Goal: Complete application form: Complete application form

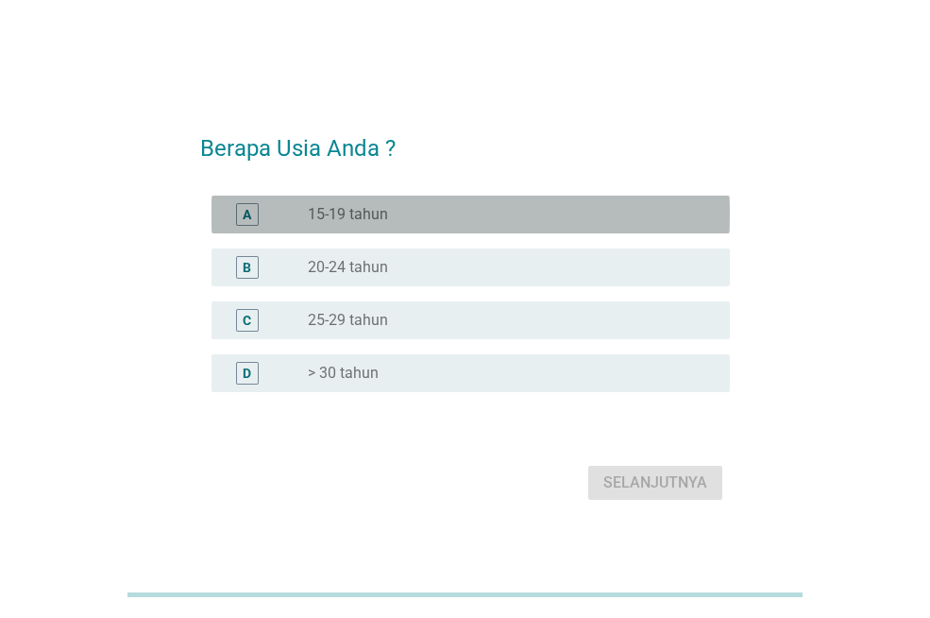
click at [355, 216] on label "15-19 tahun" at bounding box center [348, 214] width 80 height 19
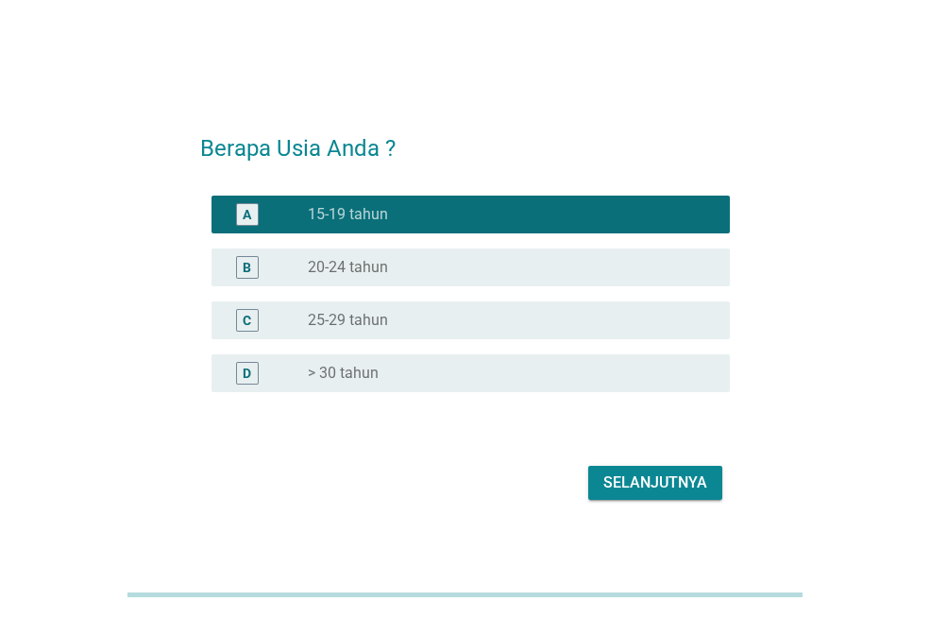
click at [624, 476] on div "Selanjutnya" at bounding box center [656, 482] width 104 height 23
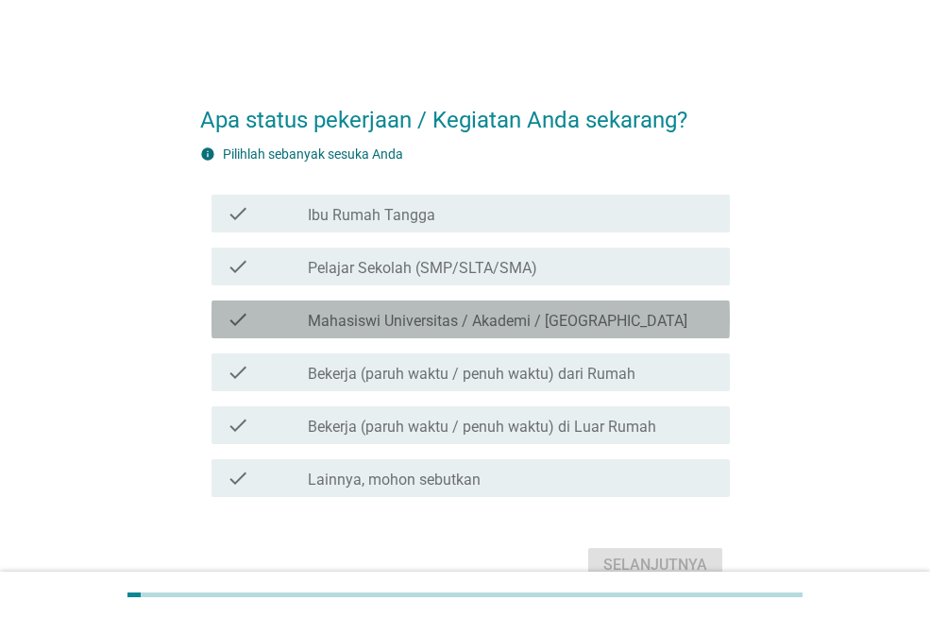
click at [504, 328] on label "Mahasiswi Universitas / Akademi / [GEOGRAPHIC_DATA]" at bounding box center [498, 321] width 380 height 19
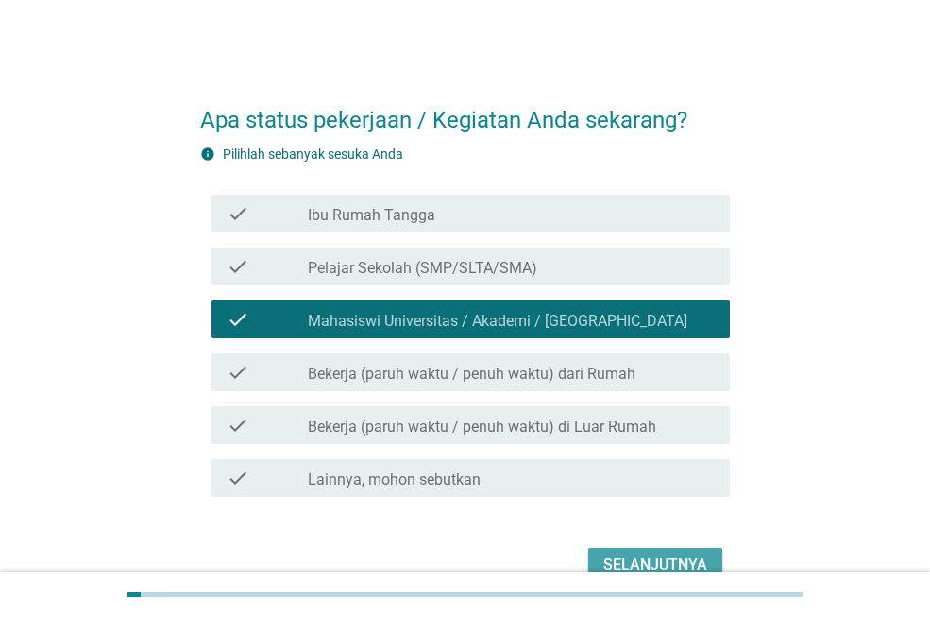
click at [642, 556] on div "Selanjutnya" at bounding box center [656, 564] width 104 height 23
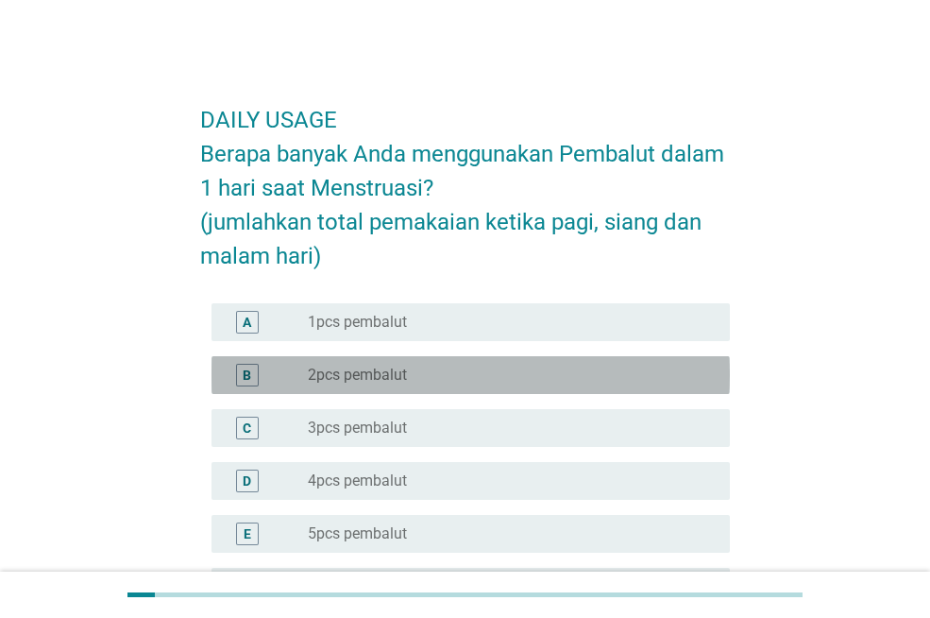
click at [542, 381] on div "radio_button_unchecked 2pcs pembalut" at bounding box center [504, 375] width 392 height 19
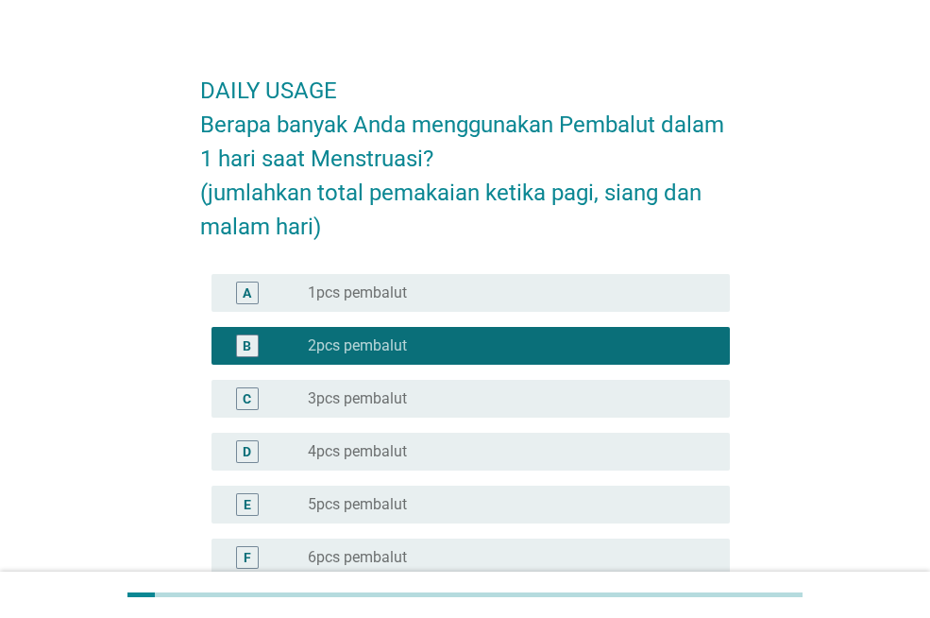
scroll to position [283, 0]
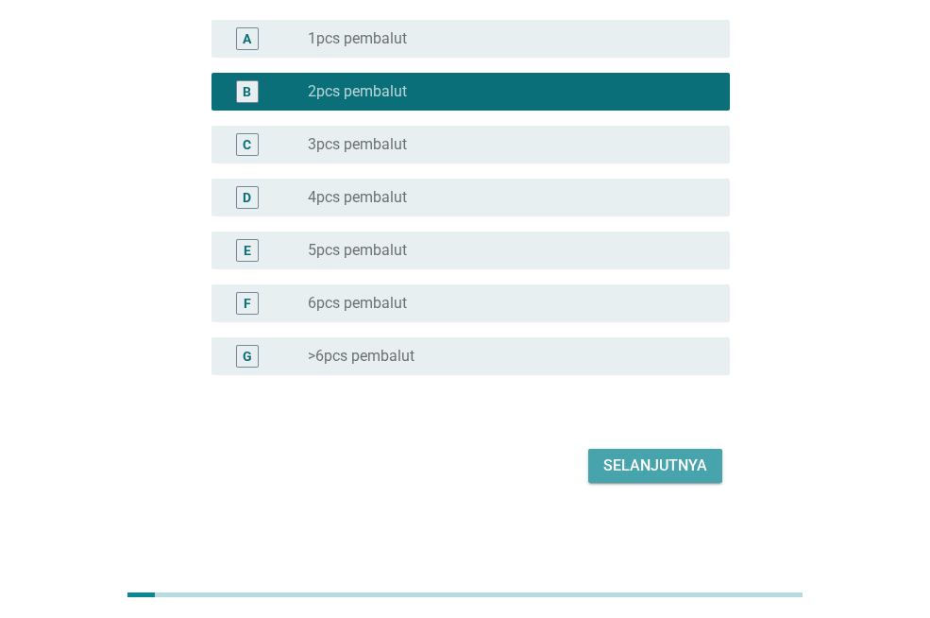
click at [617, 464] on div "Selanjutnya" at bounding box center [656, 465] width 104 height 23
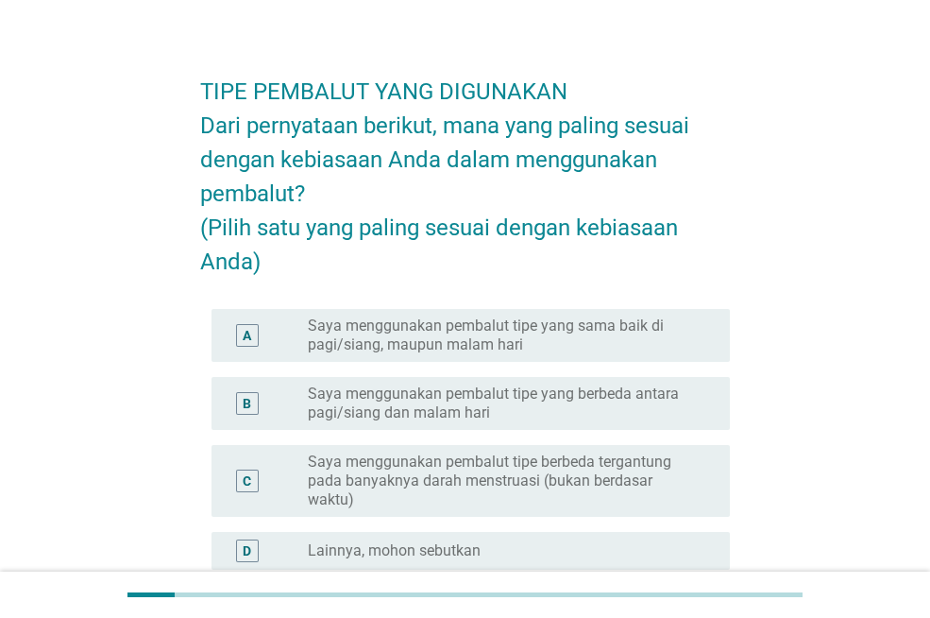
scroll to position [31, 0]
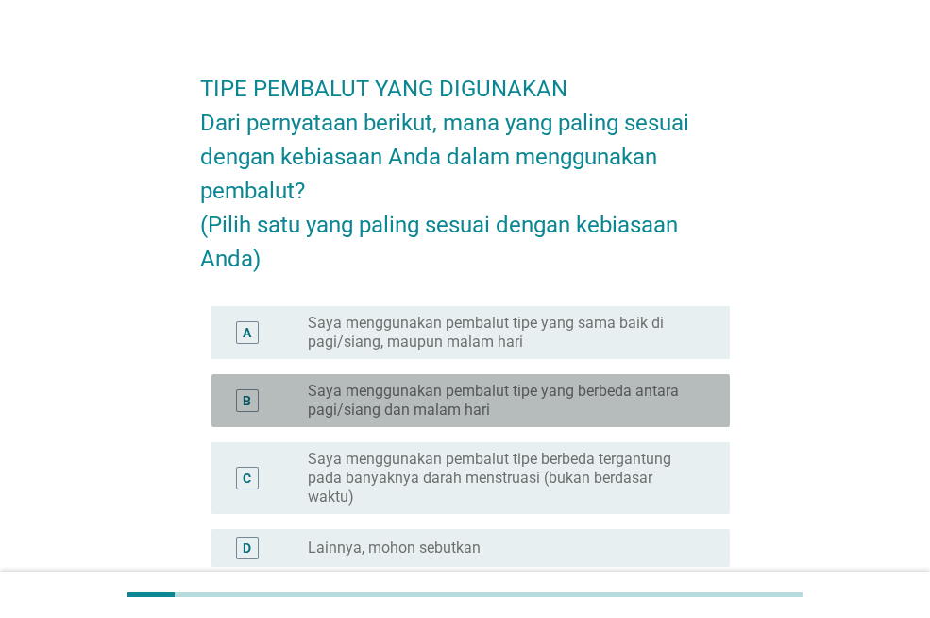
click at [452, 419] on label "Saya menggunakan pembalut tipe yang berbeda antara pagi/siang dan malam hari" at bounding box center [504, 401] width 392 height 38
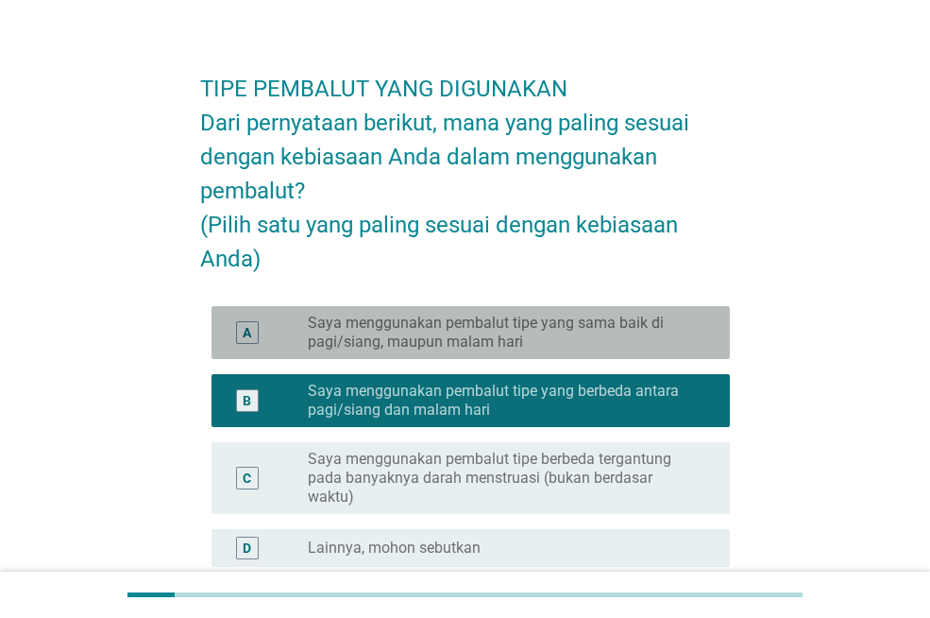
click at [422, 351] on label "Saya menggunakan pembalut tipe yang sama baik di pagi/siang, maupun malam hari" at bounding box center [504, 333] width 392 height 38
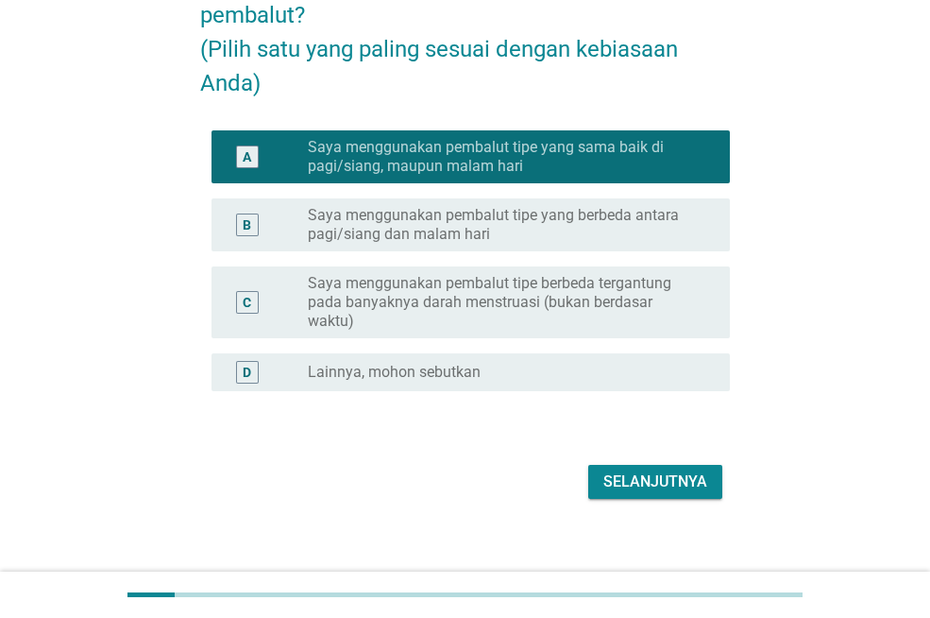
scroll to position [257, 0]
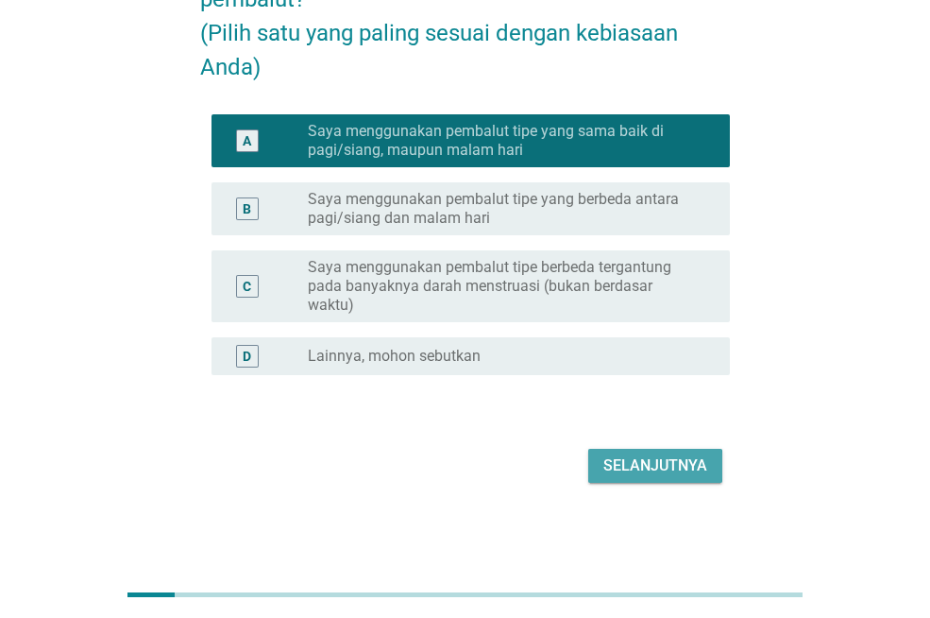
click at [612, 463] on div "Selanjutnya" at bounding box center [656, 465] width 104 height 23
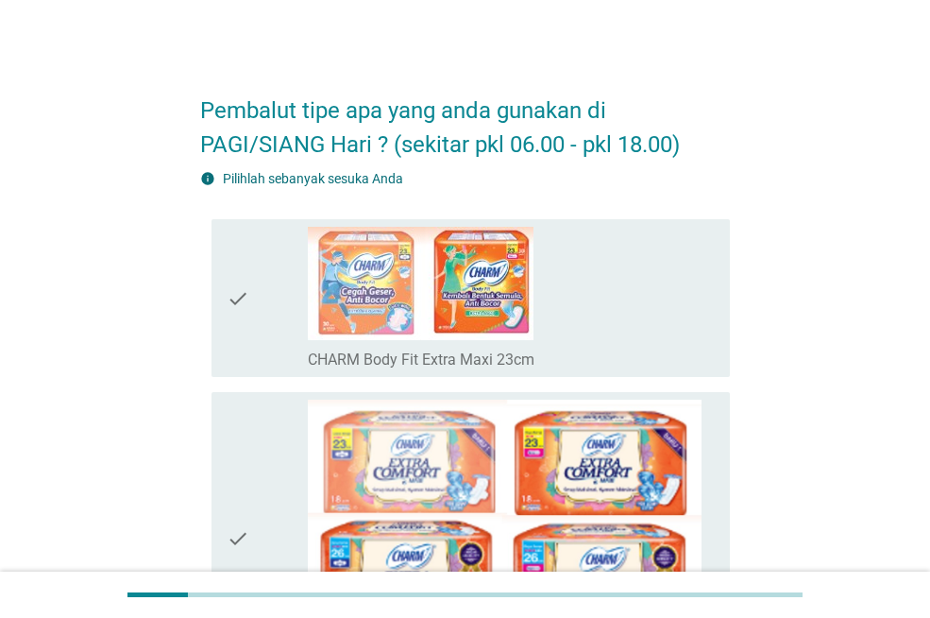
scroll to position [0, 0]
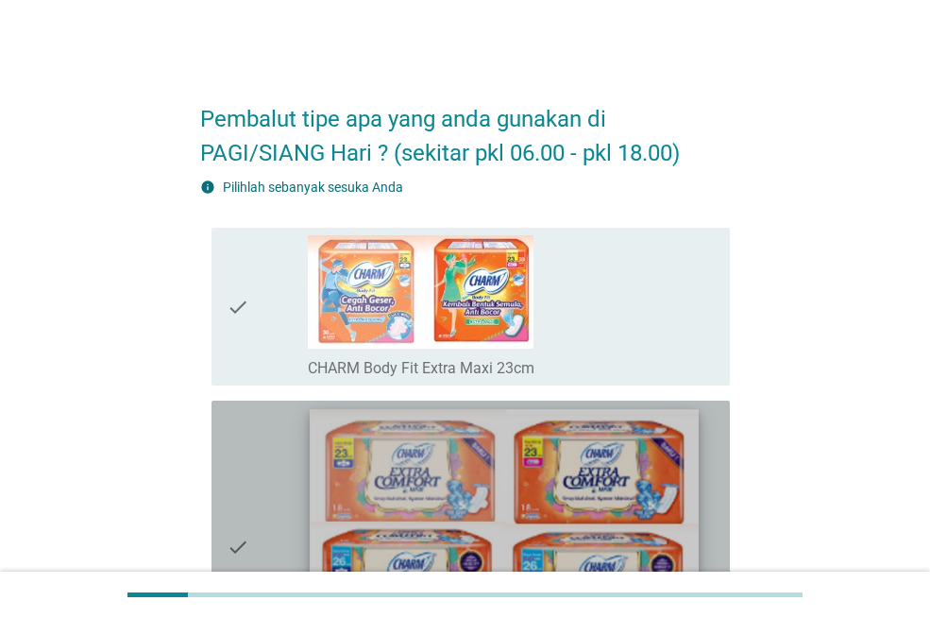
click at [563, 430] on img at bounding box center [504, 532] width 389 height 245
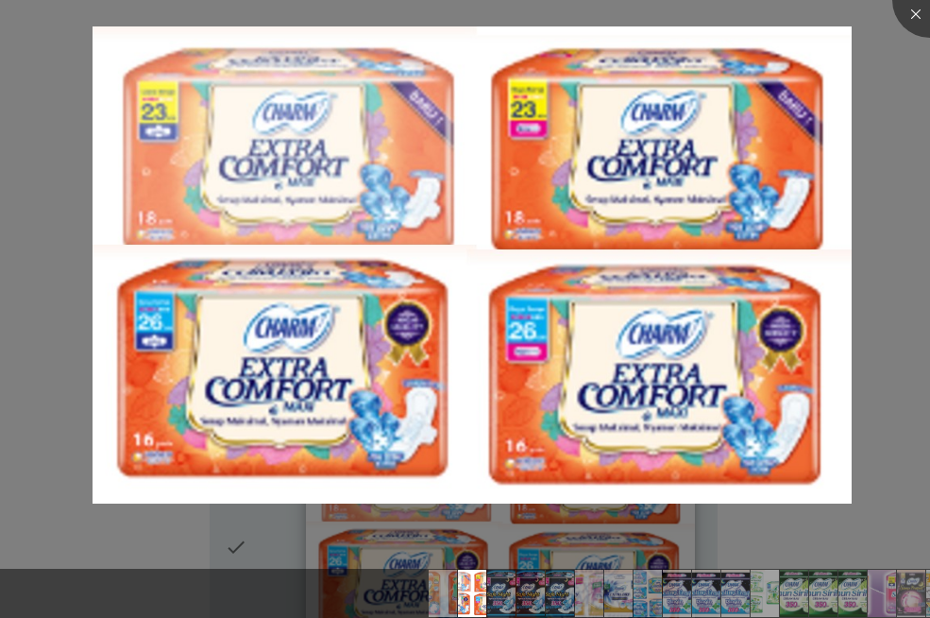
scroll to position [400, 0]
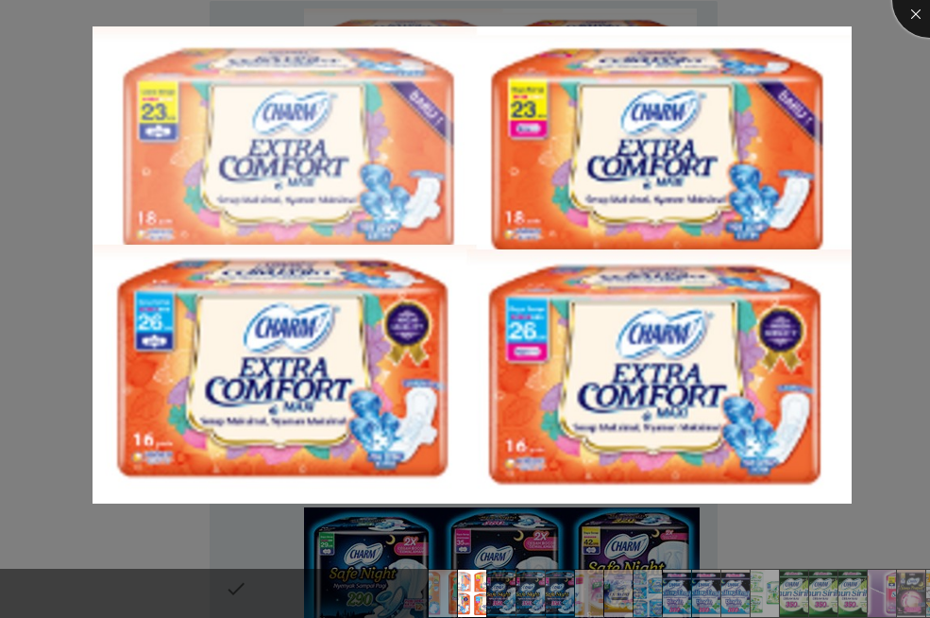
click at [908, 16] on div at bounding box center [931, 0] width 76 height 76
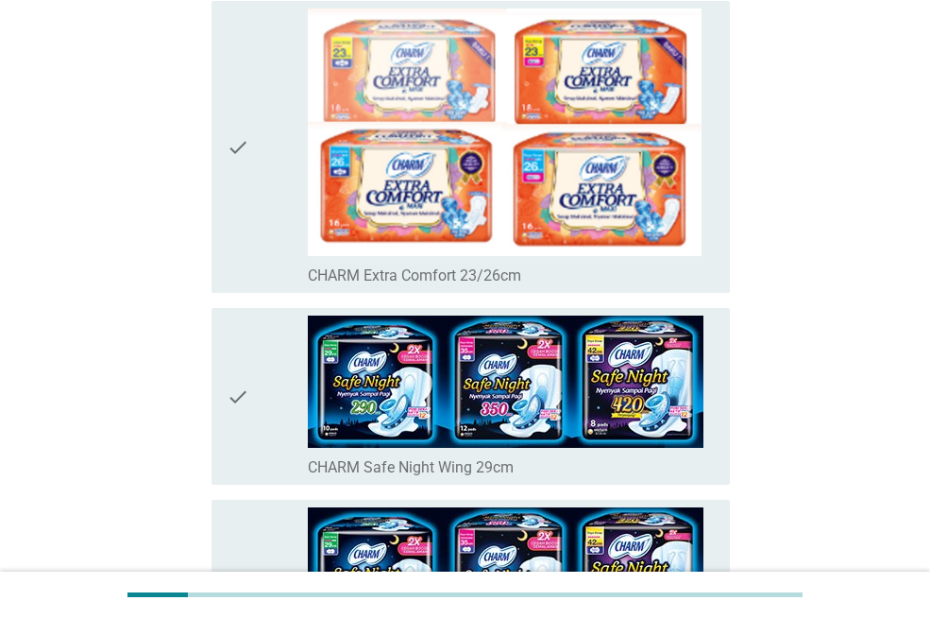
click at [271, 416] on div "check" at bounding box center [267, 396] width 81 height 162
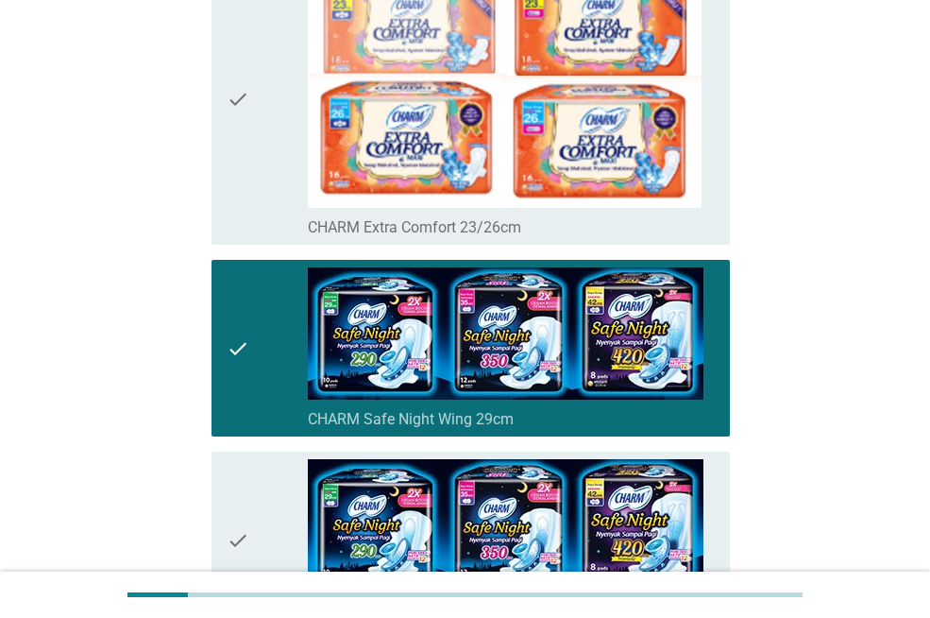
scroll to position [451, 0]
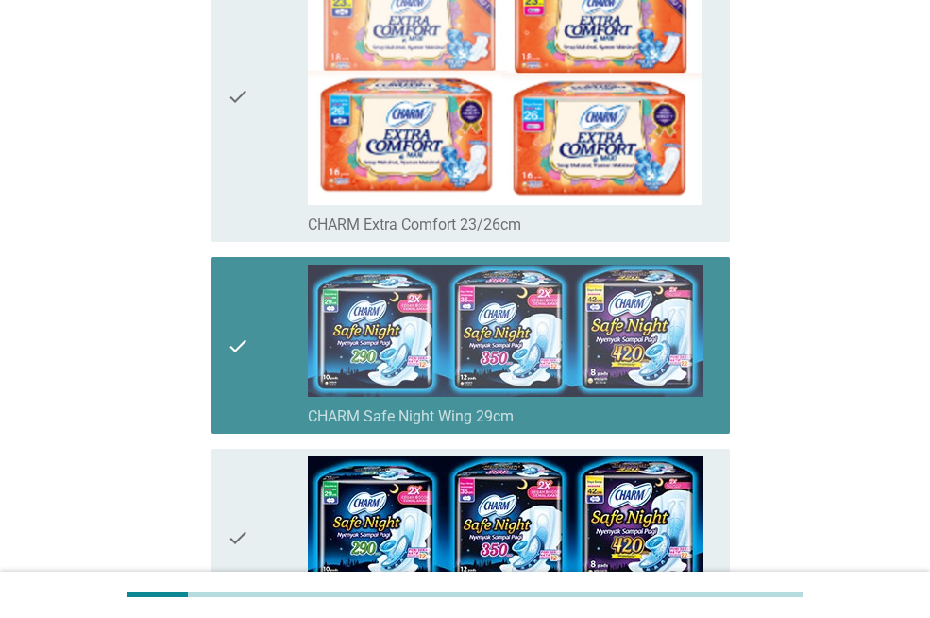
click at [271, 416] on div "check" at bounding box center [267, 345] width 81 height 162
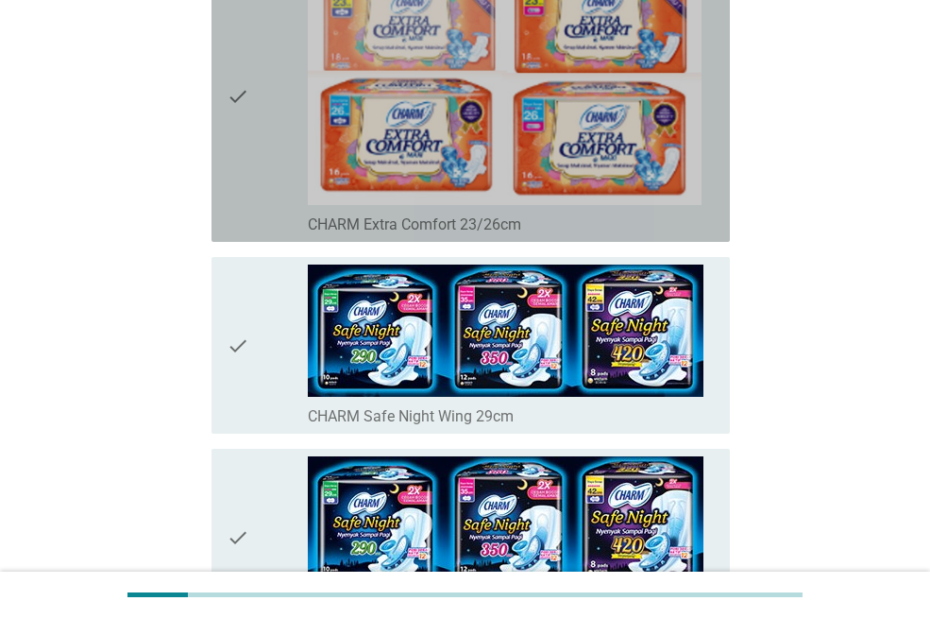
click at [231, 155] on icon "check" at bounding box center [238, 95] width 23 height 277
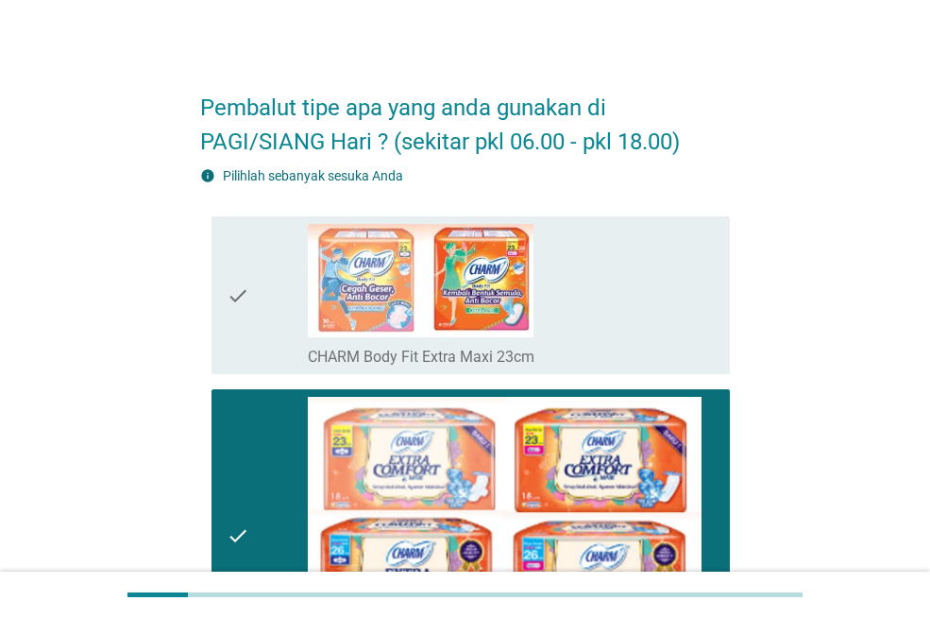
scroll to position [0, 0]
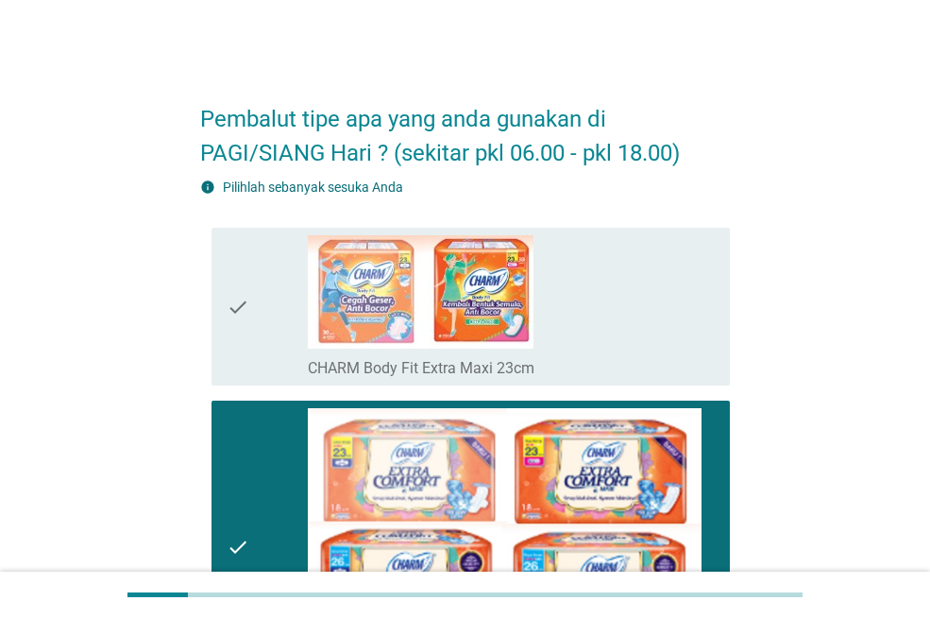
click at [261, 322] on div "check" at bounding box center [267, 306] width 81 height 143
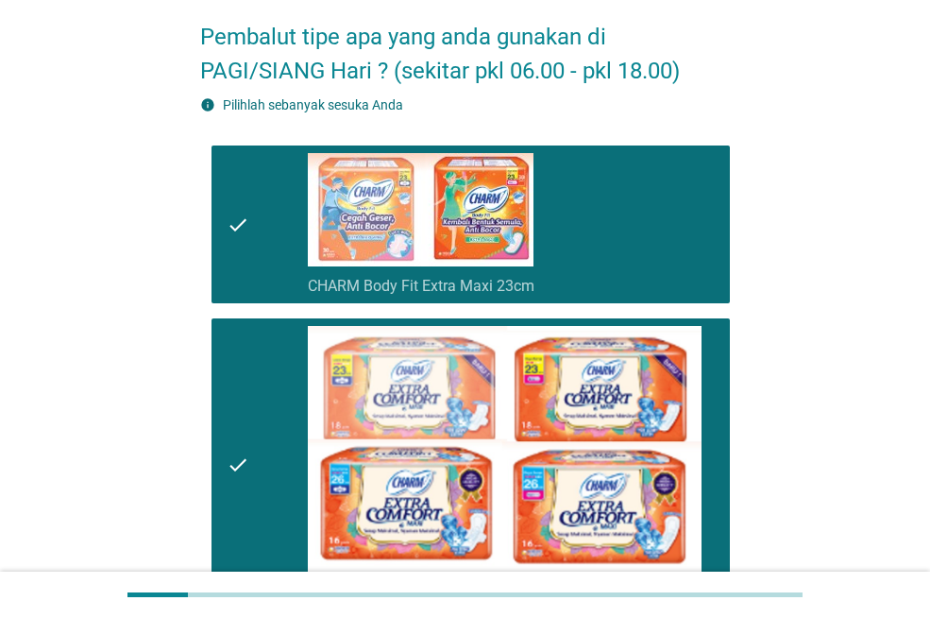
scroll to position [177, 0]
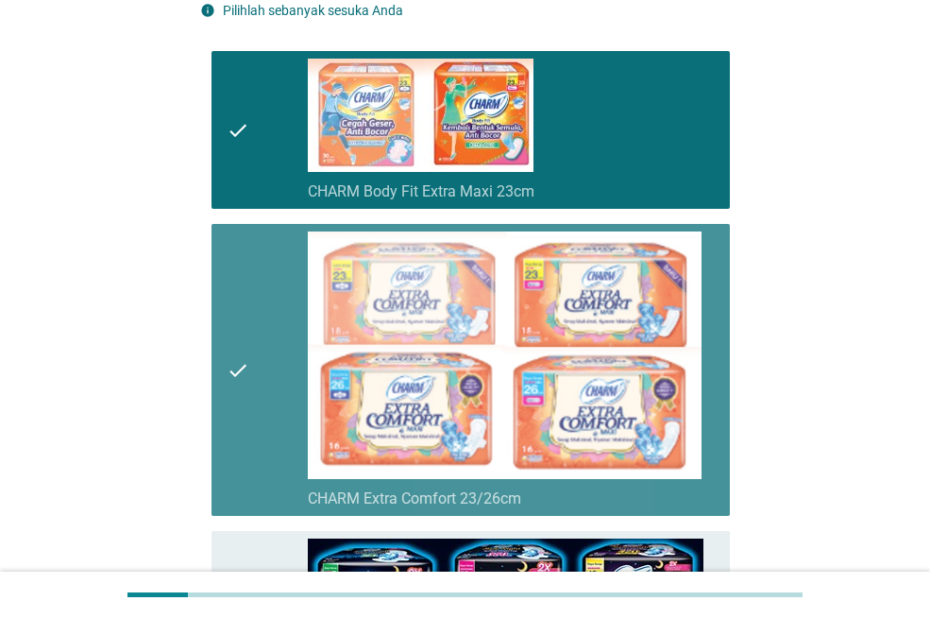
click at [258, 367] on div "check" at bounding box center [267, 369] width 81 height 277
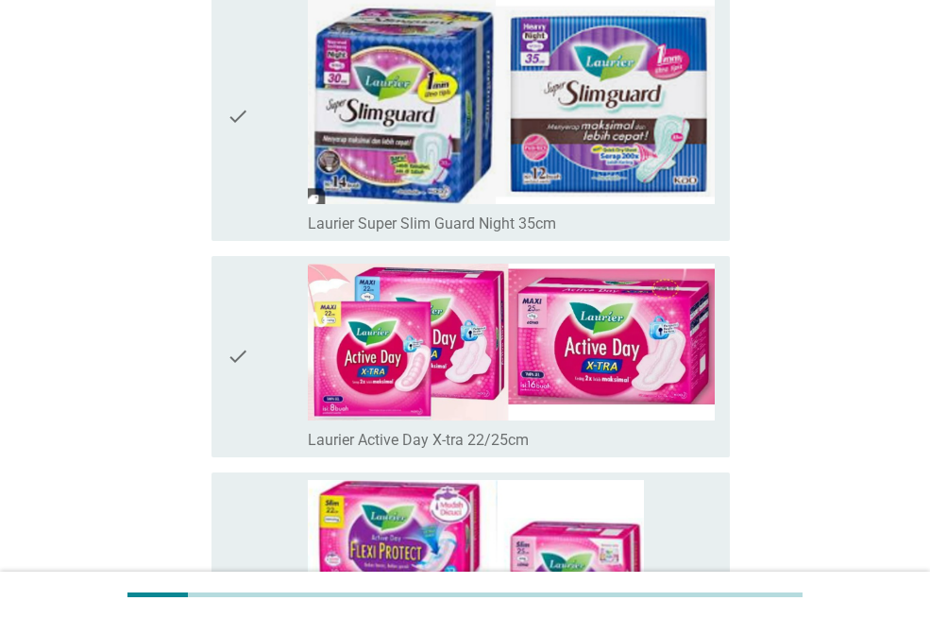
scroll to position [4217, 0]
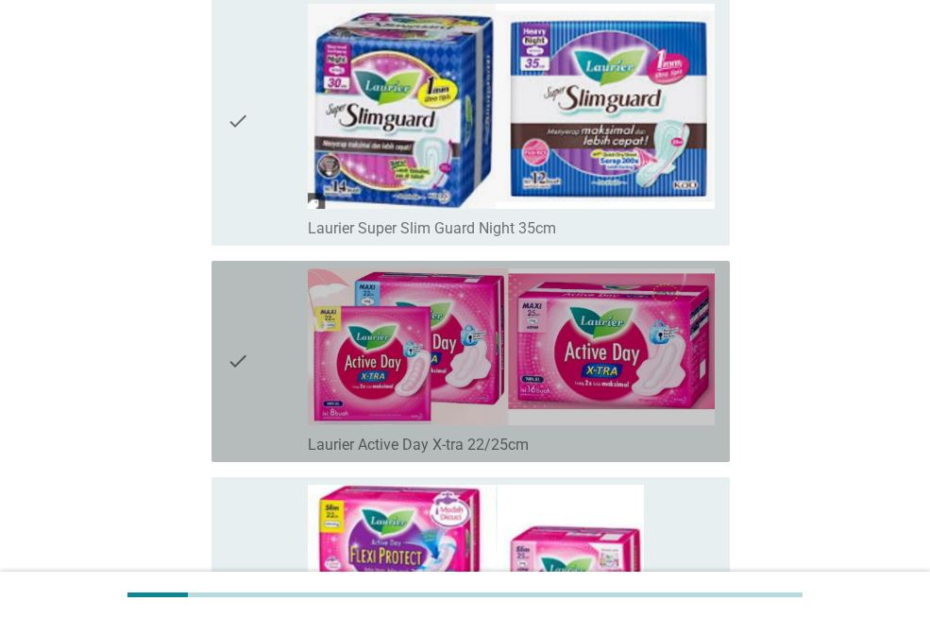
click at [285, 367] on div "check" at bounding box center [267, 361] width 81 height 186
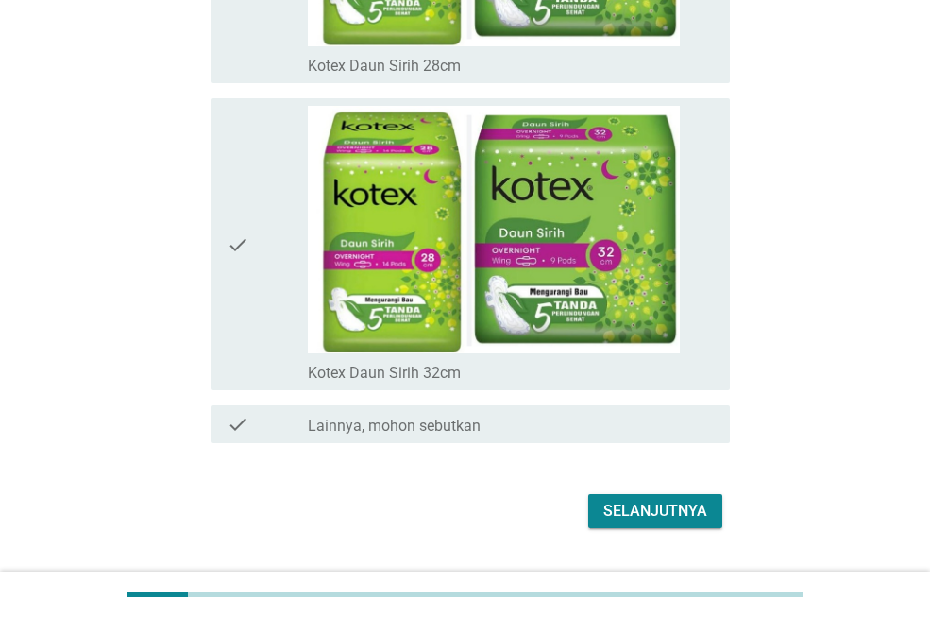
scroll to position [13417, 0]
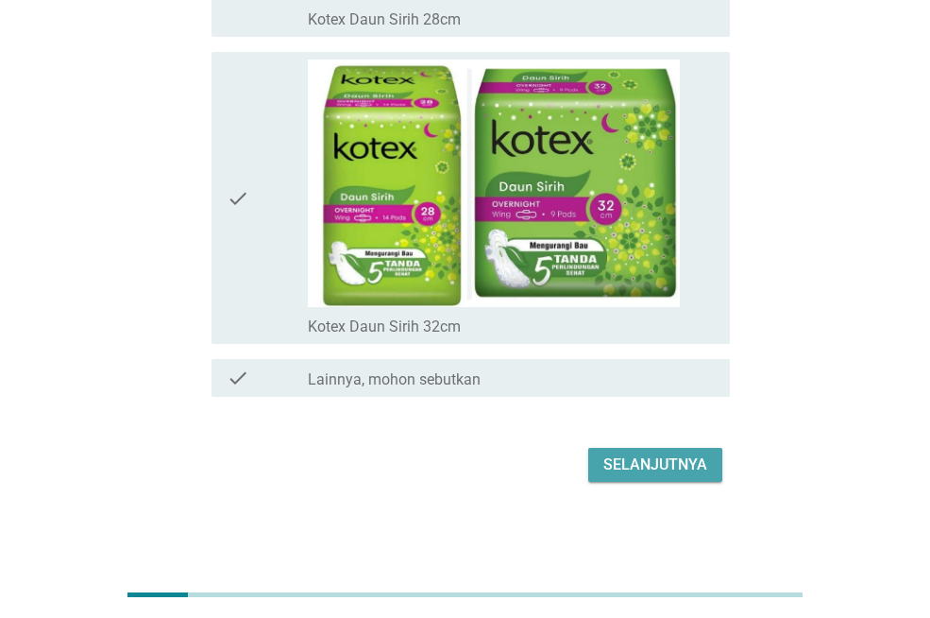
click at [668, 466] on div "Selanjutnya" at bounding box center [656, 464] width 104 height 23
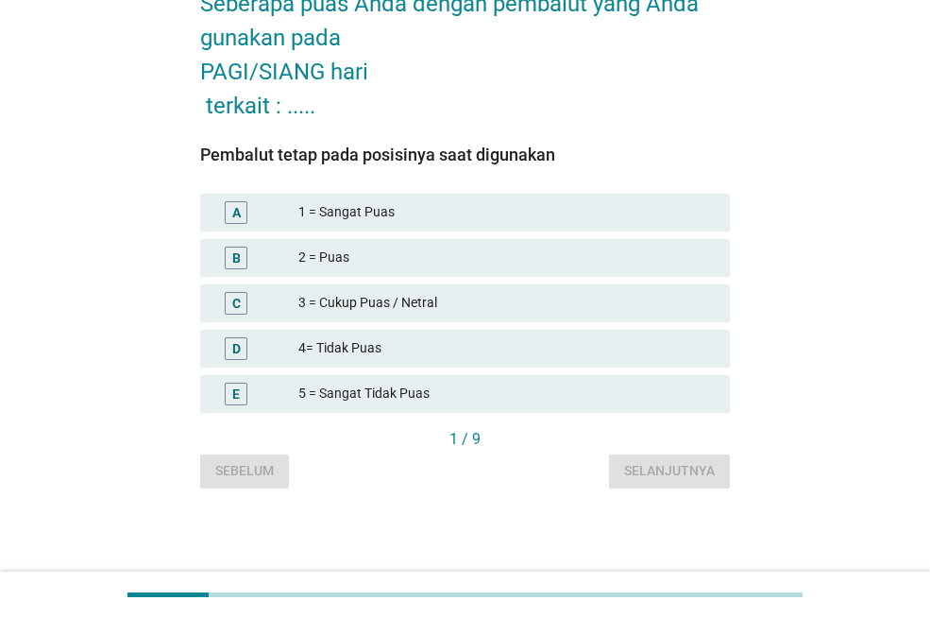
scroll to position [0, 0]
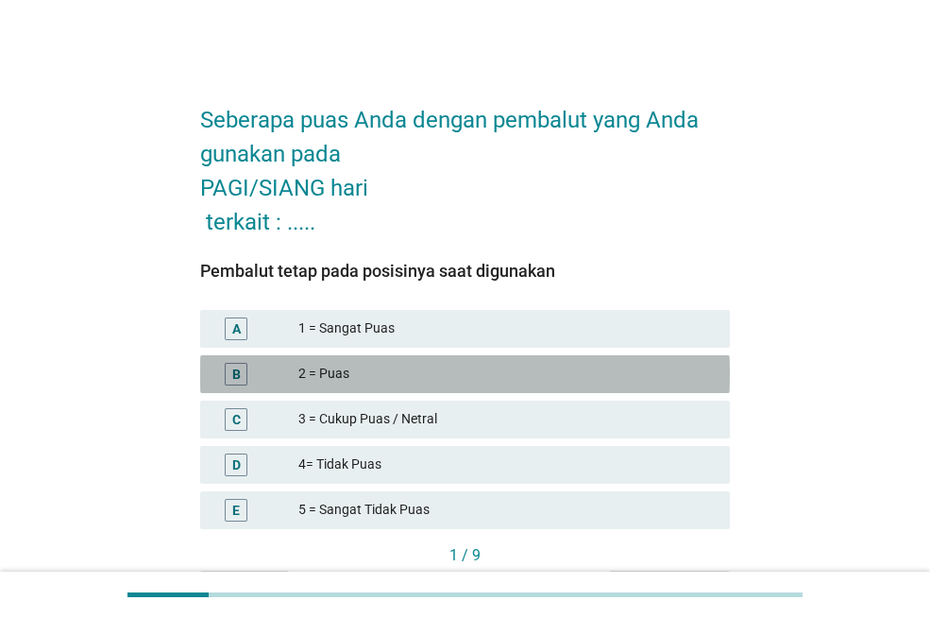
click at [467, 380] on div "2 = Puas" at bounding box center [506, 374] width 417 height 23
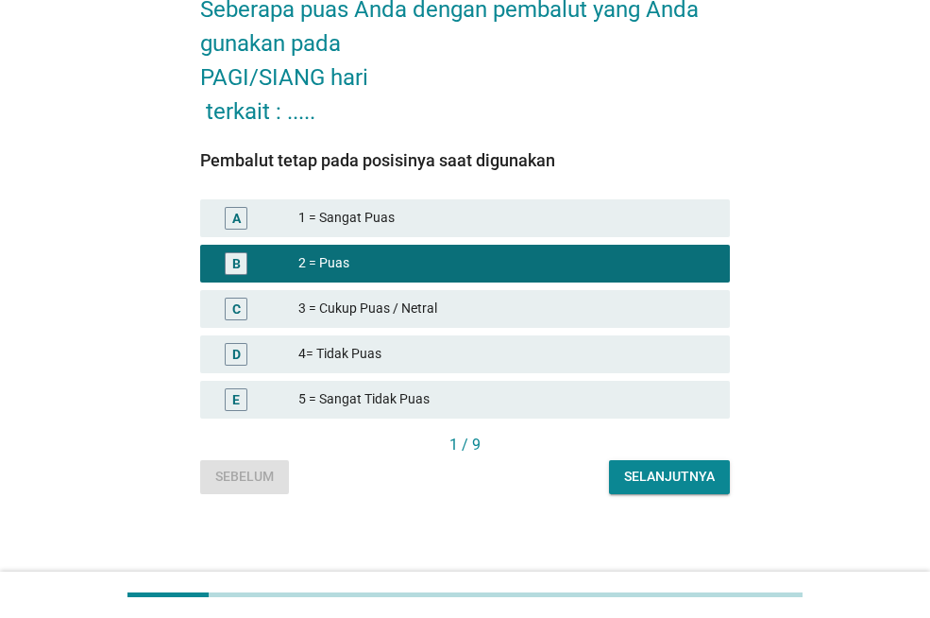
scroll to position [116, 0]
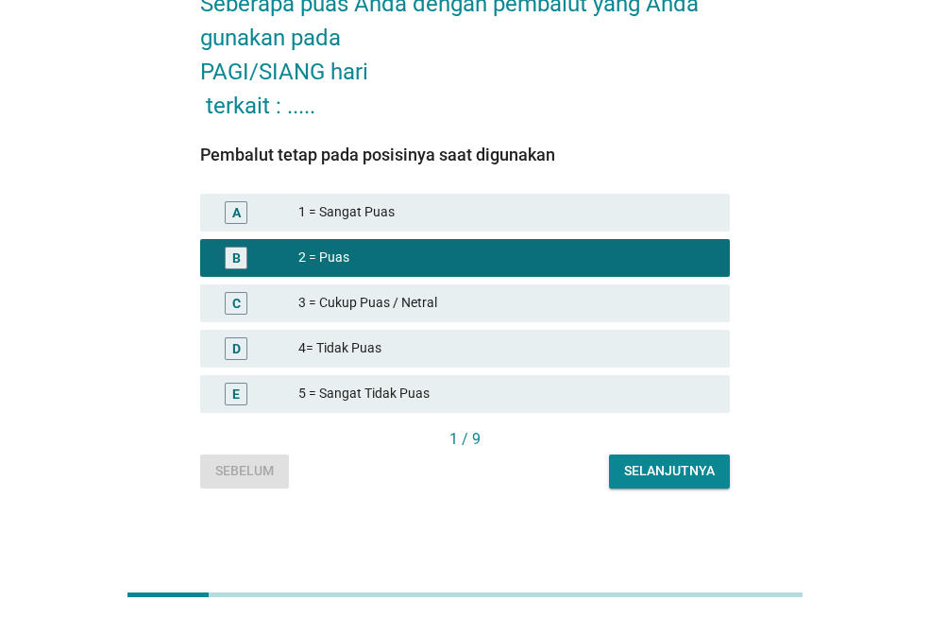
click at [674, 476] on div "Selanjutnya" at bounding box center [669, 471] width 91 height 20
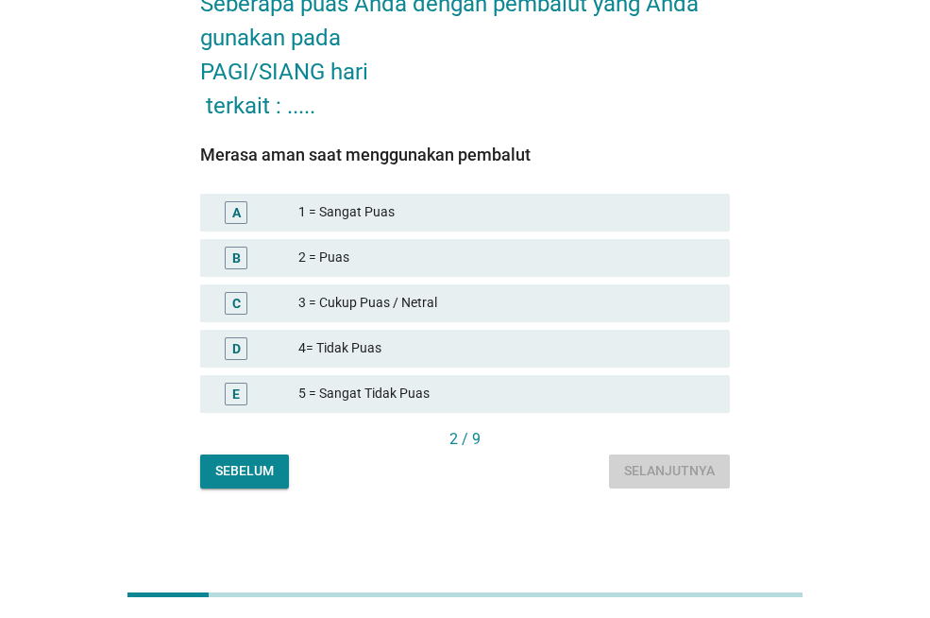
scroll to position [0, 0]
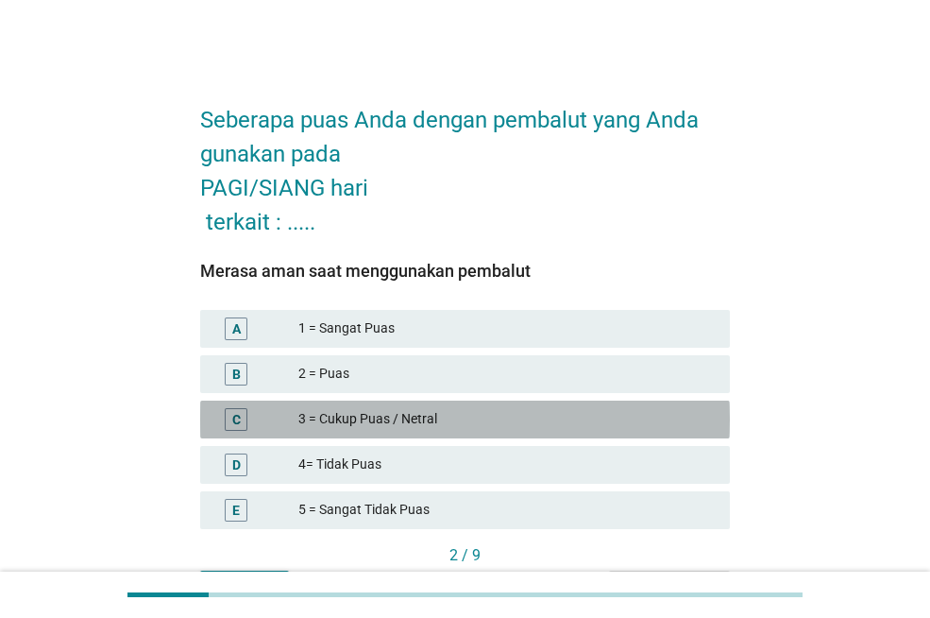
click at [530, 412] on div "3 = Cukup Puas / Netral" at bounding box center [506, 419] width 417 height 23
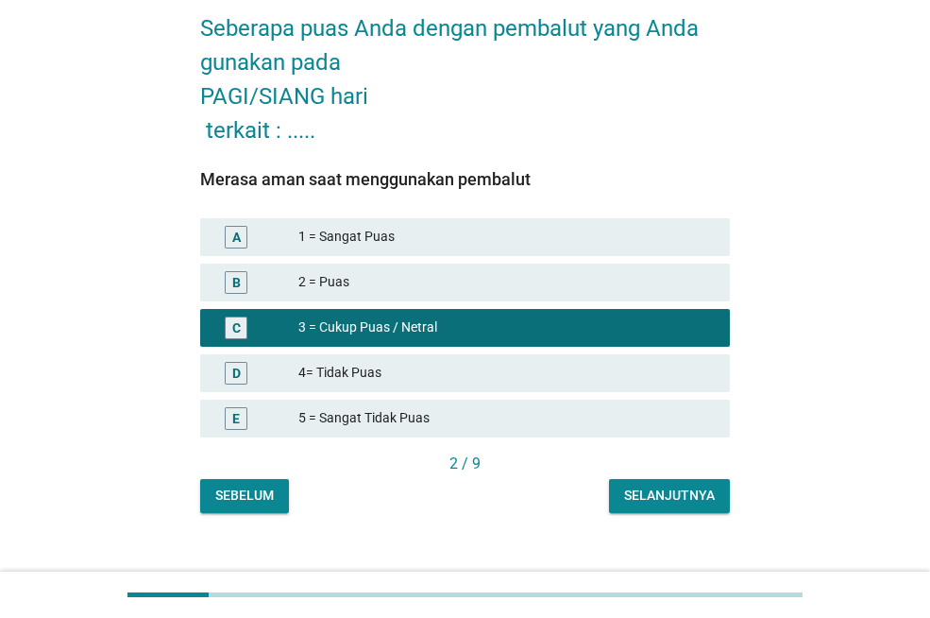
scroll to position [116, 0]
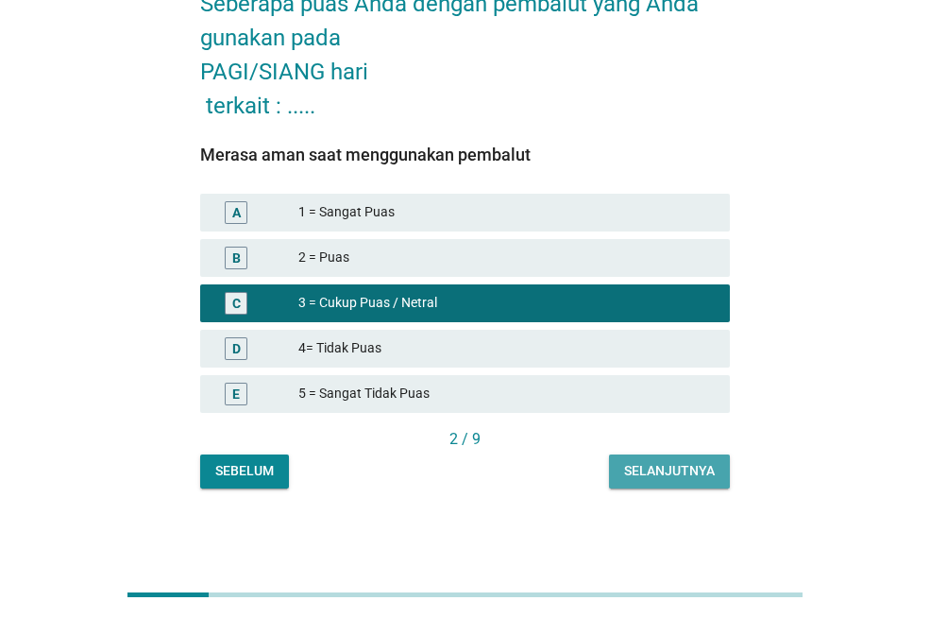
click at [632, 476] on div "Selanjutnya" at bounding box center [669, 471] width 91 height 20
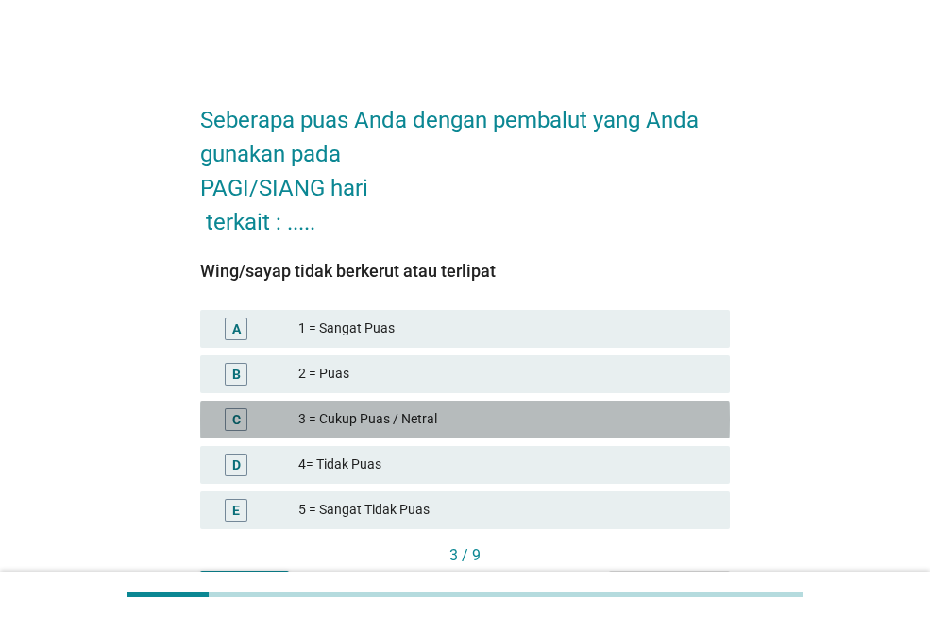
click at [465, 400] on div "C 3 = Cukup Puas / Netral" at bounding box center [465, 419] width 530 height 38
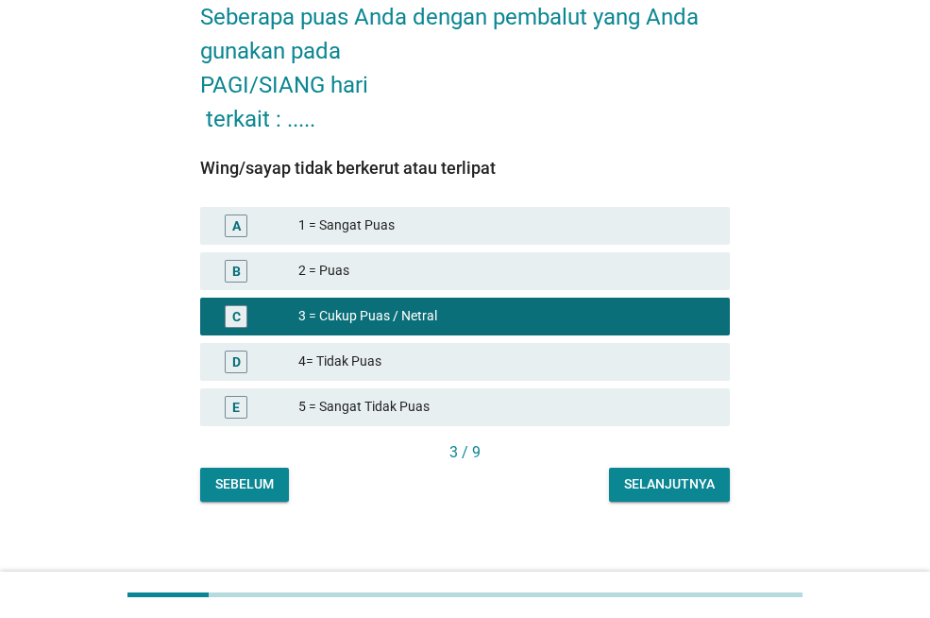
scroll to position [116, 0]
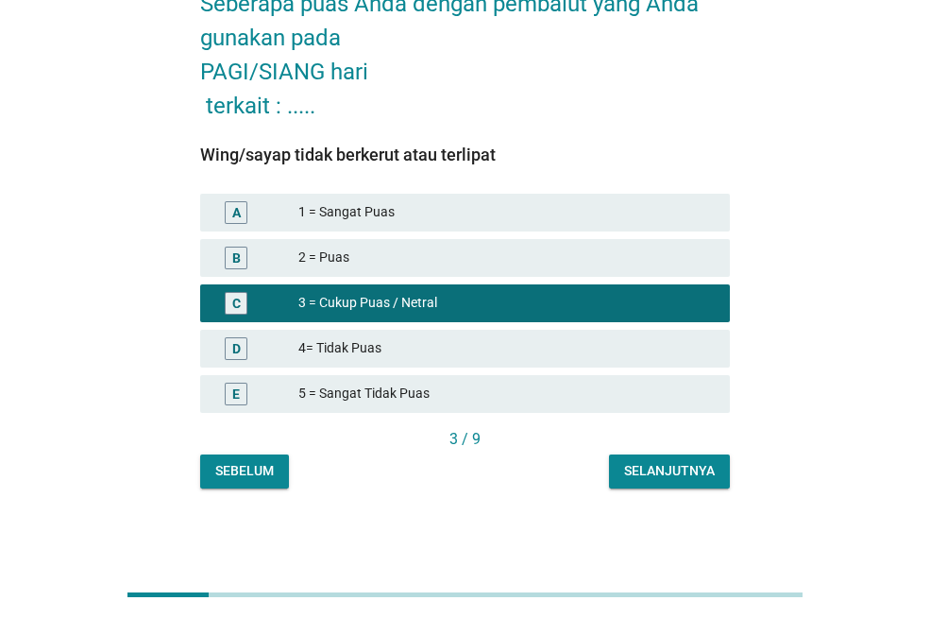
click at [634, 475] on div "Selanjutnya" at bounding box center [669, 471] width 91 height 20
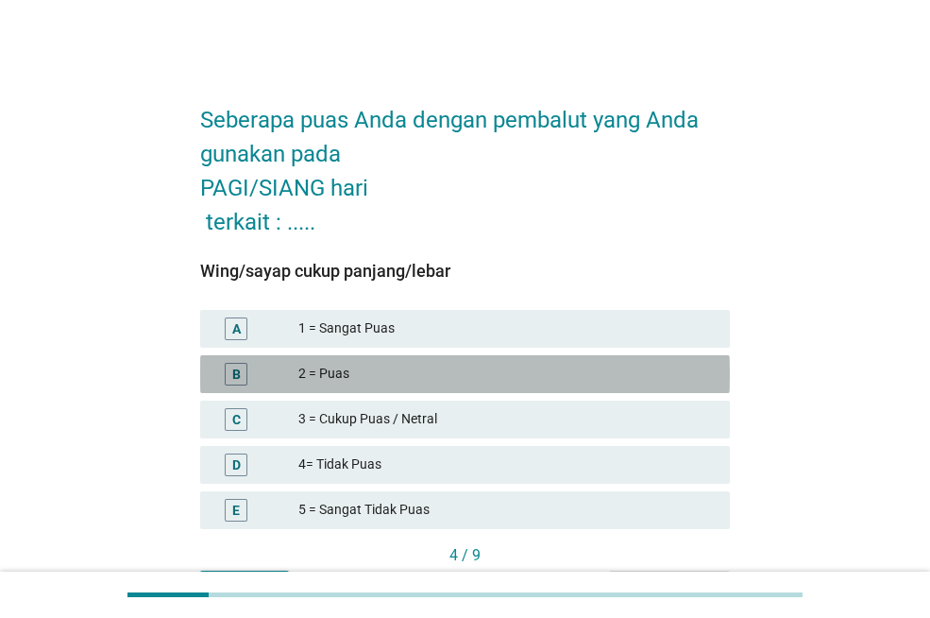
click at [513, 383] on div "2 = Puas" at bounding box center [506, 374] width 417 height 23
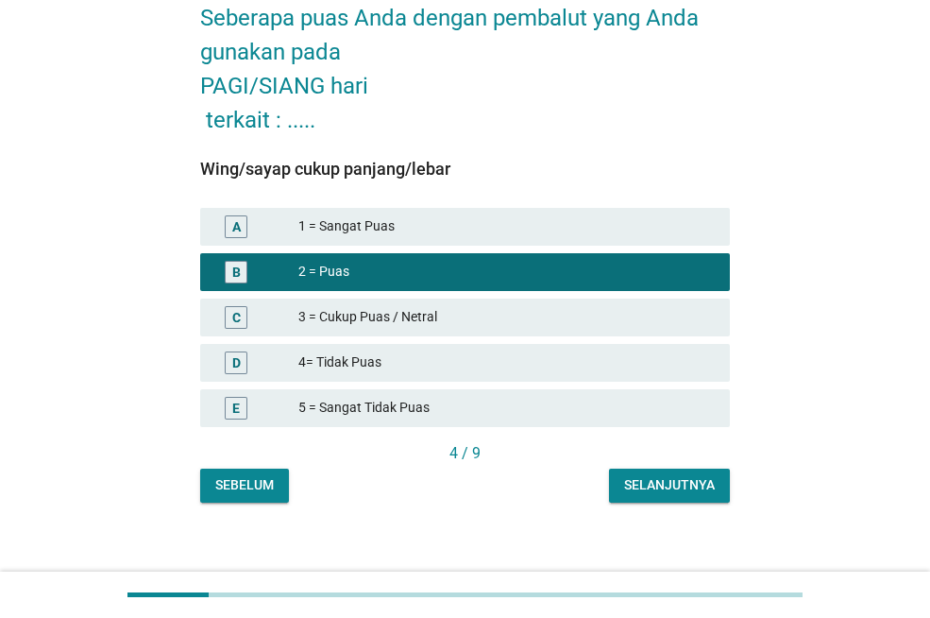
scroll to position [116, 0]
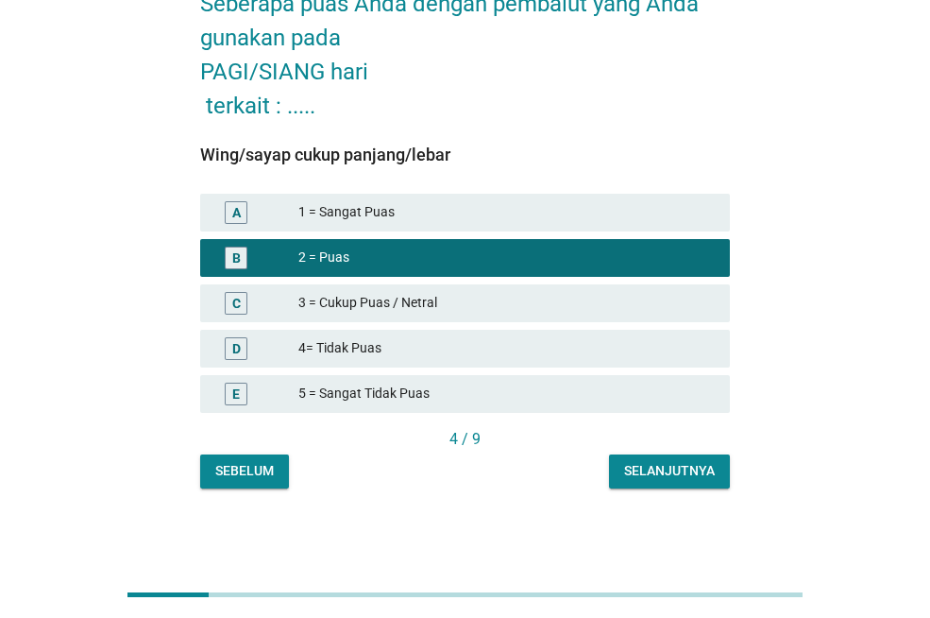
click at [719, 500] on div "Seberapa puas Anda dengan pembalut yang Anda gunakan pada PAGI/SIANG hari terka…" at bounding box center [465, 228] width 560 height 551
click at [689, 472] on div "Selanjutnya" at bounding box center [669, 471] width 91 height 20
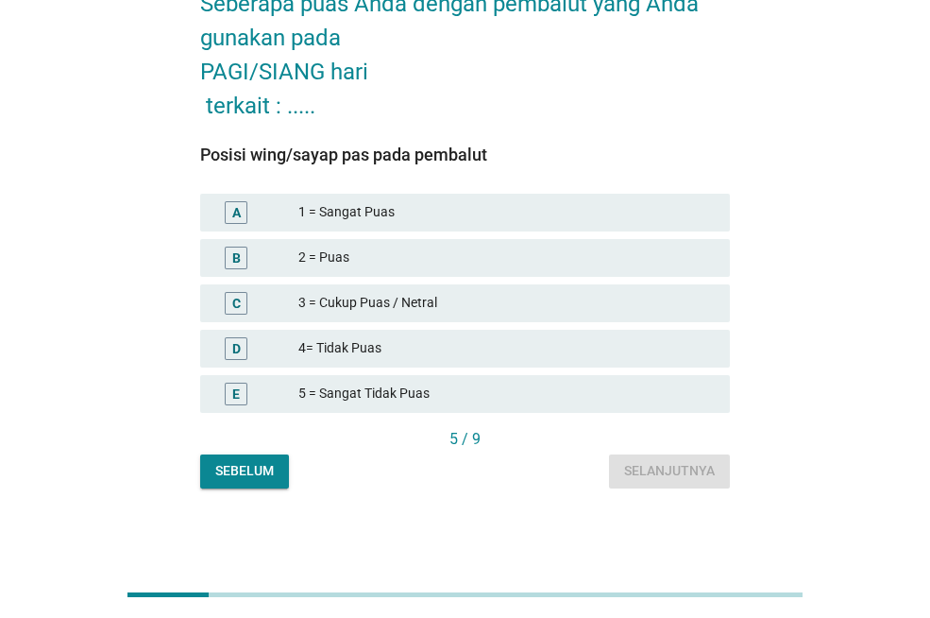
scroll to position [0, 0]
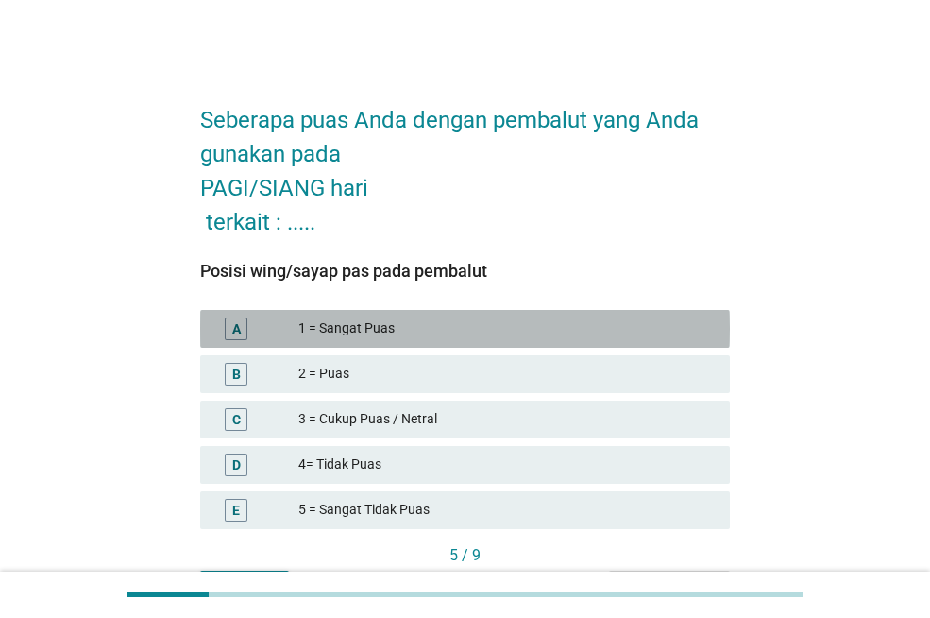
click at [499, 325] on div "1 = Sangat Puas" at bounding box center [506, 328] width 417 height 23
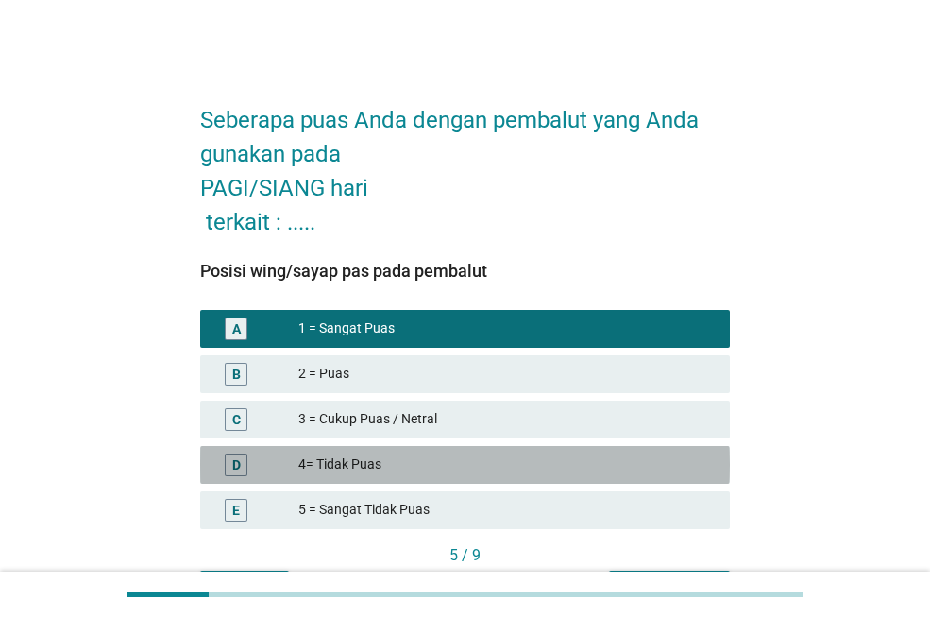
click at [482, 483] on div "D 4= Tidak Puas" at bounding box center [465, 465] width 530 height 38
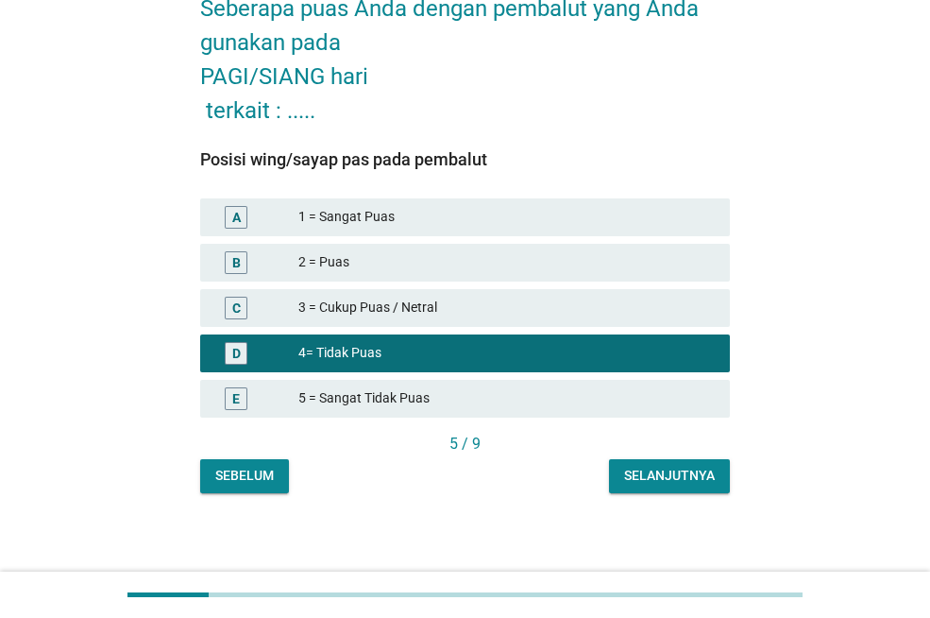
scroll to position [116, 0]
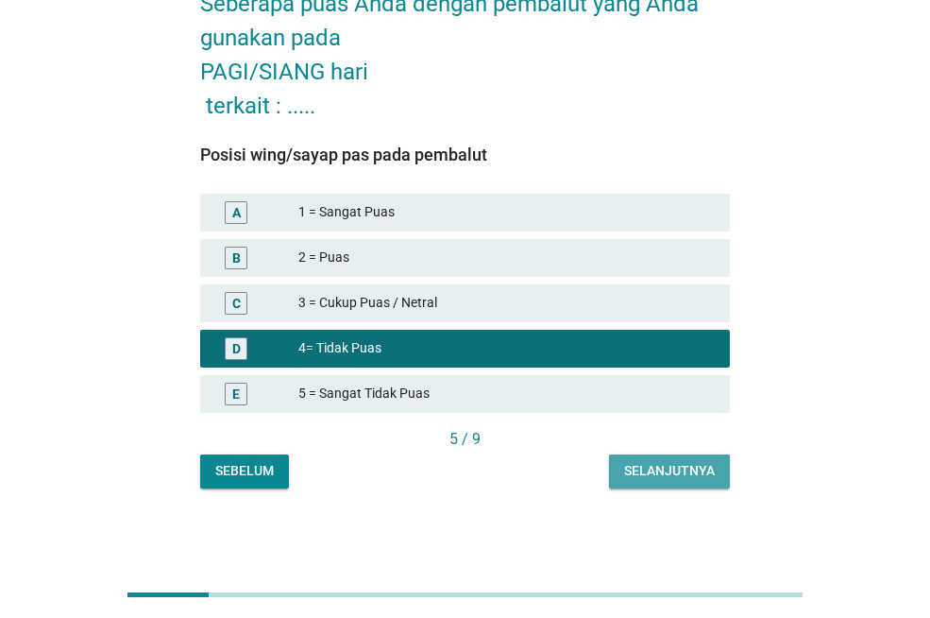
click at [640, 462] on div "Selanjutnya" at bounding box center [669, 471] width 91 height 20
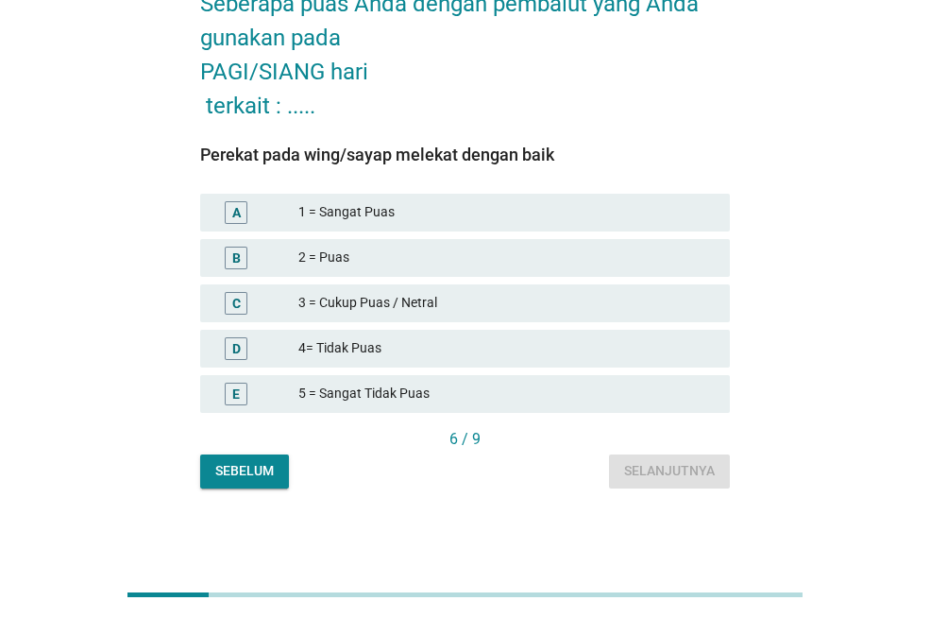
scroll to position [0, 0]
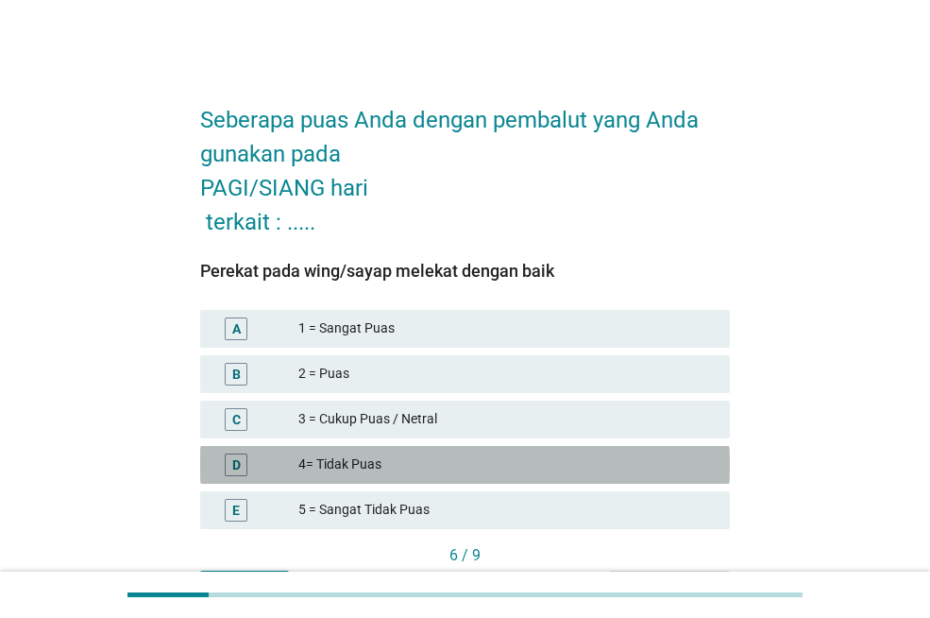
click at [600, 471] on div "4= Tidak Puas" at bounding box center [506, 464] width 417 height 23
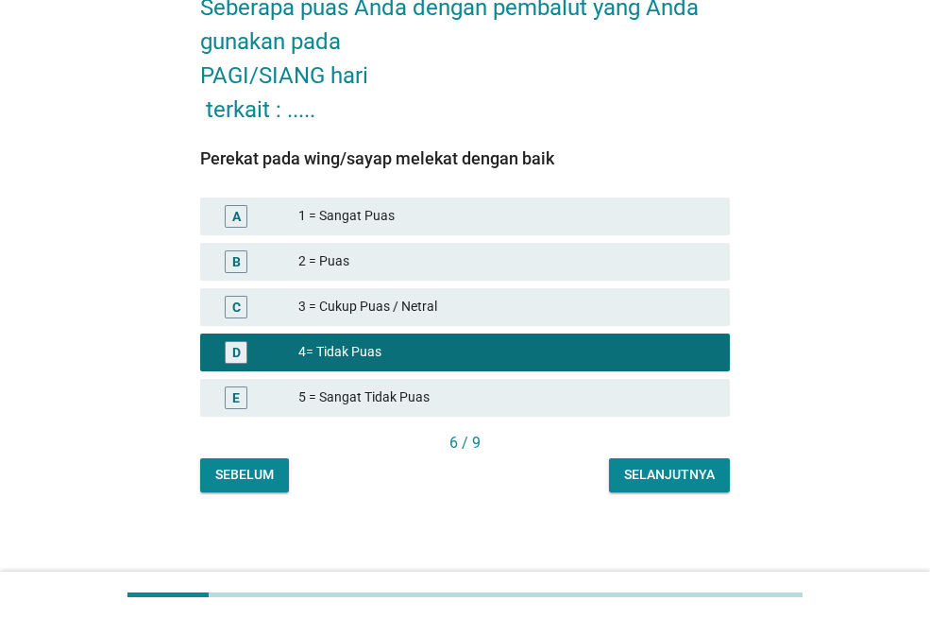
scroll to position [116, 0]
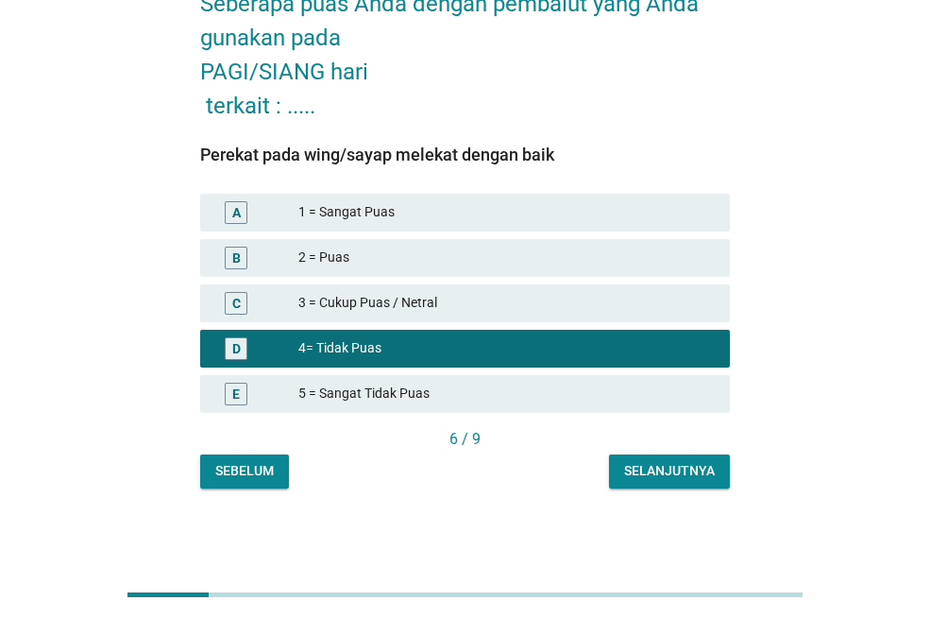
click at [635, 479] on div "Selanjutnya" at bounding box center [669, 471] width 91 height 20
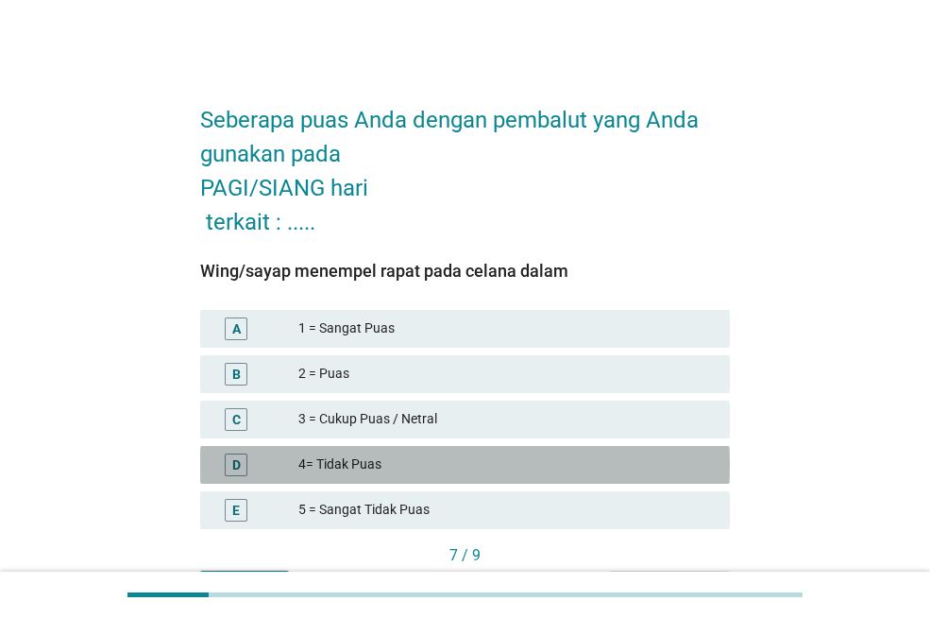
click at [574, 478] on div "D 4= Tidak Puas" at bounding box center [465, 465] width 530 height 38
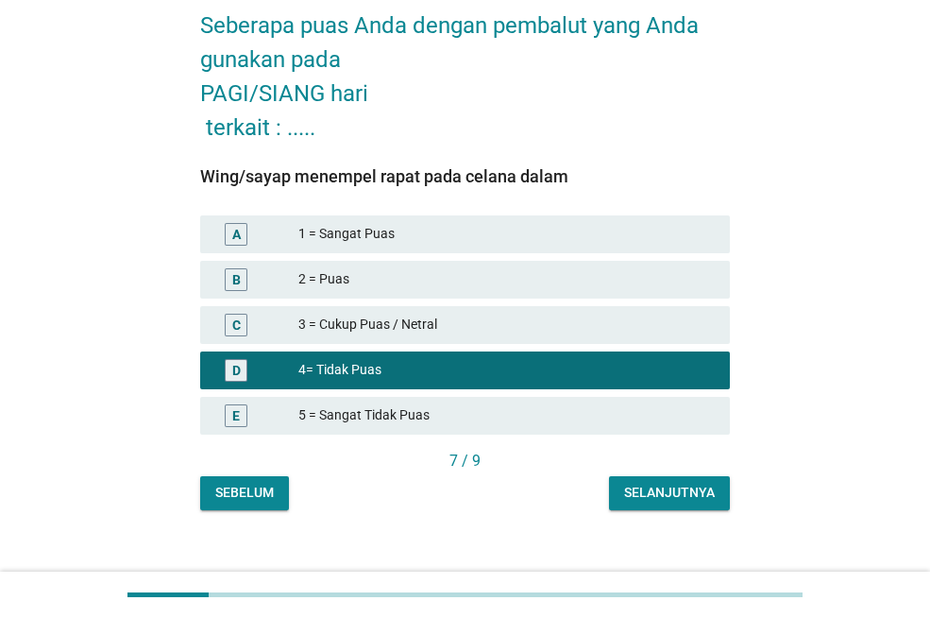
scroll to position [116, 0]
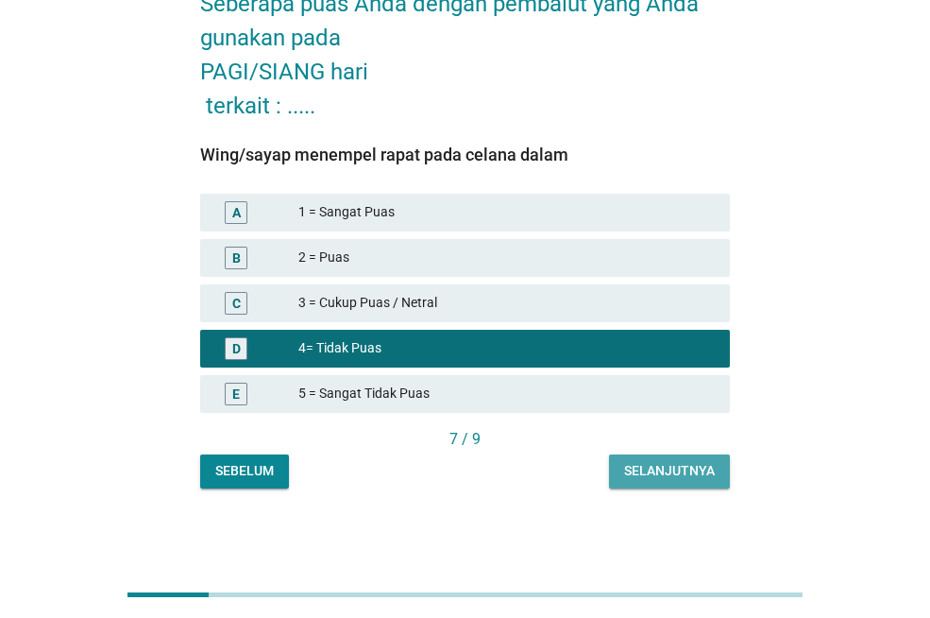
click at [622, 479] on button "Selanjutnya" at bounding box center [669, 471] width 121 height 34
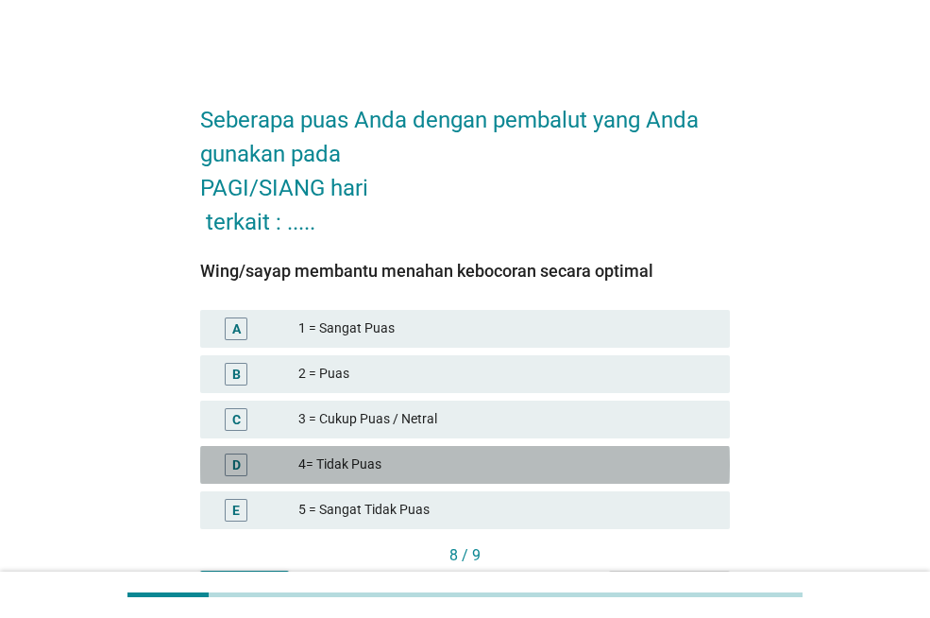
click at [535, 473] on div "4= Tidak Puas" at bounding box center [506, 464] width 417 height 23
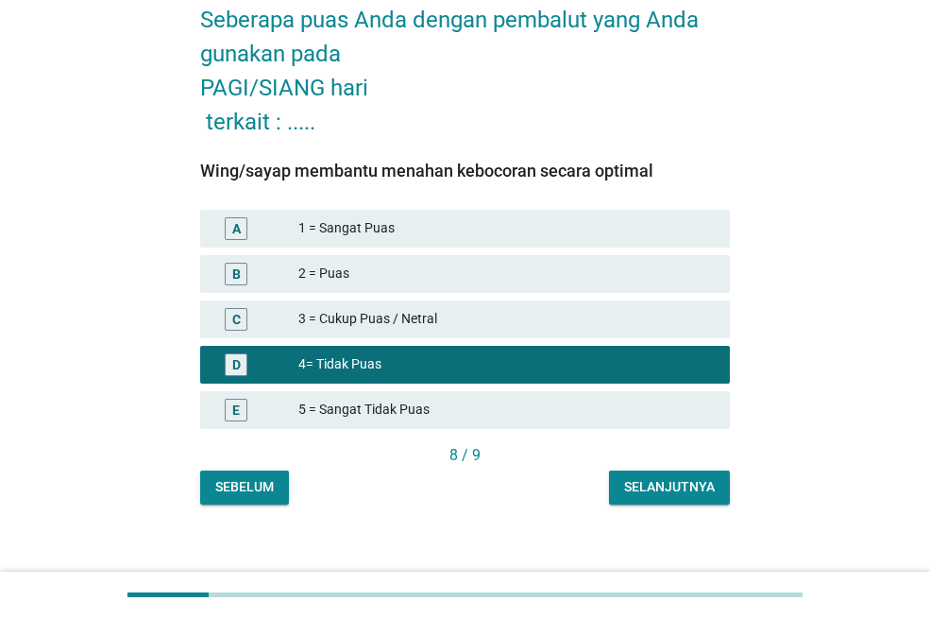
scroll to position [116, 0]
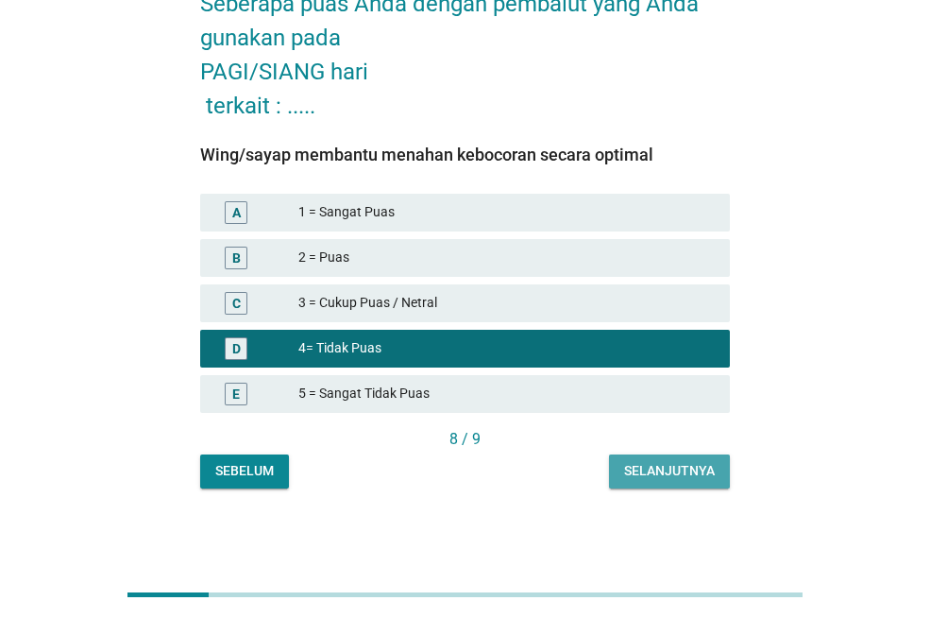
click at [638, 481] on button "Selanjutnya" at bounding box center [669, 471] width 121 height 34
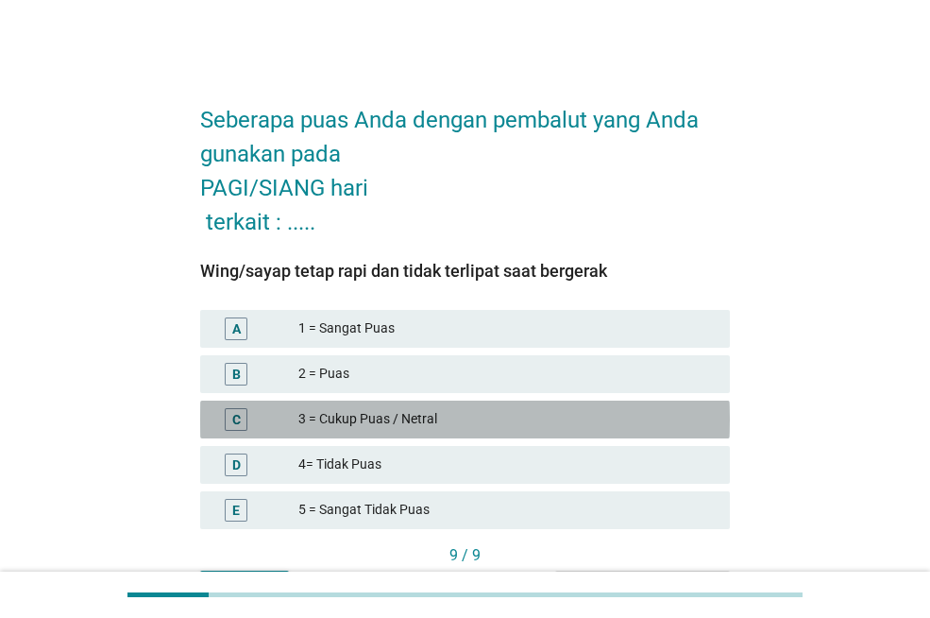
click at [581, 425] on div "3 = Cukup Puas / Netral" at bounding box center [506, 419] width 417 height 23
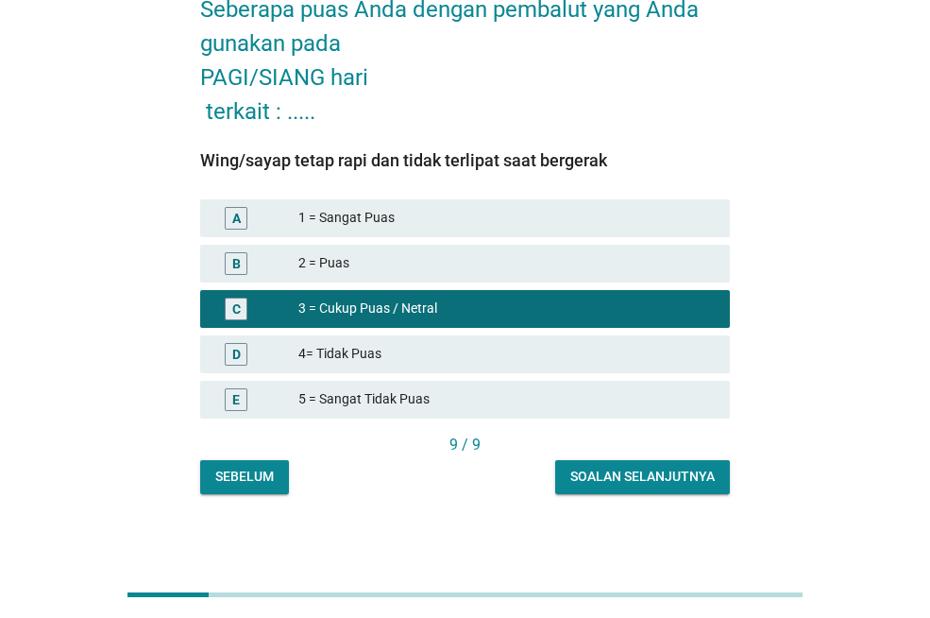
scroll to position [116, 0]
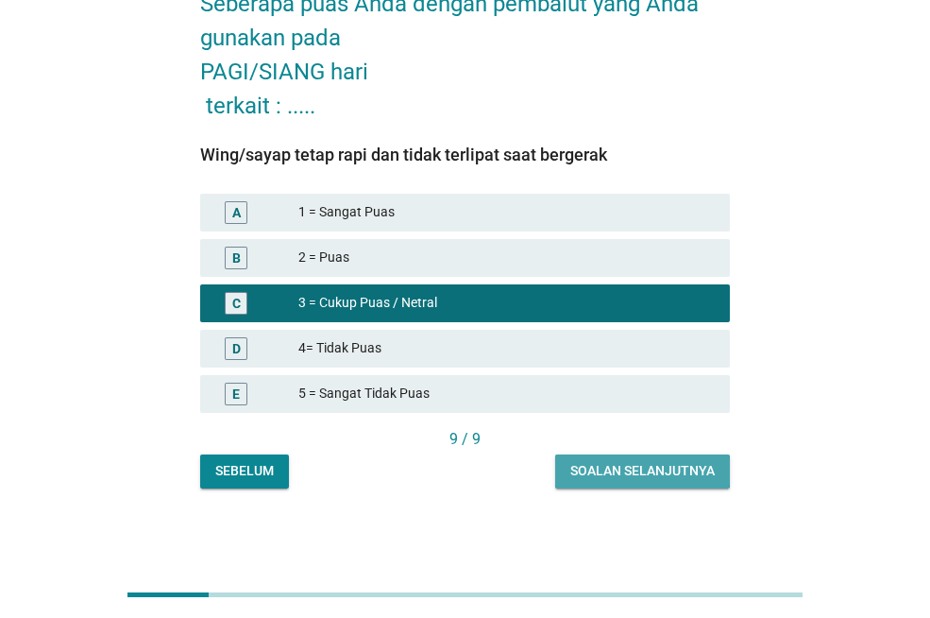
click at [604, 457] on button "Soalan selanjutnya" at bounding box center [642, 471] width 175 height 34
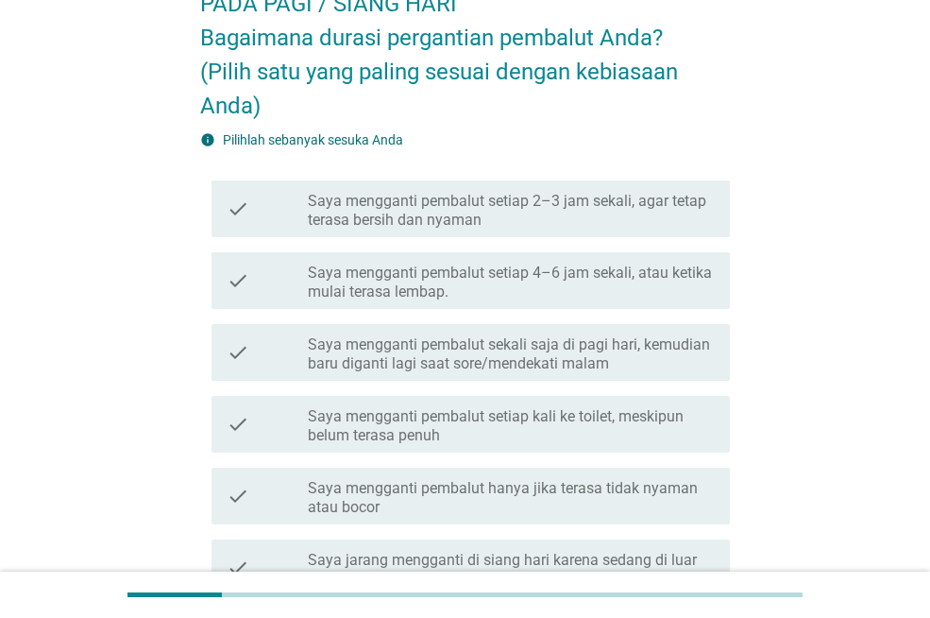
scroll to position [0, 0]
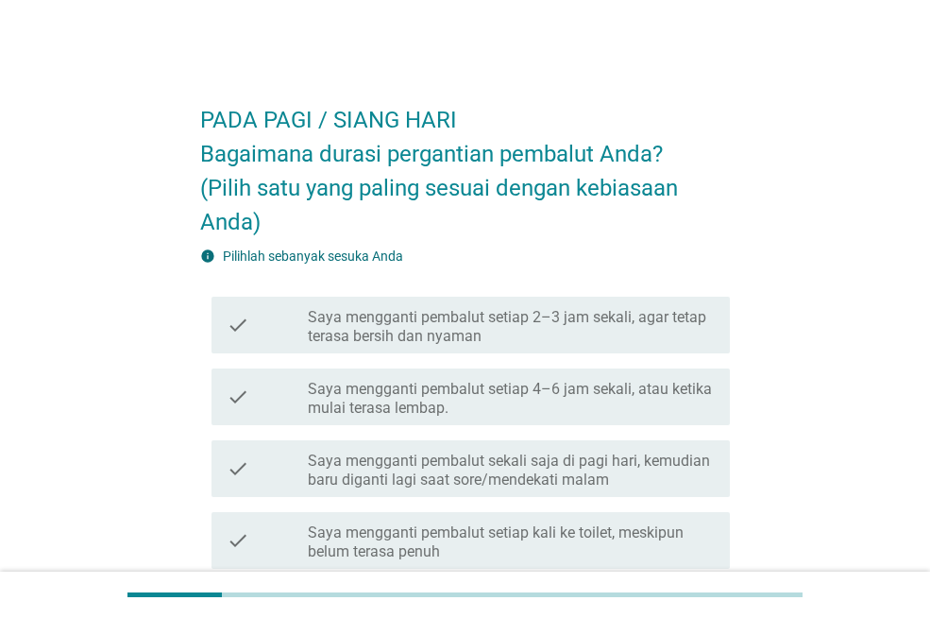
click at [444, 400] on label "Saya mengganti pembalut setiap 4–6 jam sekali, atau ketika mulai terasa lembap." at bounding box center [511, 399] width 407 height 38
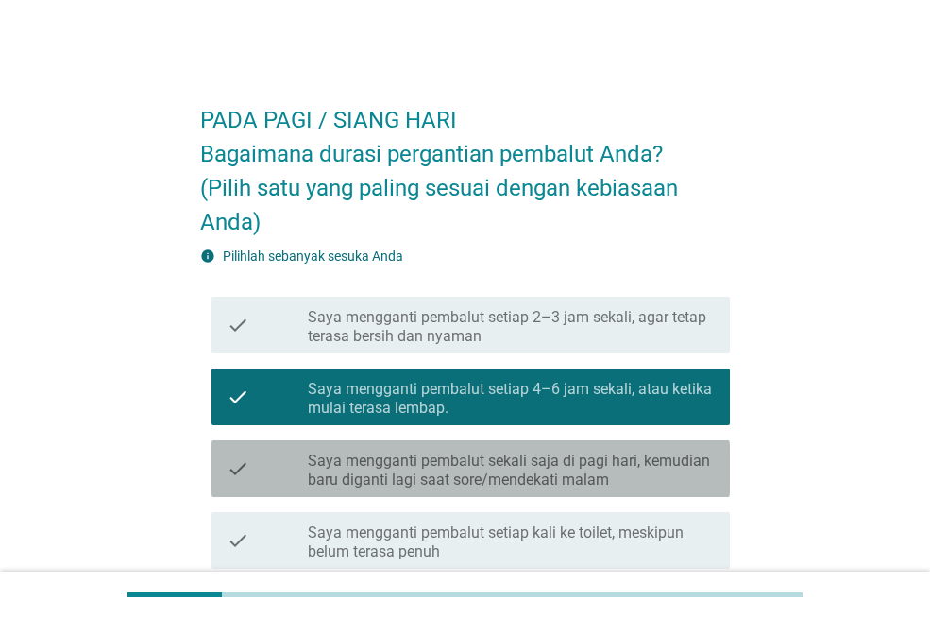
click at [430, 469] on label "Saya mengganti pembalut sekali saja di pagi hari, kemudian baru diganti lagi sa…" at bounding box center [511, 470] width 407 height 38
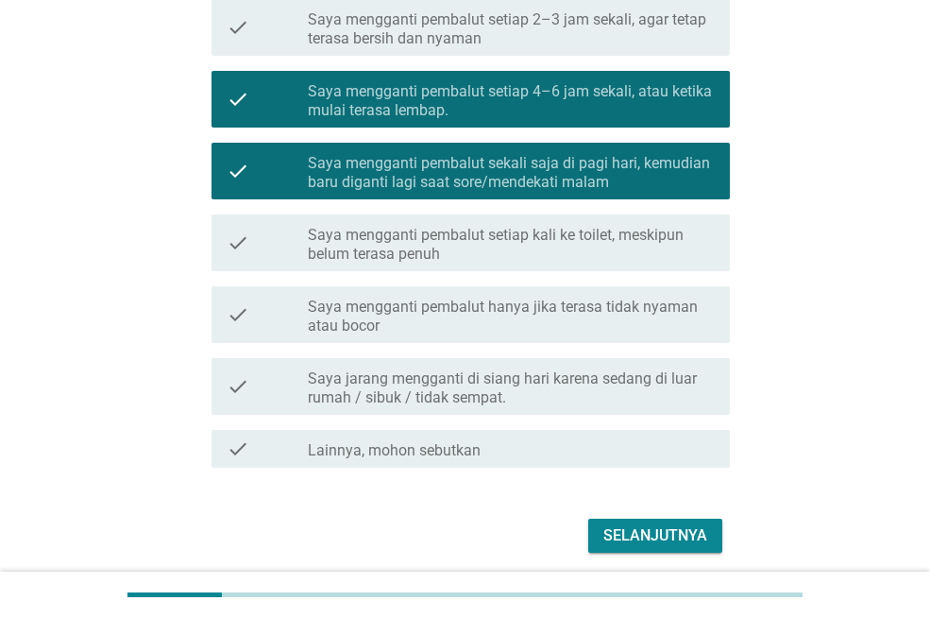
scroll to position [367, 0]
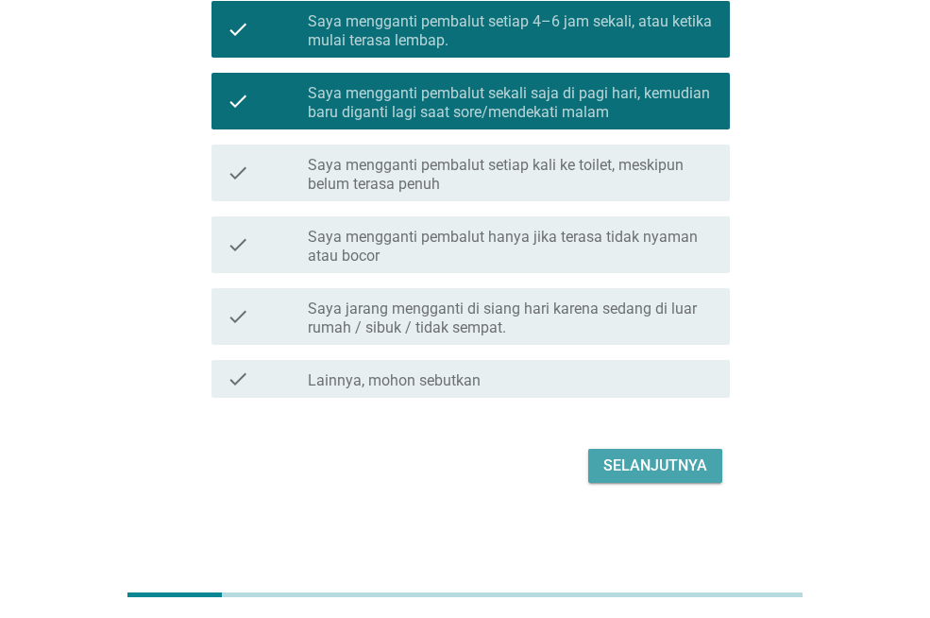
click at [612, 475] on div "Selanjutnya" at bounding box center [656, 465] width 104 height 23
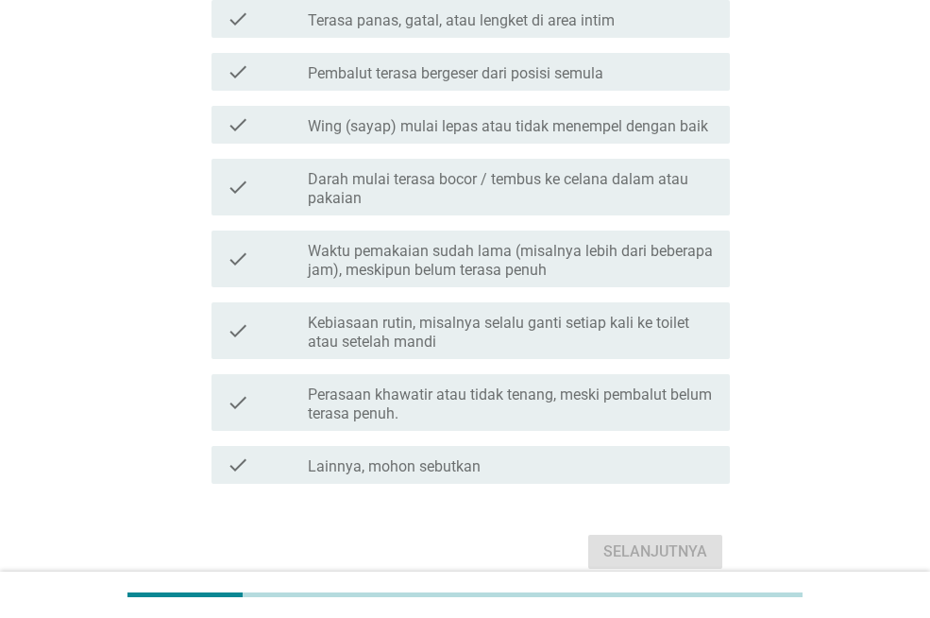
scroll to position [609, 0]
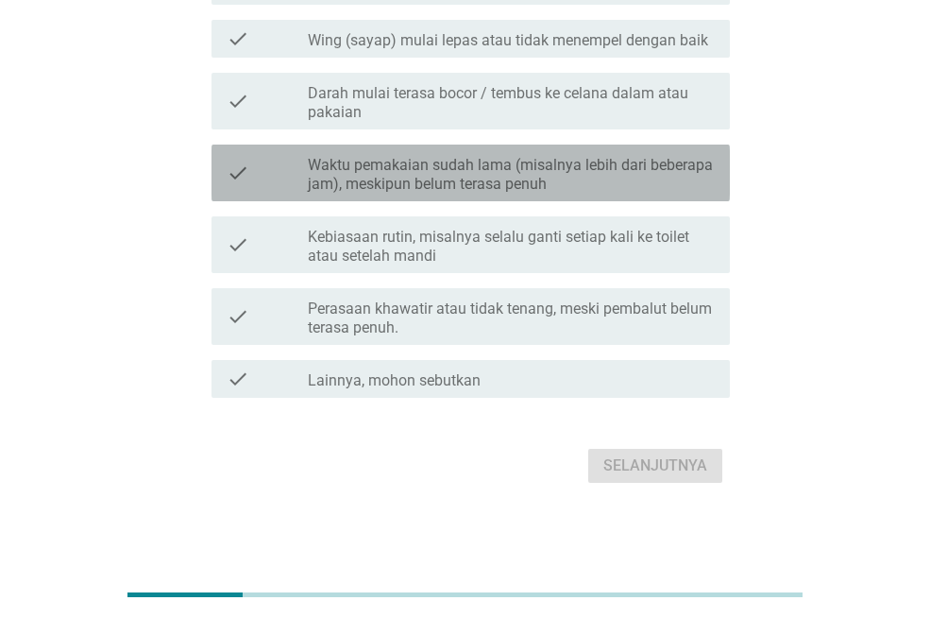
click at [486, 183] on label "Waktu pemakaian sudah lama (misalnya lebih dari beberapa jam), meskipun belum t…" at bounding box center [511, 175] width 407 height 38
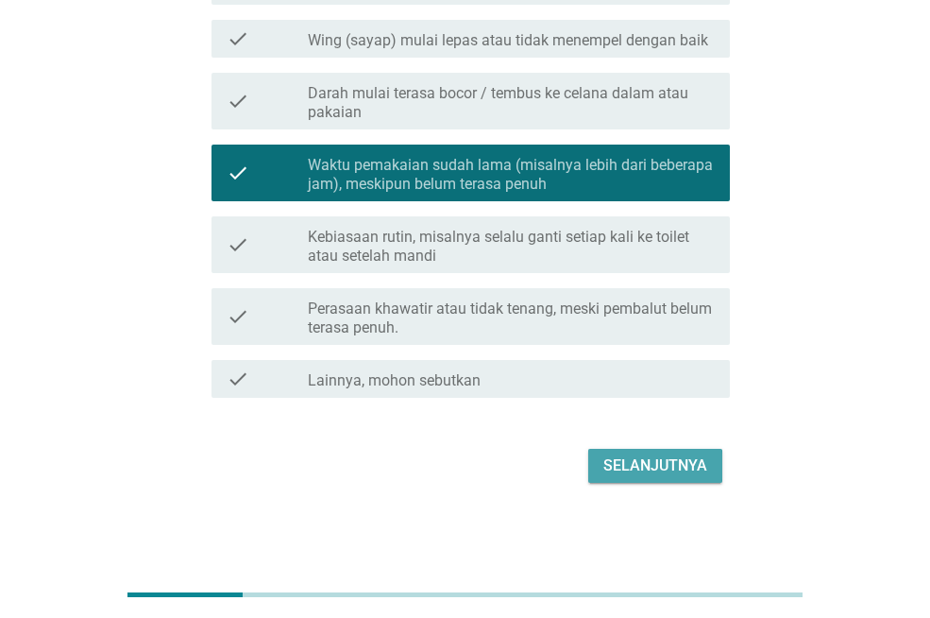
click at [679, 463] on div "Selanjutnya" at bounding box center [656, 465] width 104 height 23
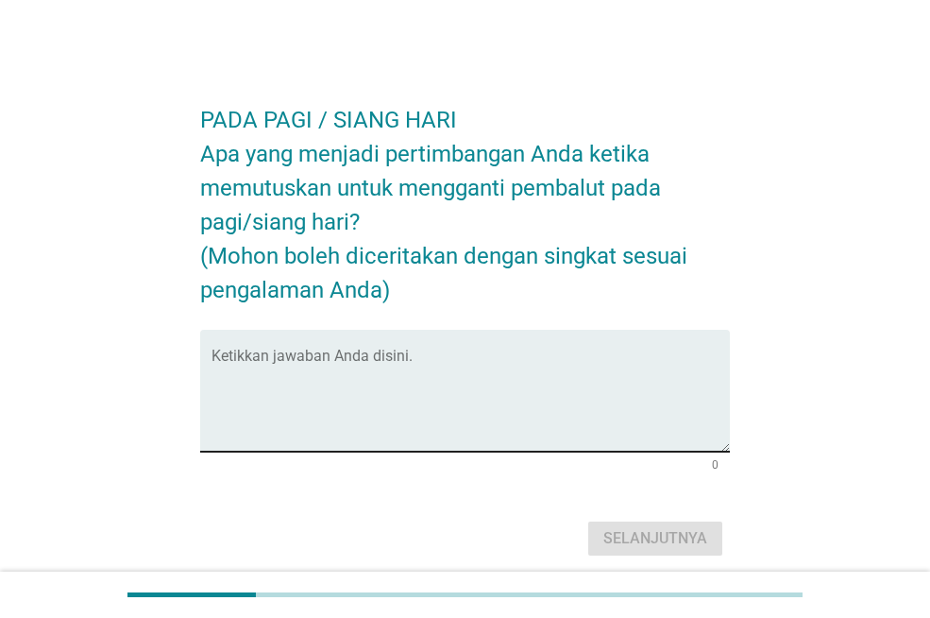
click at [489, 339] on div "Ketikkan jawaban Anda disini." at bounding box center [471, 391] width 519 height 122
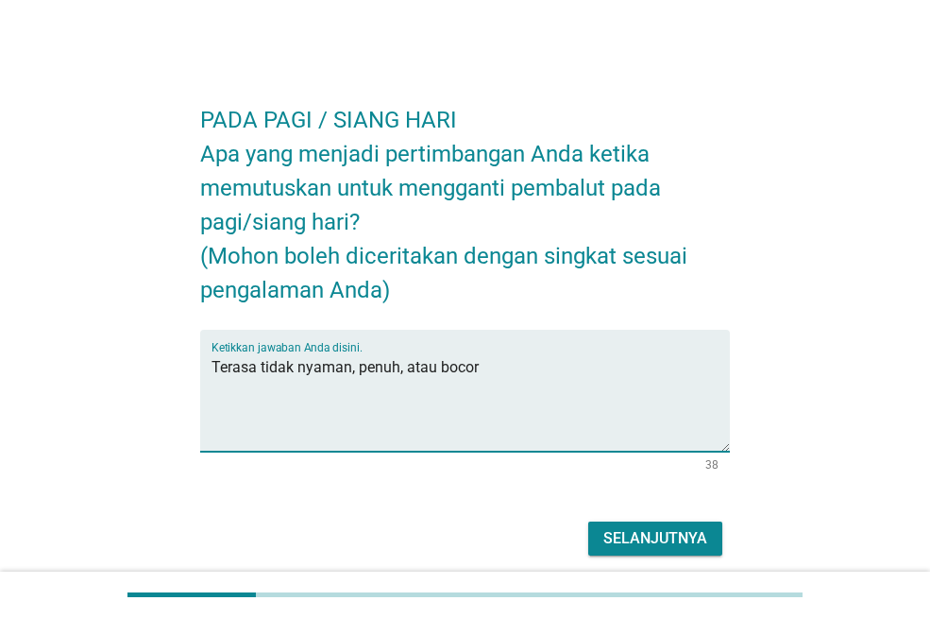
type textarea "Terasa tidak nyaman, penuh, atau bocor"
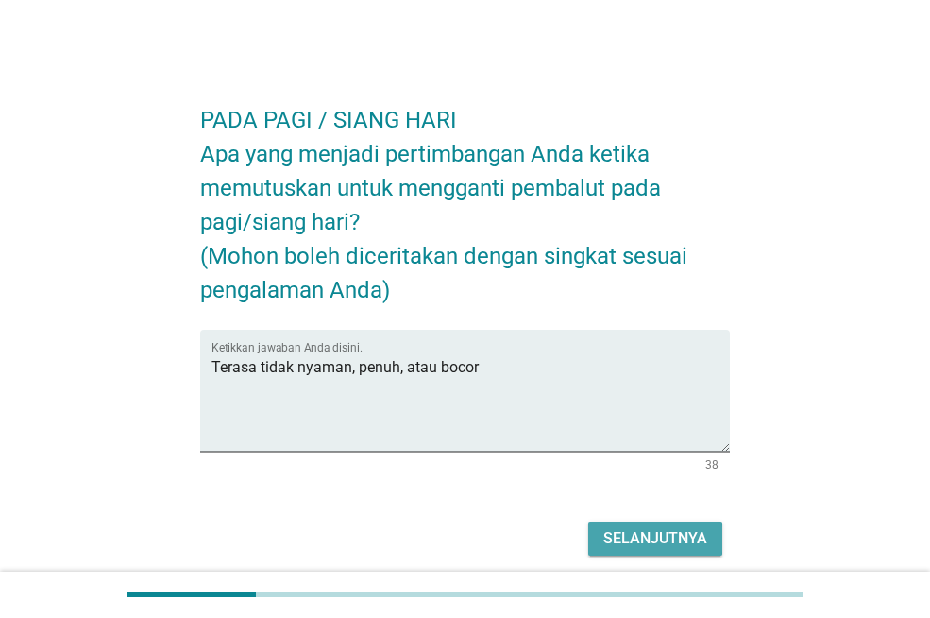
click at [638, 545] on div "Selanjutnya" at bounding box center [656, 538] width 104 height 23
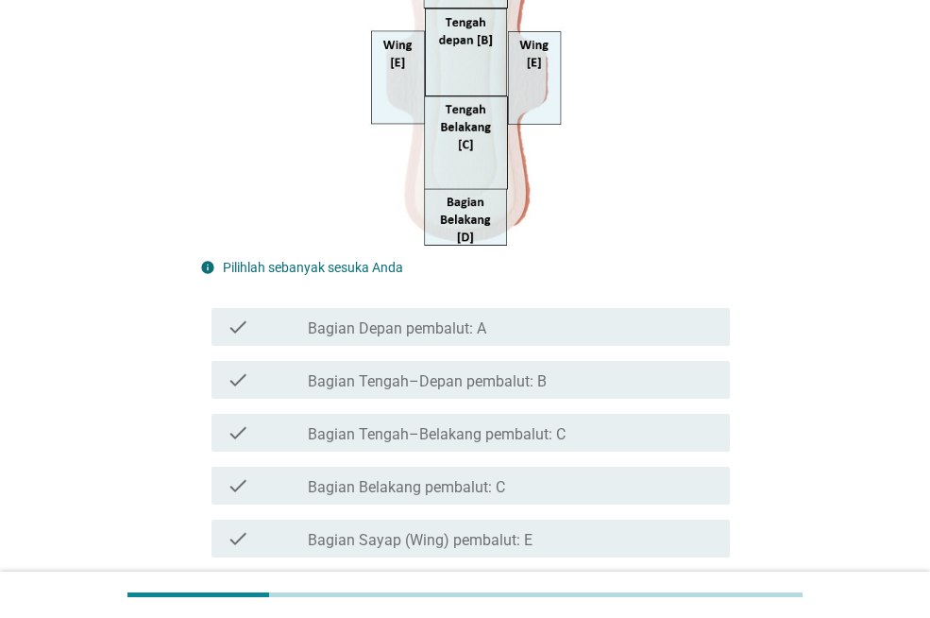
scroll to position [482, 0]
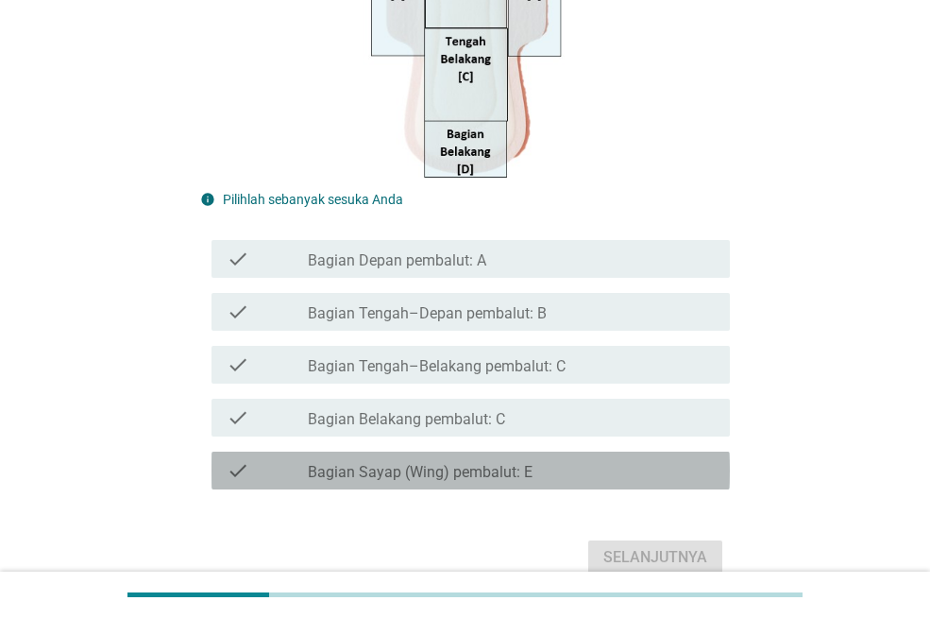
click at [613, 466] on div "check_box_outline_blank Bagian Sayap (Wing) pembalut: E" at bounding box center [511, 470] width 407 height 23
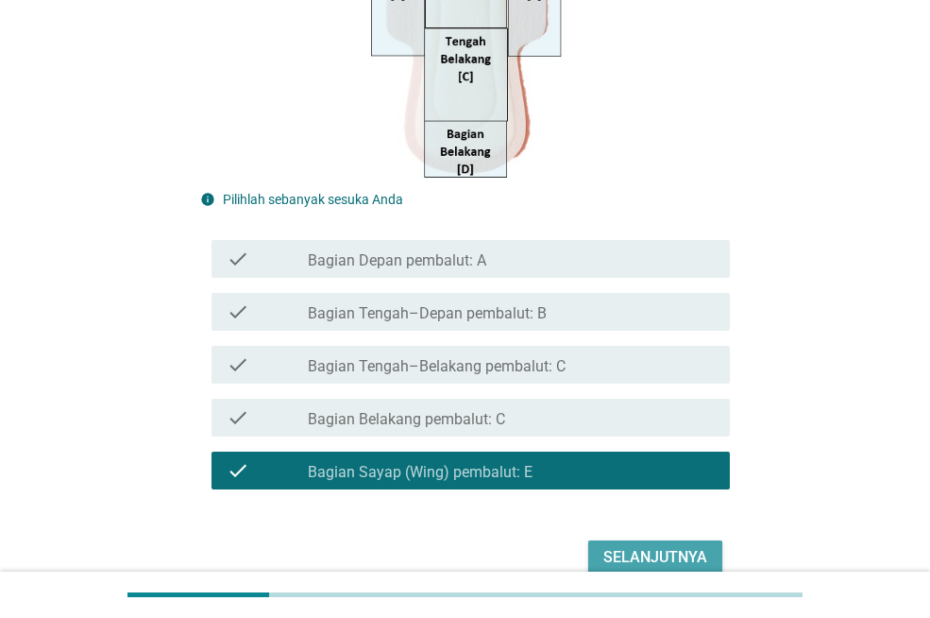
click at [626, 558] on div "Selanjutnya" at bounding box center [656, 557] width 104 height 23
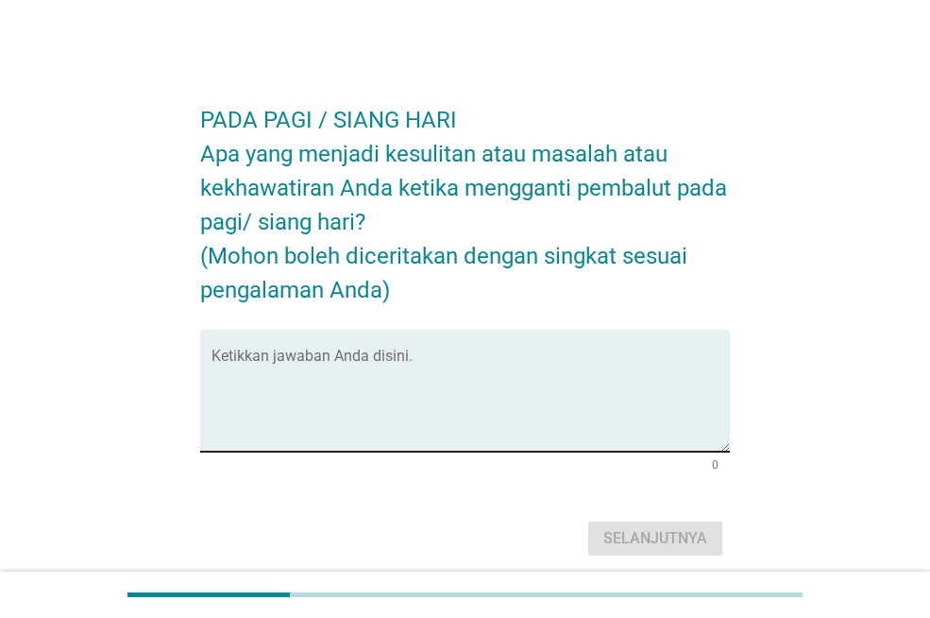
click at [496, 346] on div "Ketikkan jawaban Anda disini." at bounding box center [471, 391] width 519 height 122
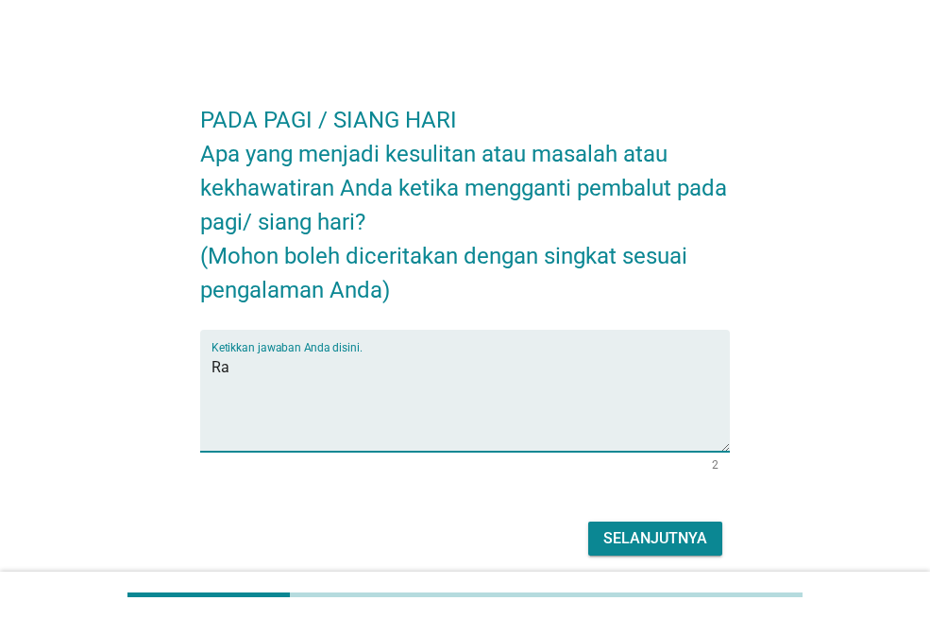
type textarea "R"
type textarea "Tidak ada kekhawatiran, biasanya saya hanya malas"
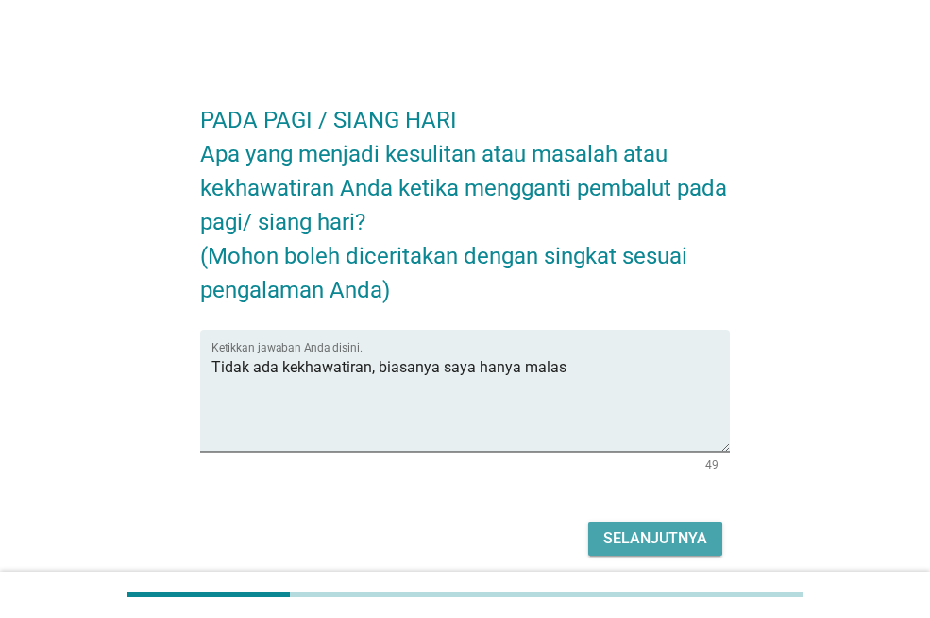
click at [607, 524] on button "Selanjutnya" at bounding box center [655, 538] width 134 height 34
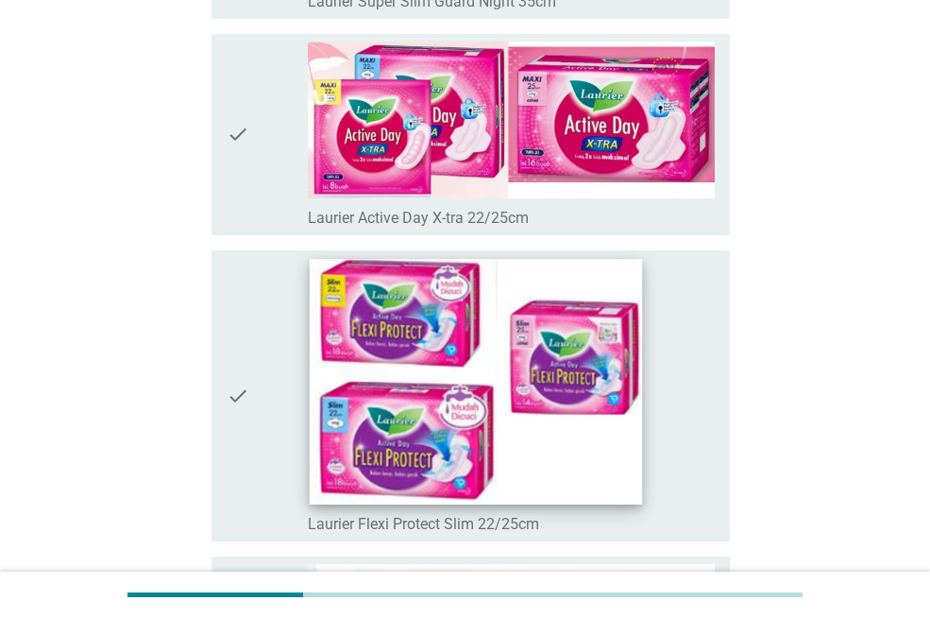
scroll to position [4407, 0]
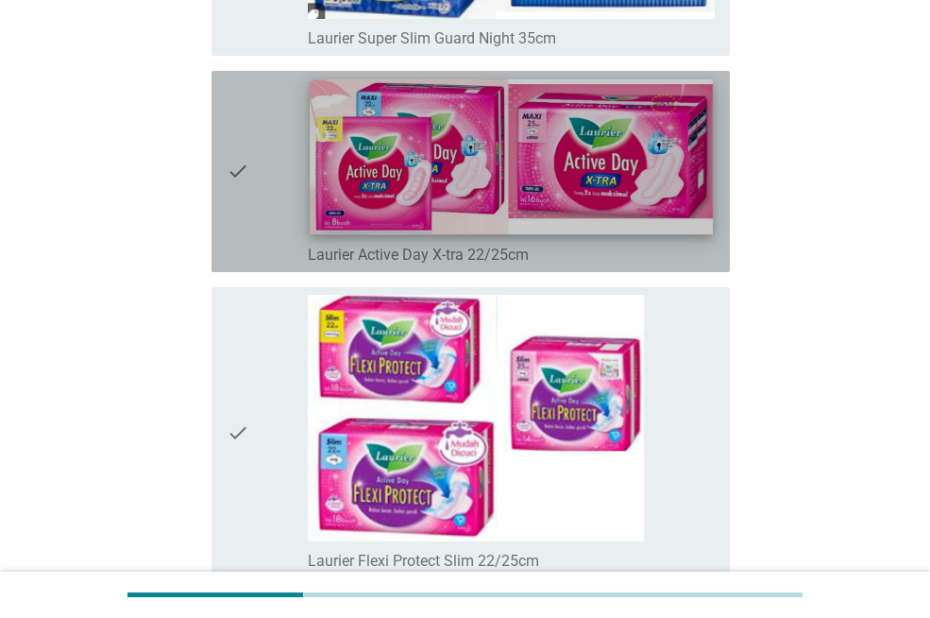
click at [550, 196] on img at bounding box center [511, 156] width 402 height 155
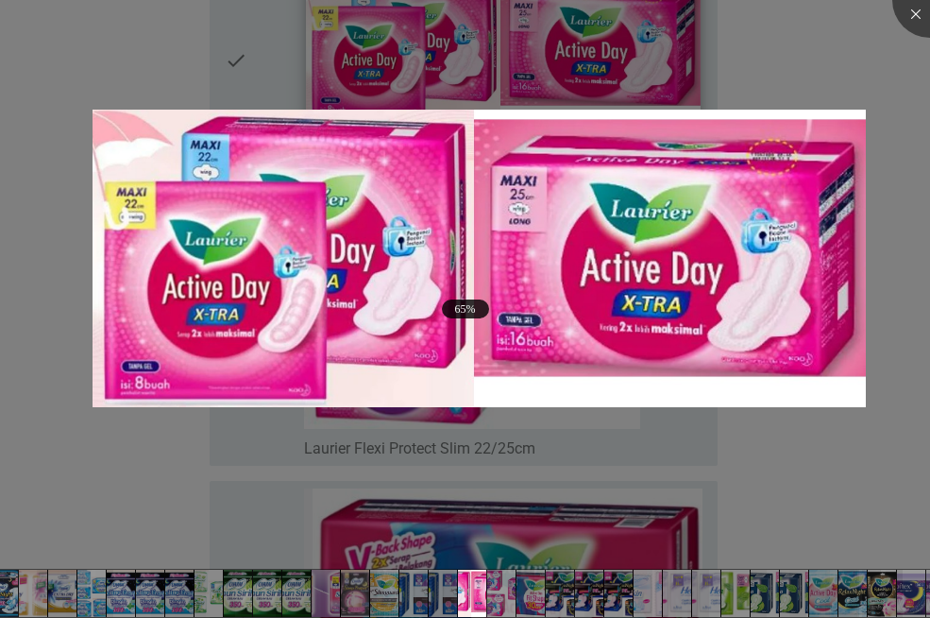
scroll to position [4504, 0]
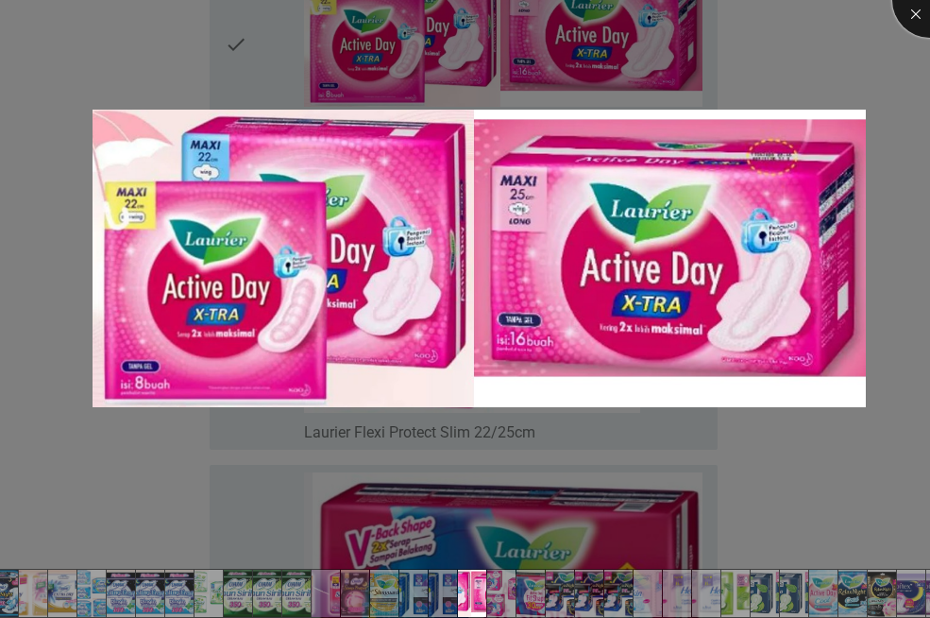
click at [910, 14] on div at bounding box center [931, 0] width 76 height 76
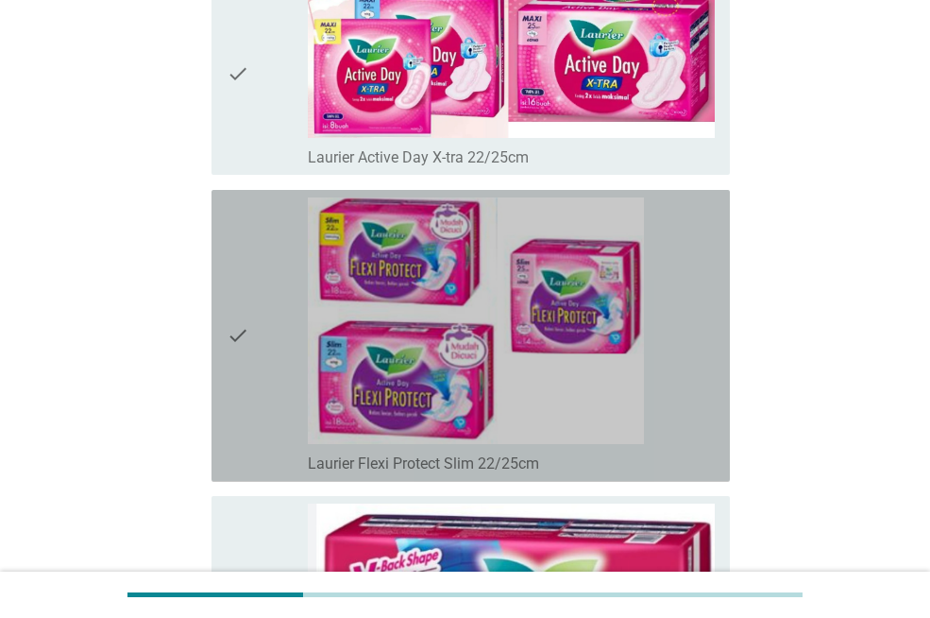
click at [677, 238] on div "check_box_outline_blank Laurier Flexi Protect Slim 22/25cm" at bounding box center [511, 335] width 407 height 277
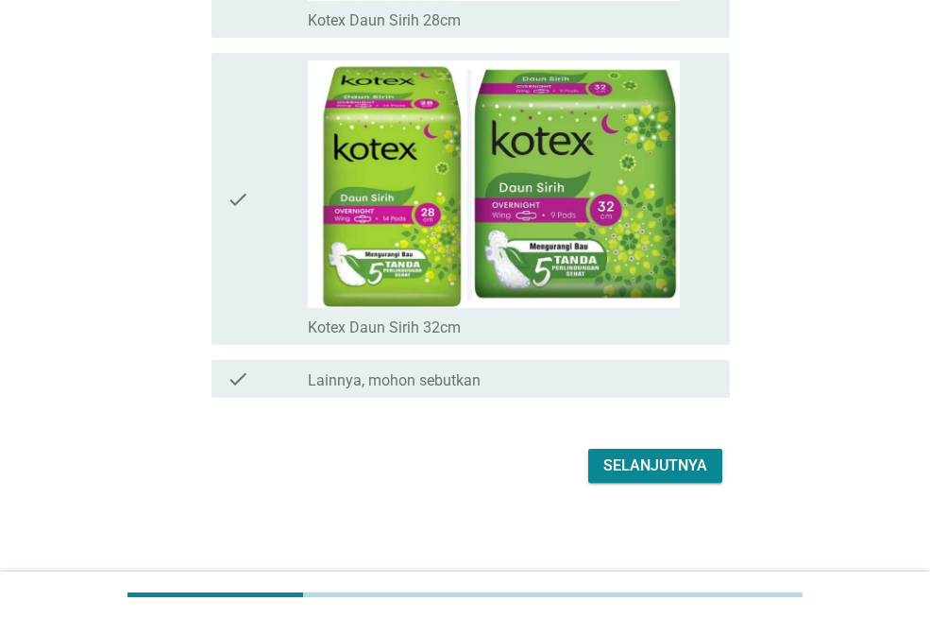
scroll to position [13417, 0]
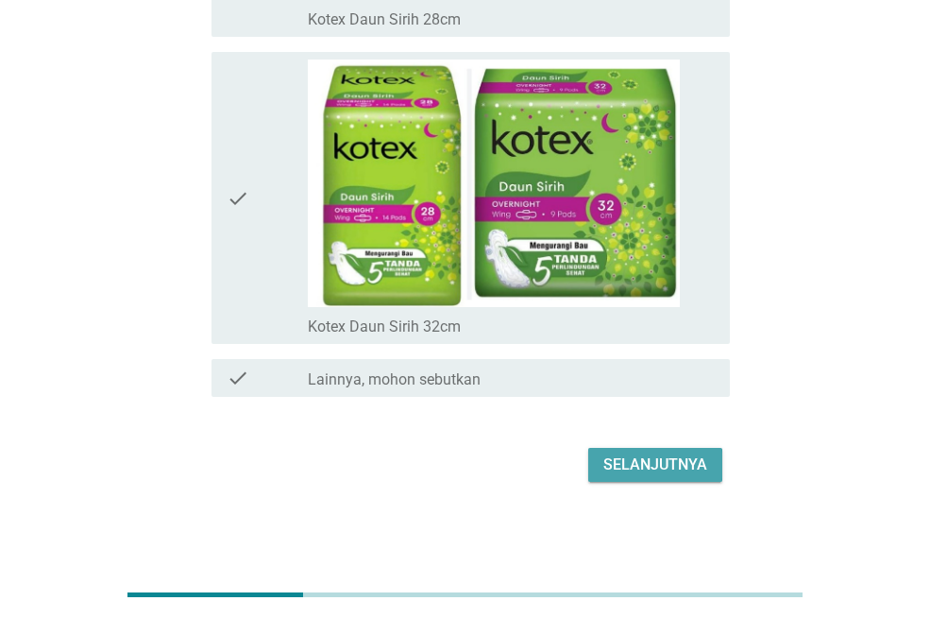
click at [670, 469] on div "Selanjutnya" at bounding box center [656, 464] width 104 height 23
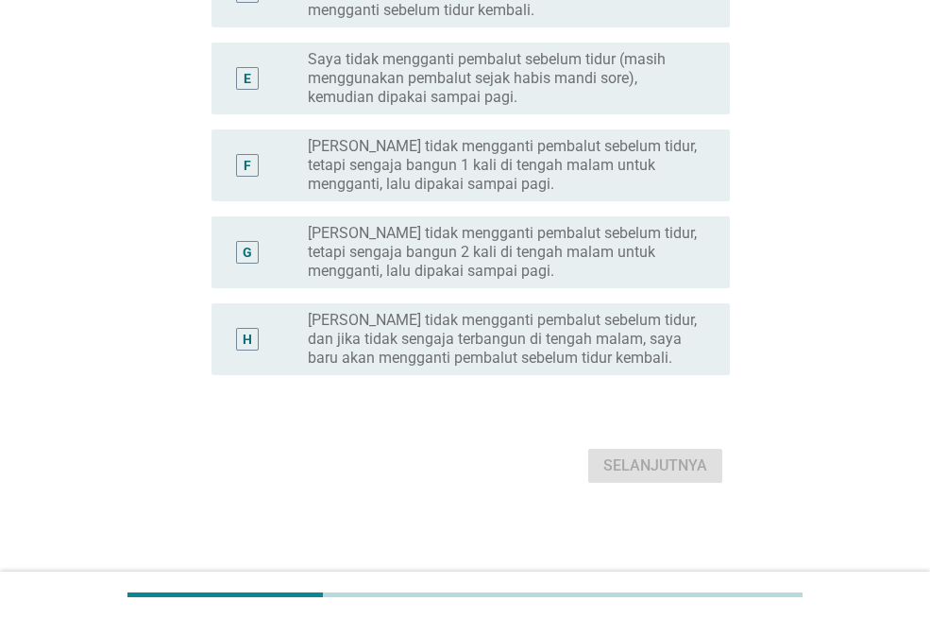
scroll to position [0, 0]
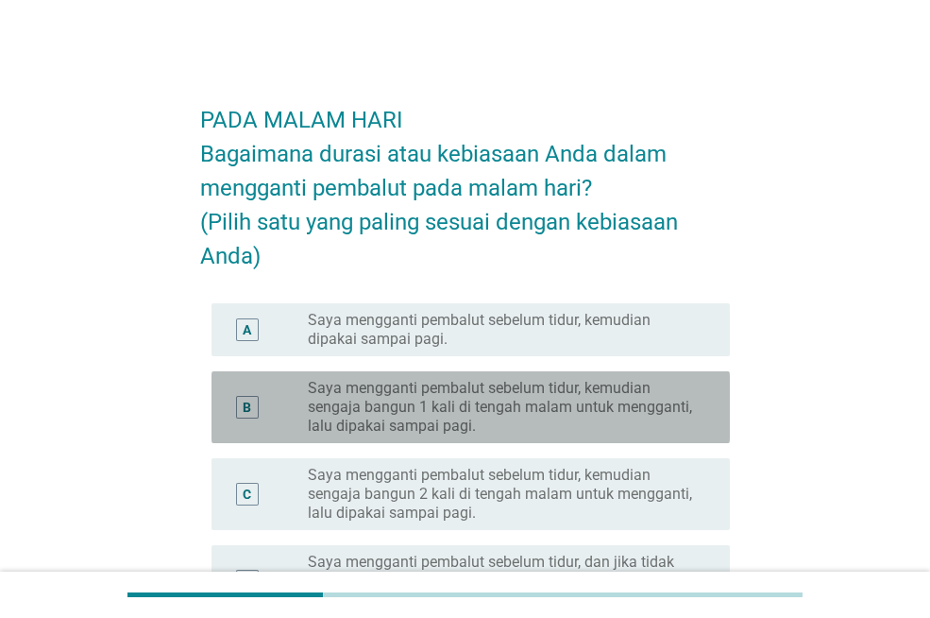
click at [581, 433] on label "Saya mengganti pembalut sebelum tidur, kemudian sengaja bangun 1 kali di tengah…" at bounding box center [504, 407] width 392 height 57
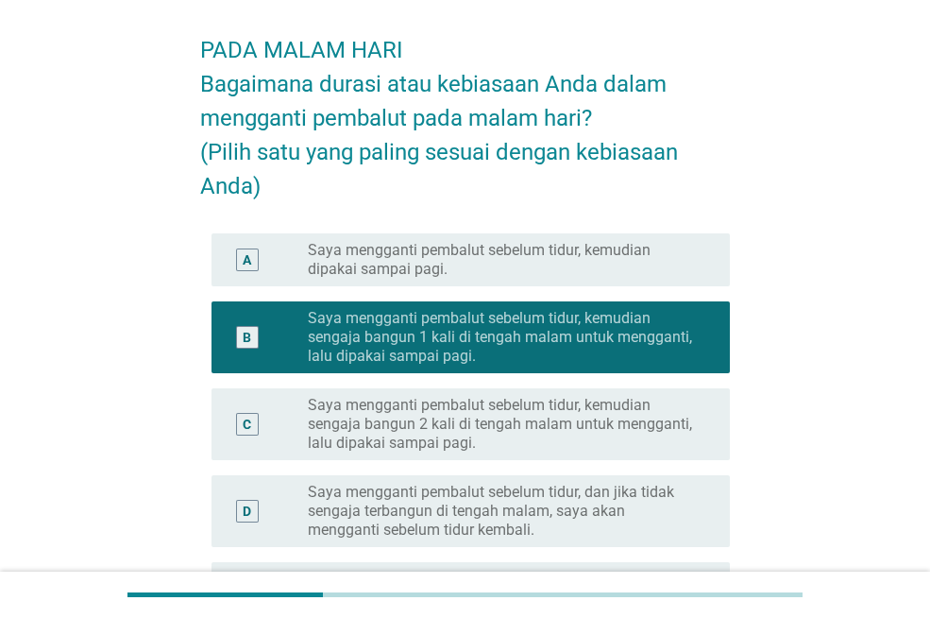
scroll to position [101, 0]
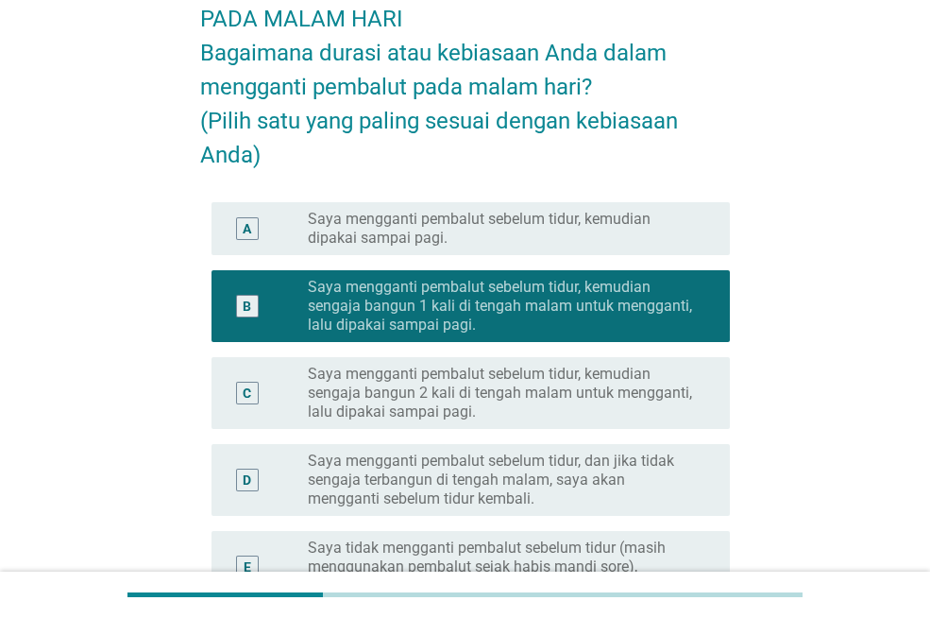
click at [407, 283] on label "Saya mengganti pembalut sebelum tidur, kemudian sengaja bangun 1 kali di tengah…" at bounding box center [504, 306] width 392 height 57
click at [427, 384] on label "Saya mengganti pembalut sebelum tidur, kemudian sengaja bangun 2 kali di tengah…" at bounding box center [504, 393] width 392 height 57
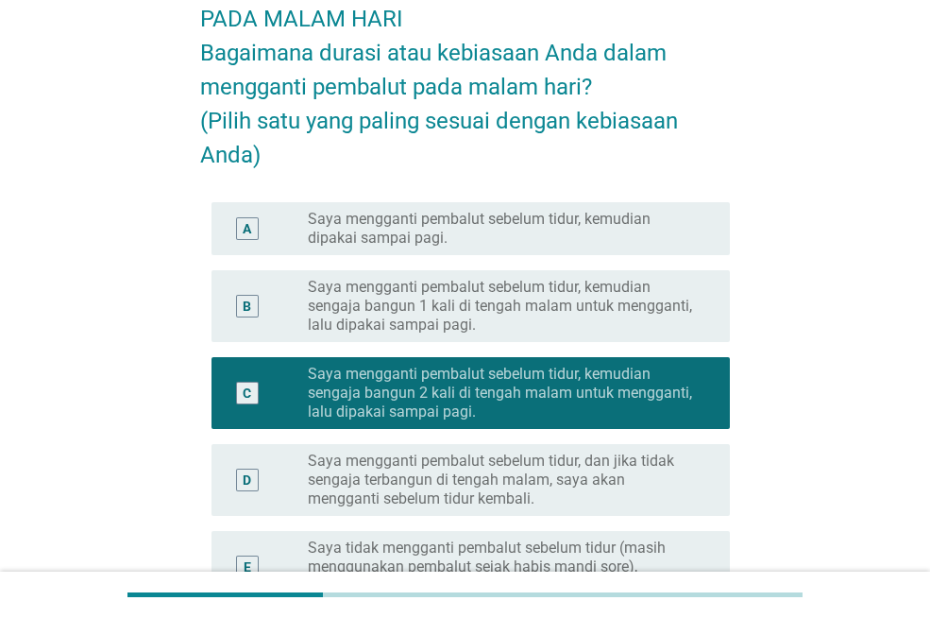
click at [472, 234] on label "Saya mengganti pembalut sebelum tidur, kemudian dipakai sampai pagi." at bounding box center [504, 229] width 392 height 38
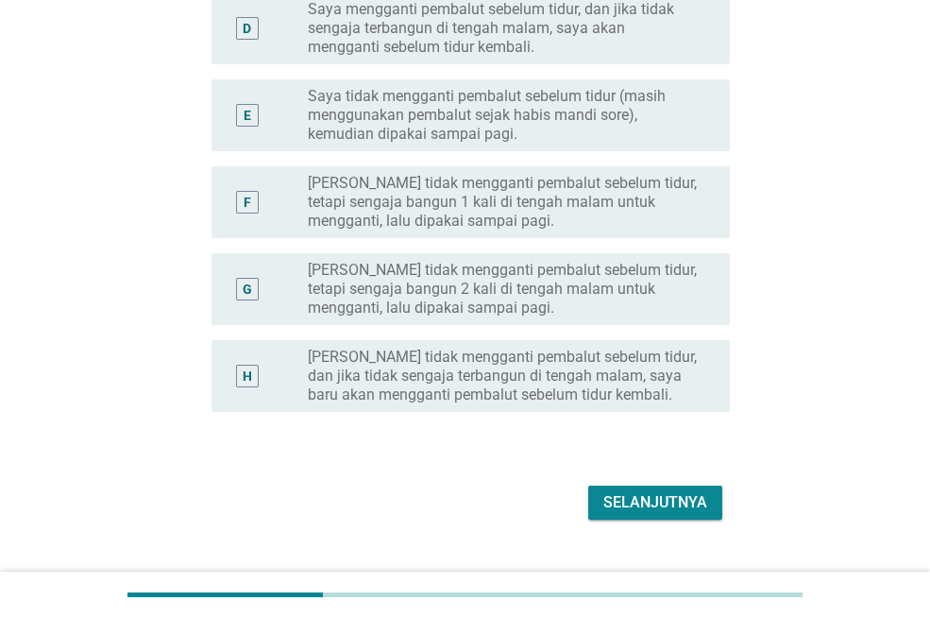
scroll to position [570, 0]
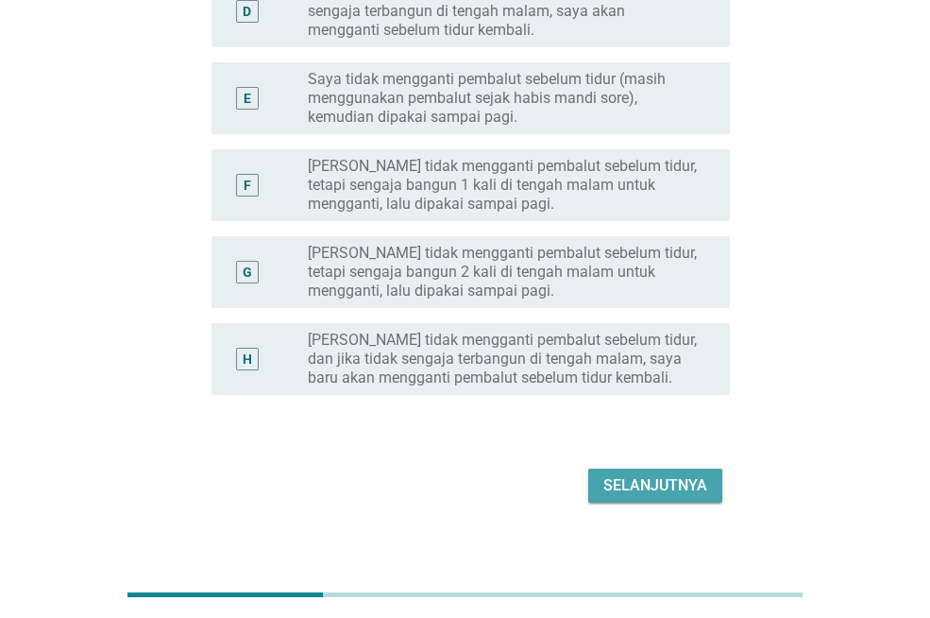
click at [597, 486] on button "Selanjutnya" at bounding box center [655, 485] width 134 height 34
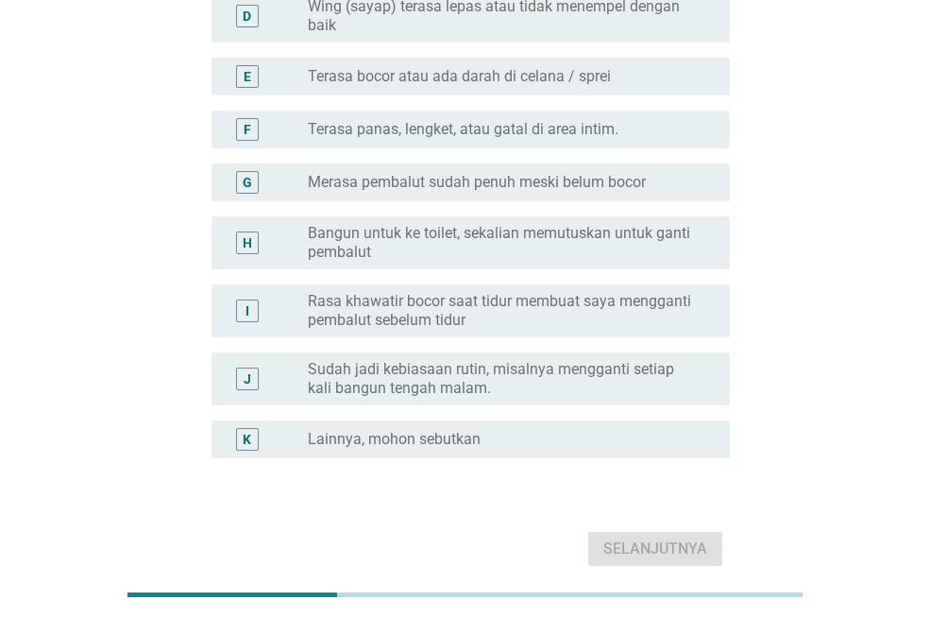
scroll to position [472, 0]
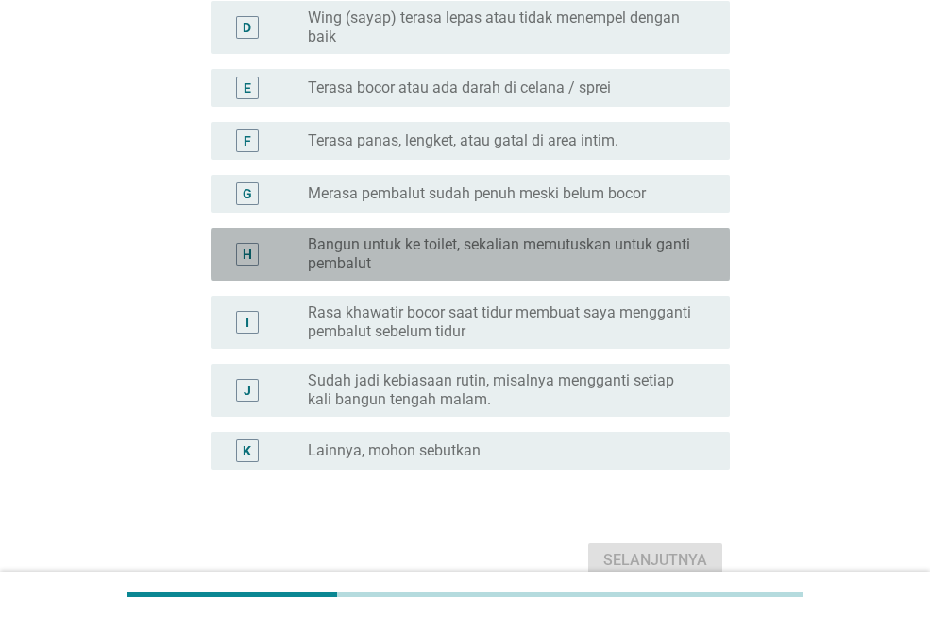
click at [483, 264] on label "Bangun untuk ke toilet, sekalian memutuskan untuk ganti pembalut" at bounding box center [504, 254] width 392 height 38
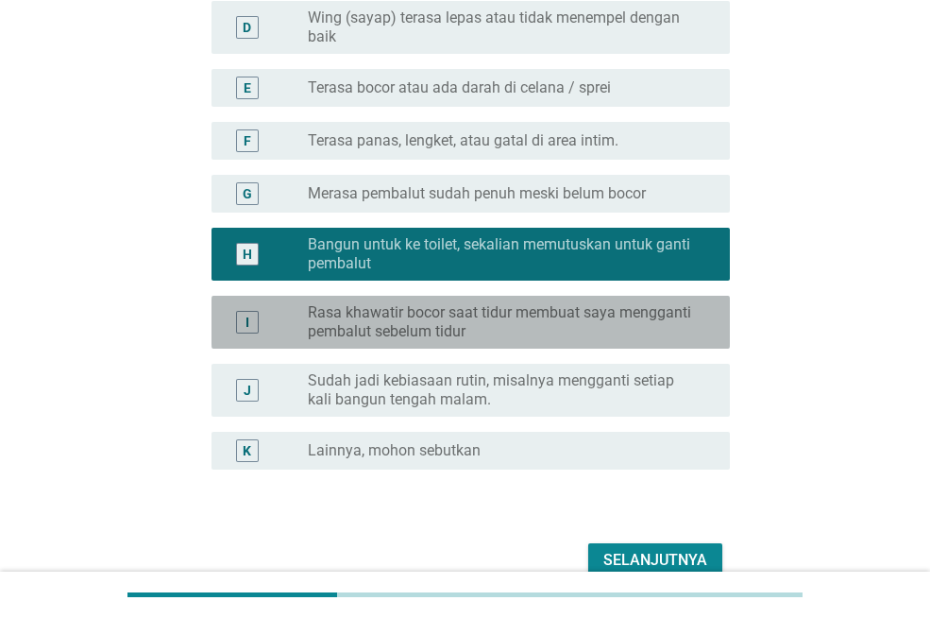
click at [478, 314] on label "Rasa khawatir bocor saat tidur membuat saya mengganti pembalut sebelum tidur" at bounding box center [504, 322] width 392 height 38
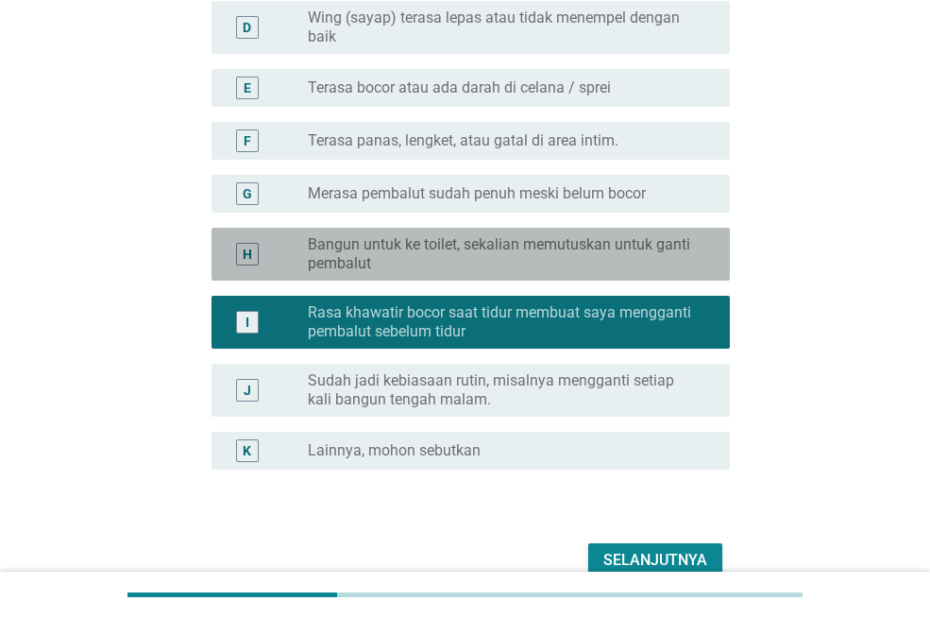
click at [446, 247] on label "Bangun untuk ke toilet, sekalian memutuskan untuk ganti pembalut" at bounding box center [504, 254] width 392 height 38
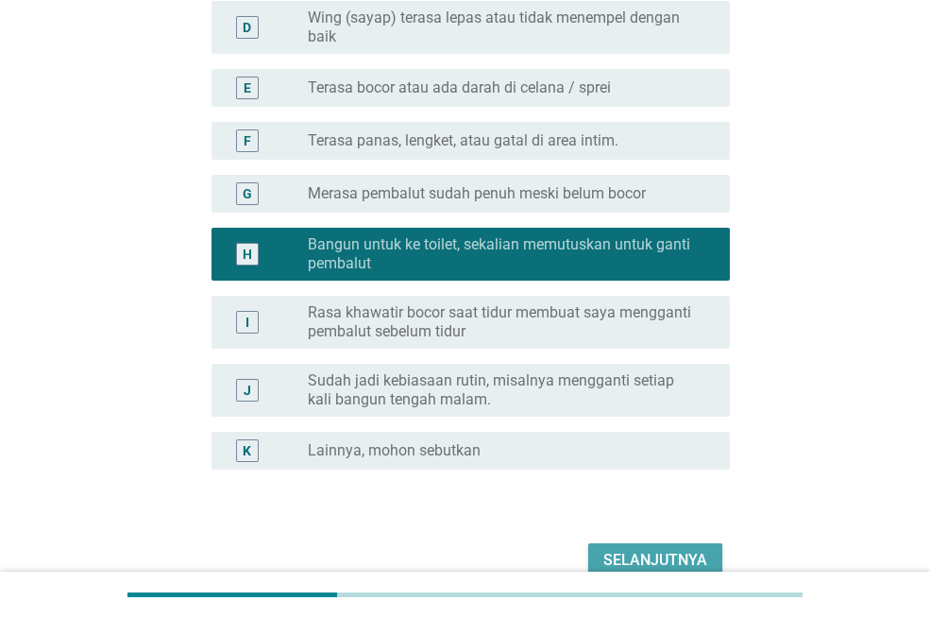
click at [666, 547] on button "Selanjutnya" at bounding box center [655, 560] width 134 height 34
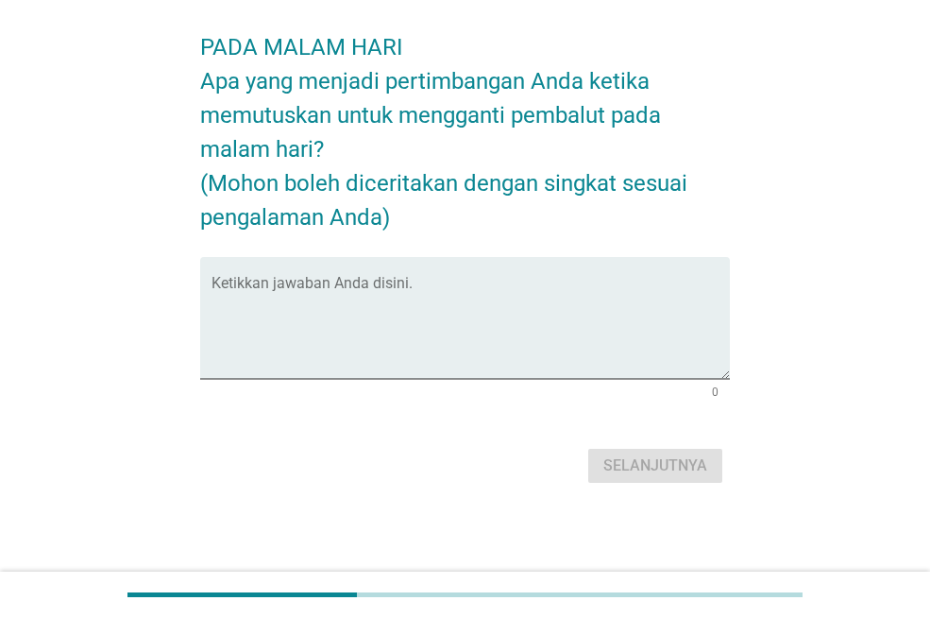
scroll to position [0, 0]
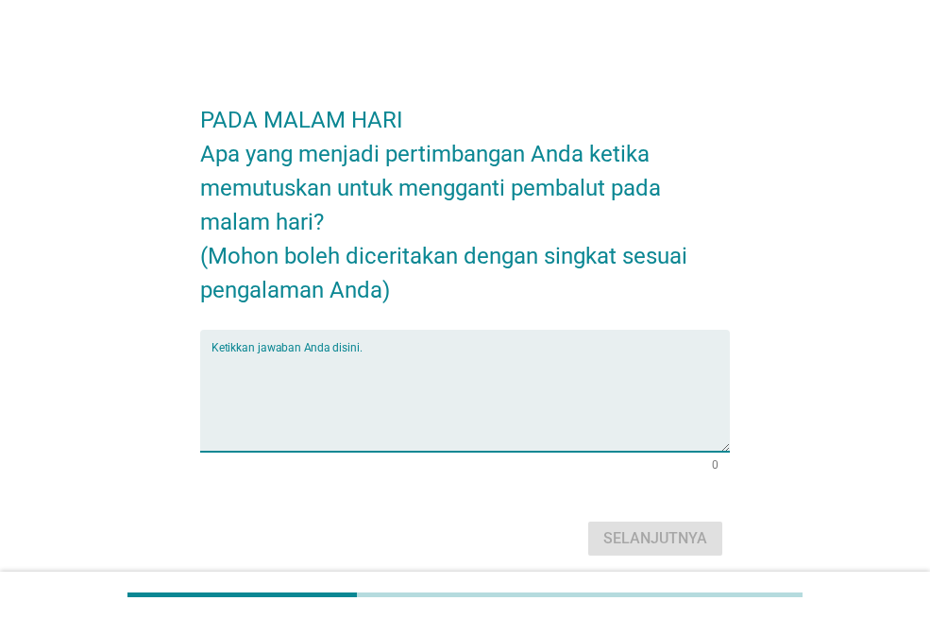
click at [461, 358] on textarea "Ketikkan jawaban Anda disini." at bounding box center [471, 401] width 519 height 99
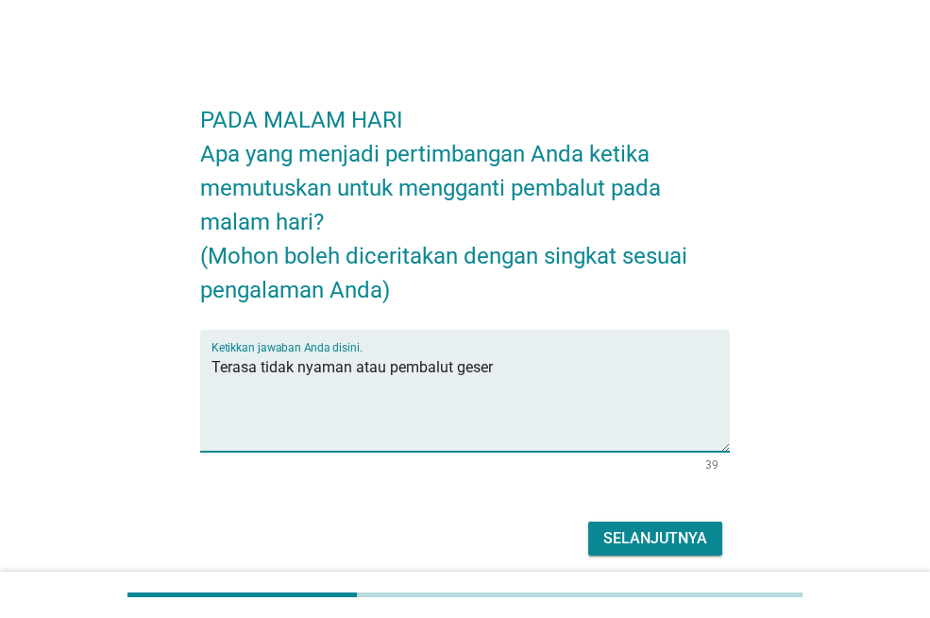
type textarea "Terasa tidak nyaman atau pembalut geser"
click at [658, 533] on div "Selanjutnya" at bounding box center [656, 538] width 104 height 23
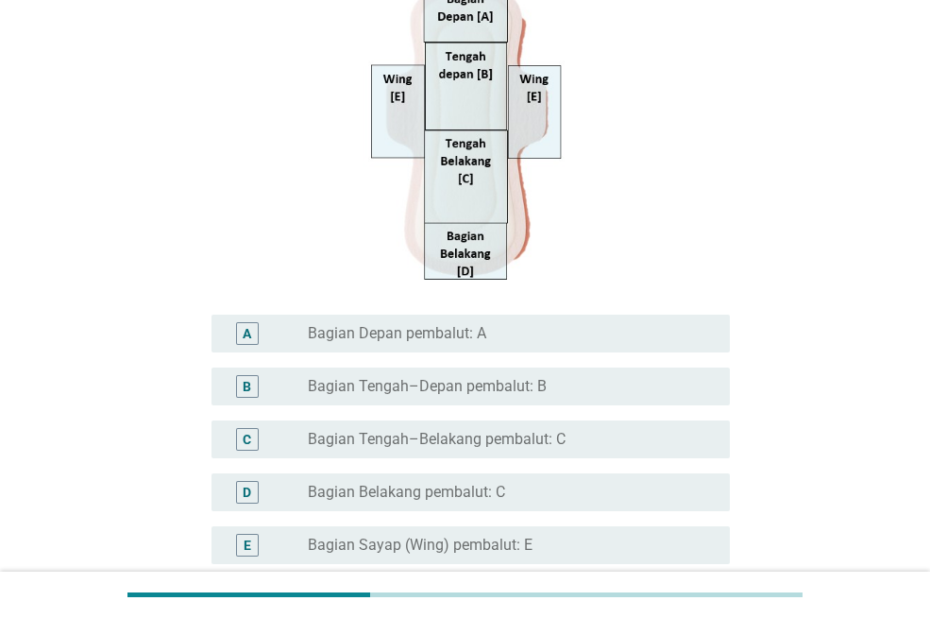
scroll to position [401, 0]
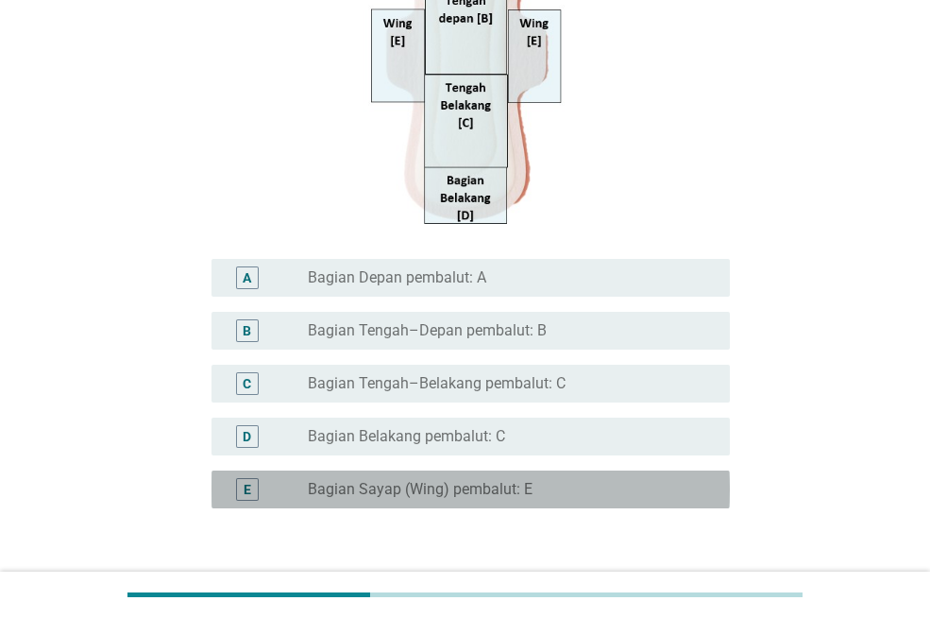
click at [457, 489] on label "Bagian Sayap (Wing) pembalut: E" at bounding box center [420, 489] width 225 height 19
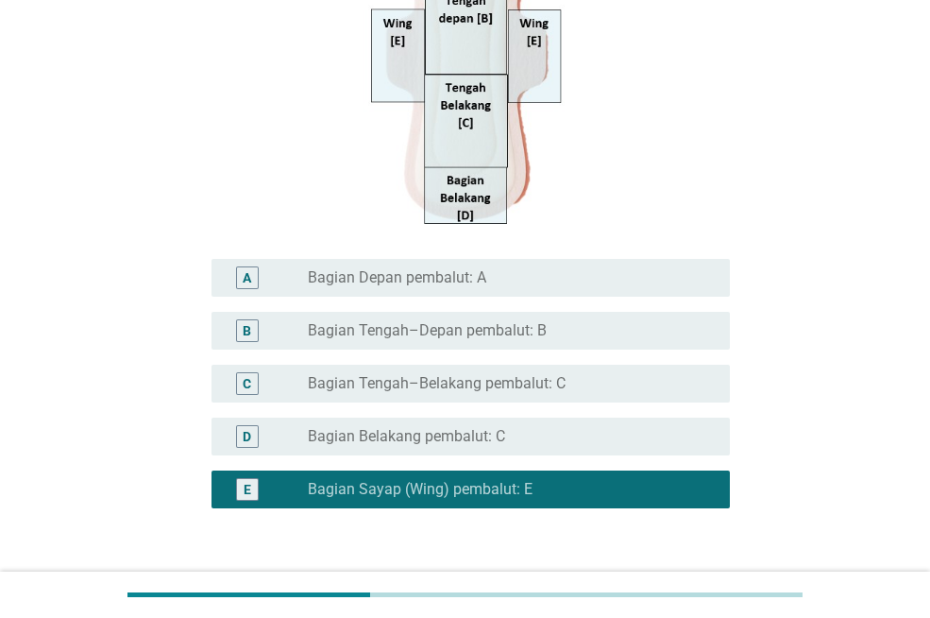
click at [443, 434] on label "Bagian Belakang pembalut: C" at bounding box center [406, 436] width 197 height 19
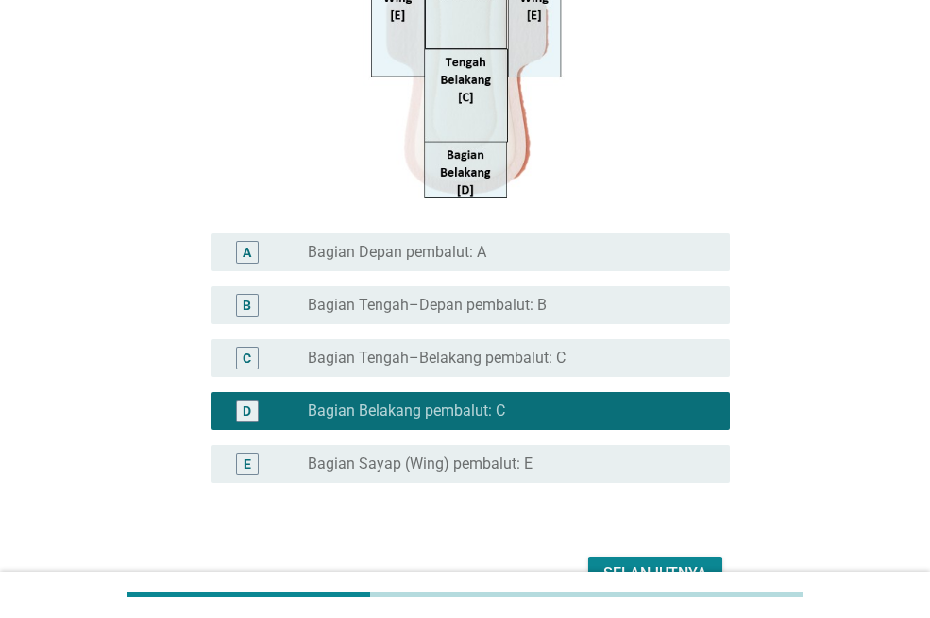
scroll to position [436, 0]
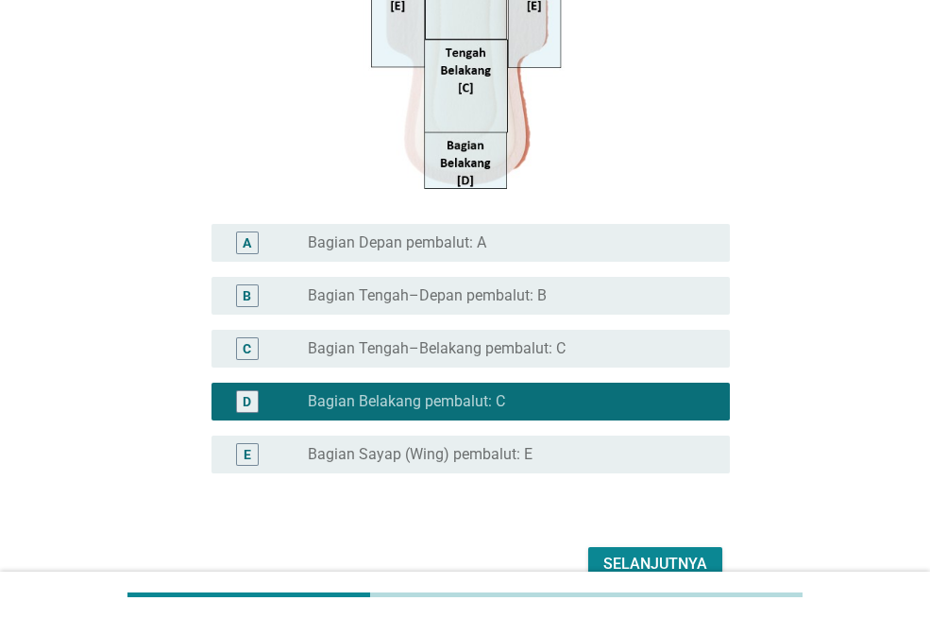
click at [447, 450] on label "Bagian Sayap (Wing) pembalut: E" at bounding box center [420, 454] width 225 height 19
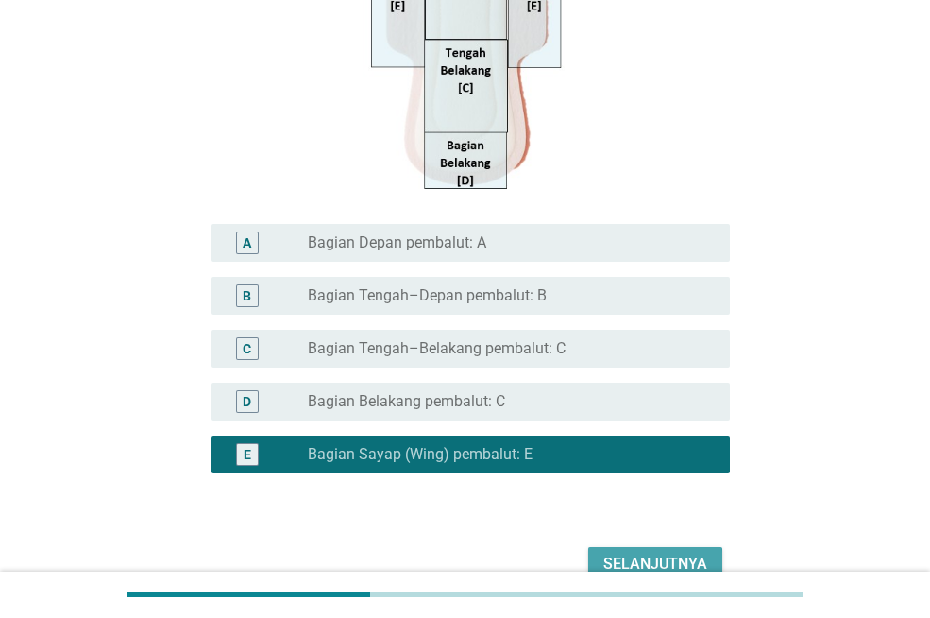
click at [631, 553] on div "Selanjutnya" at bounding box center [656, 564] width 104 height 23
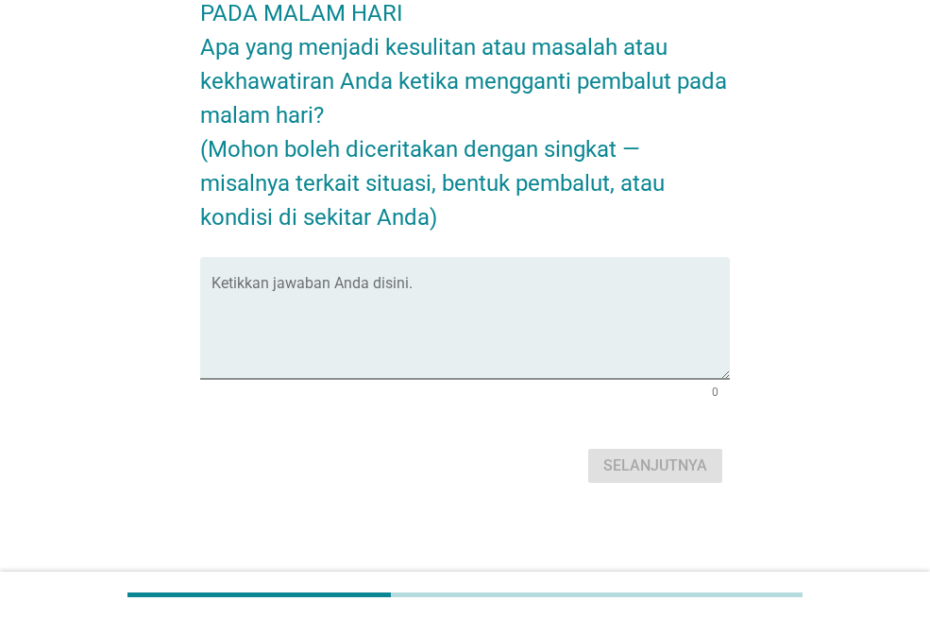
scroll to position [0, 0]
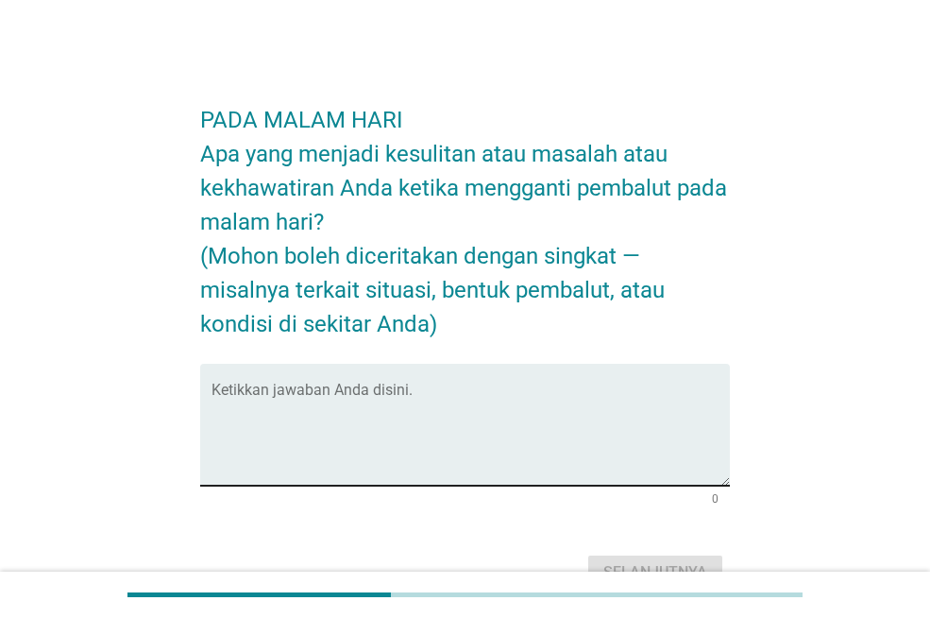
click at [438, 383] on div "Ketikkan jawaban Anda disini." at bounding box center [471, 425] width 519 height 122
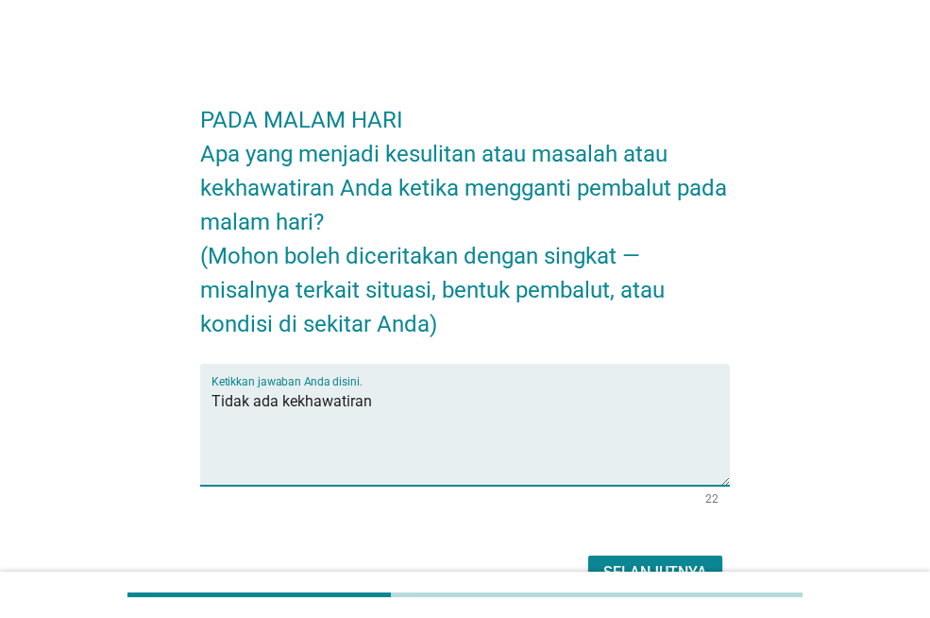
type textarea "Tidak ada kekhawatiran"
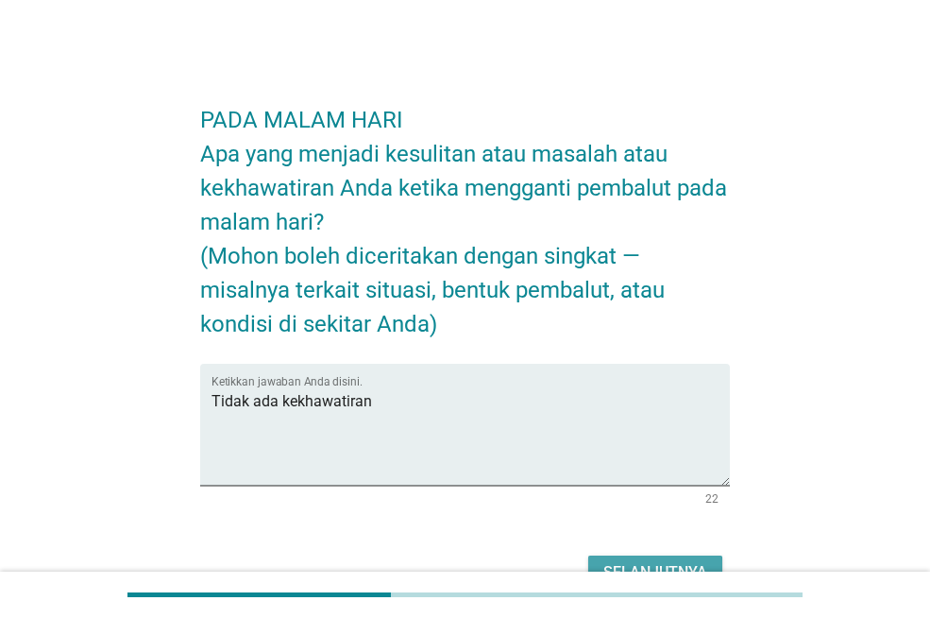
click at [635, 569] on div "Selanjutnya" at bounding box center [656, 572] width 104 height 23
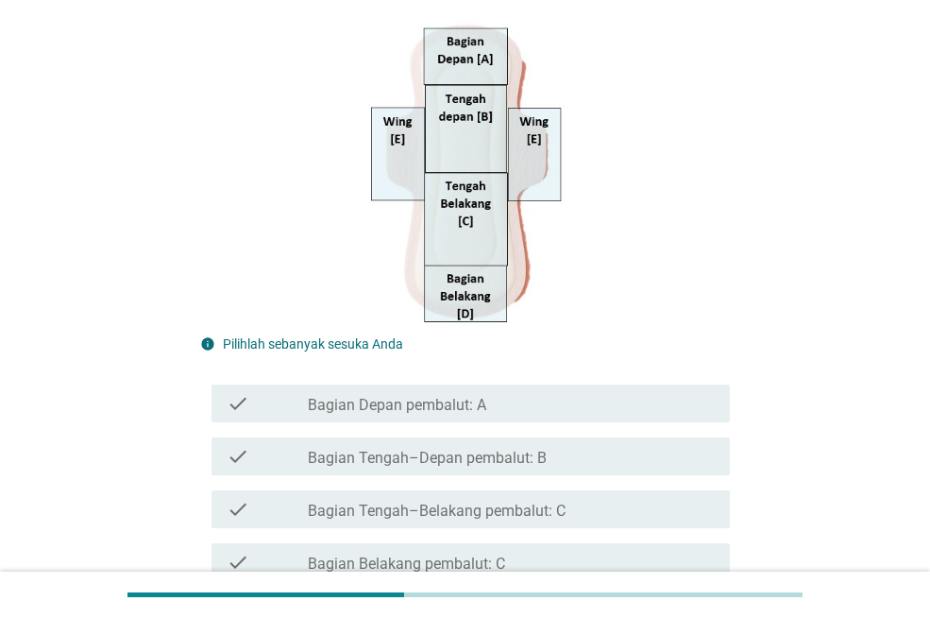
scroll to position [378, 0]
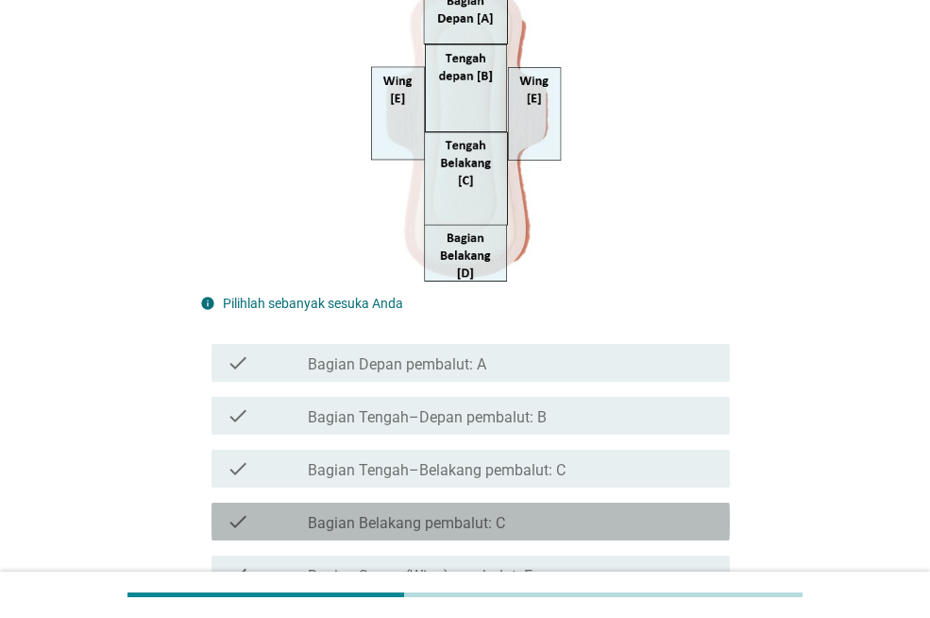
click at [443, 536] on div "check check_box_outline_blank Bagian Belakang pembalut: C" at bounding box center [471, 521] width 519 height 38
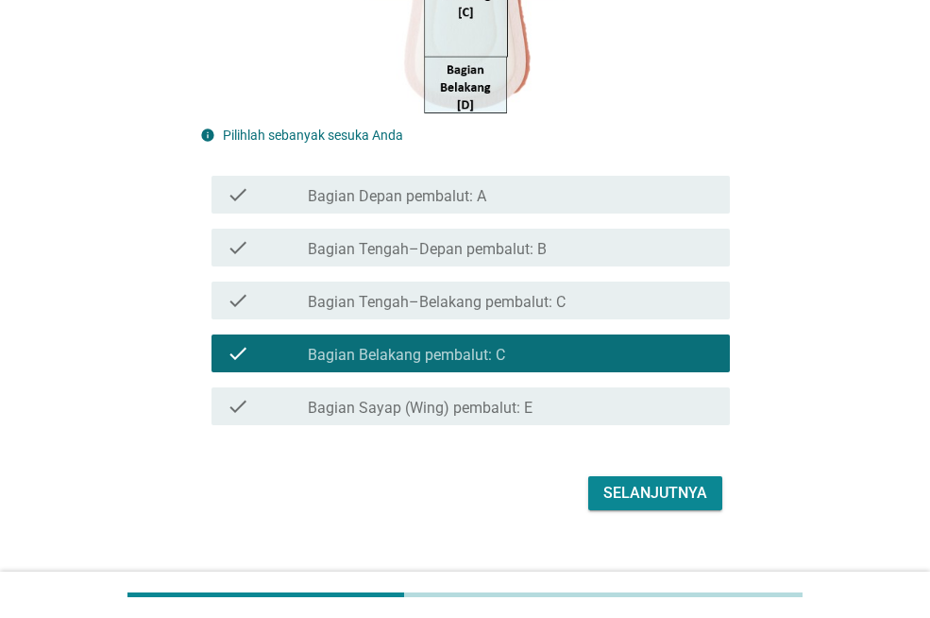
scroll to position [574, 0]
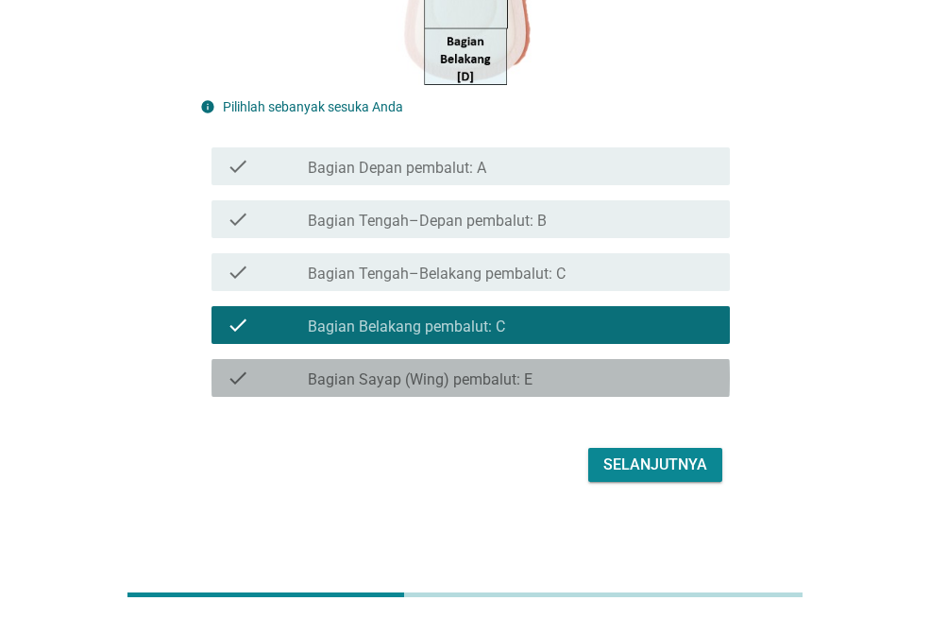
click at [469, 377] on label "Bagian Sayap (Wing) pembalut: E" at bounding box center [420, 379] width 225 height 19
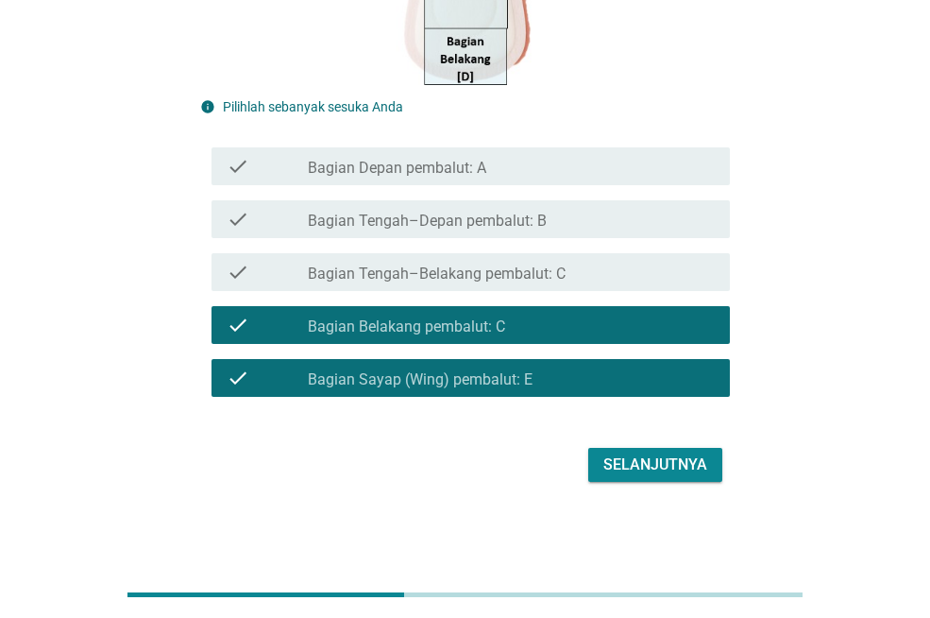
click at [654, 476] on div "Selanjutnya" at bounding box center [656, 464] width 104 height 23
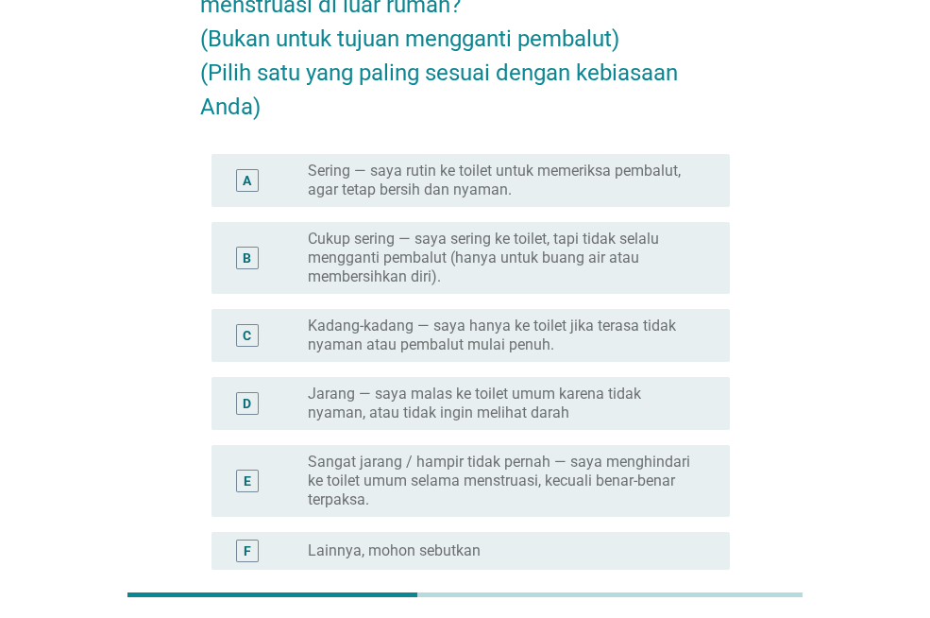
scroll to position [182, 0]
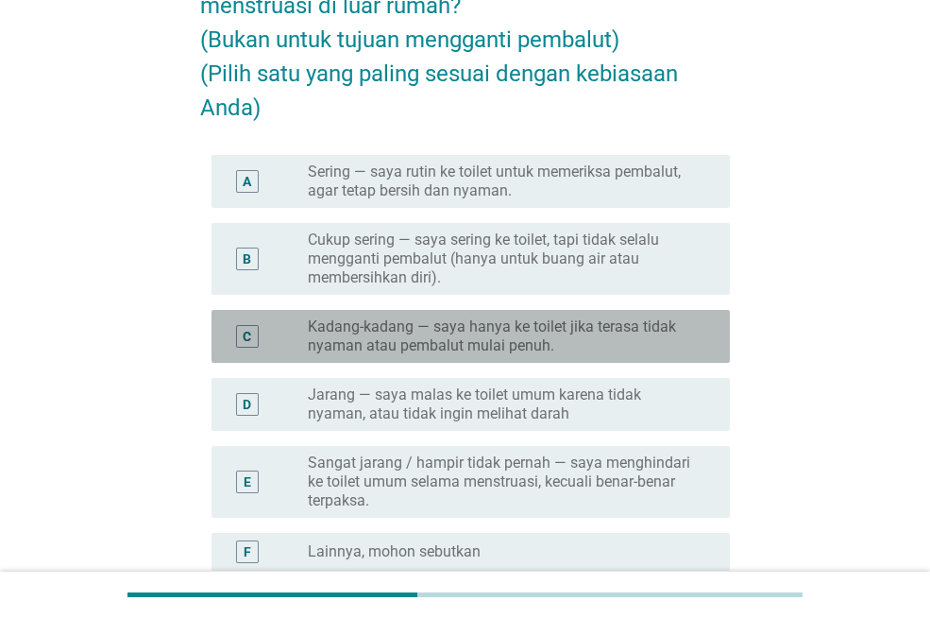
click at [620, 341] on label "Kadang-kadang — saya hanya ke toilet jika terasa tidak nyaman atau pembalut mul…" at bounding box center [504, 336] width 392 height 38
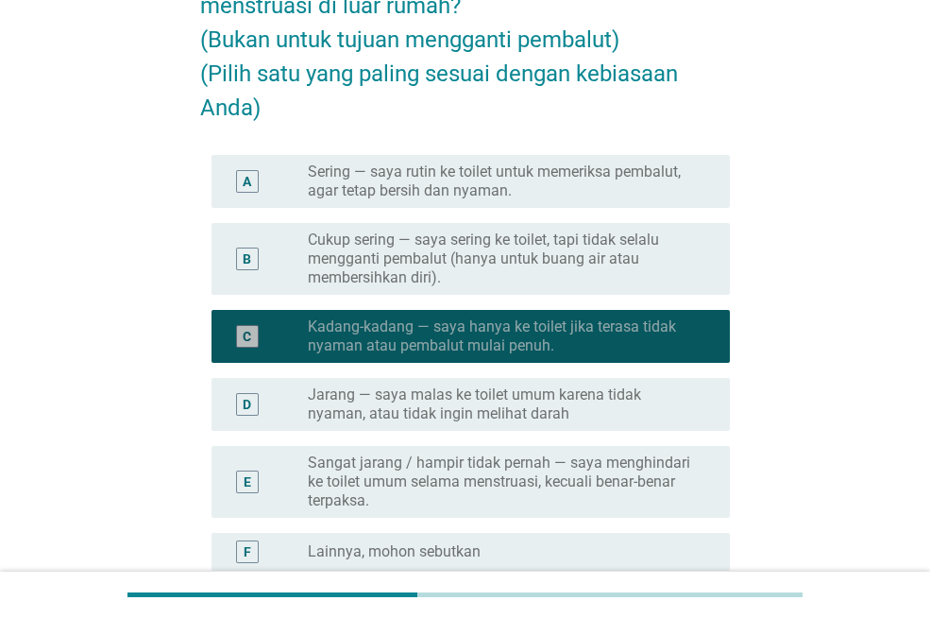
click at [620, 341] on label "Kadang-kadang — saya hanya ke toilet jika terasa tidak nyaman atau pembalut mul…" at bounding box center [504, 336] width 392 height 38
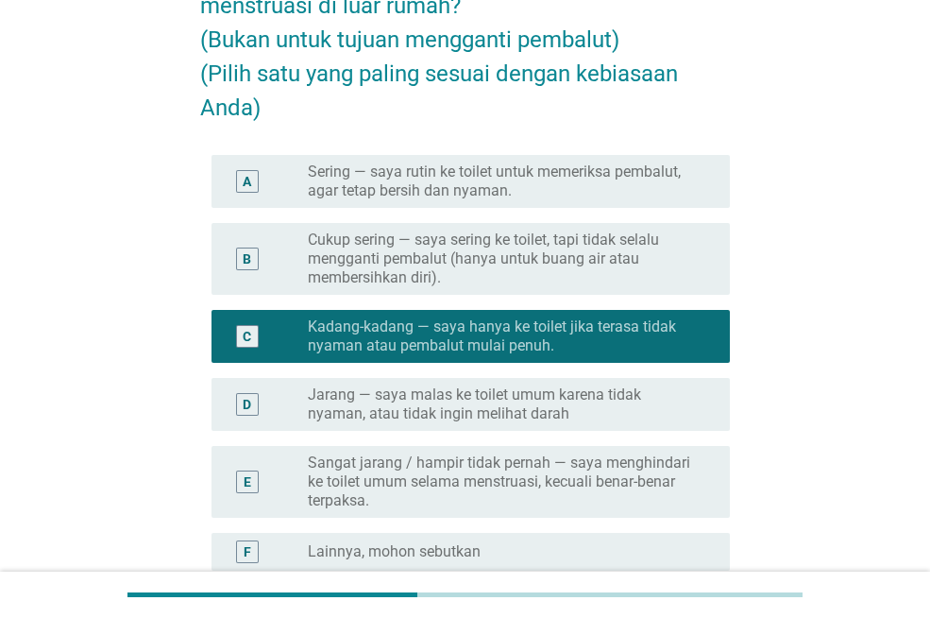
click at [599, 414] on label "Jarang — saya malas ke toilet umum karena tidak nyaman, atau tidak ingin meliha…" at bounding box center [504, 404] width 392 height 38
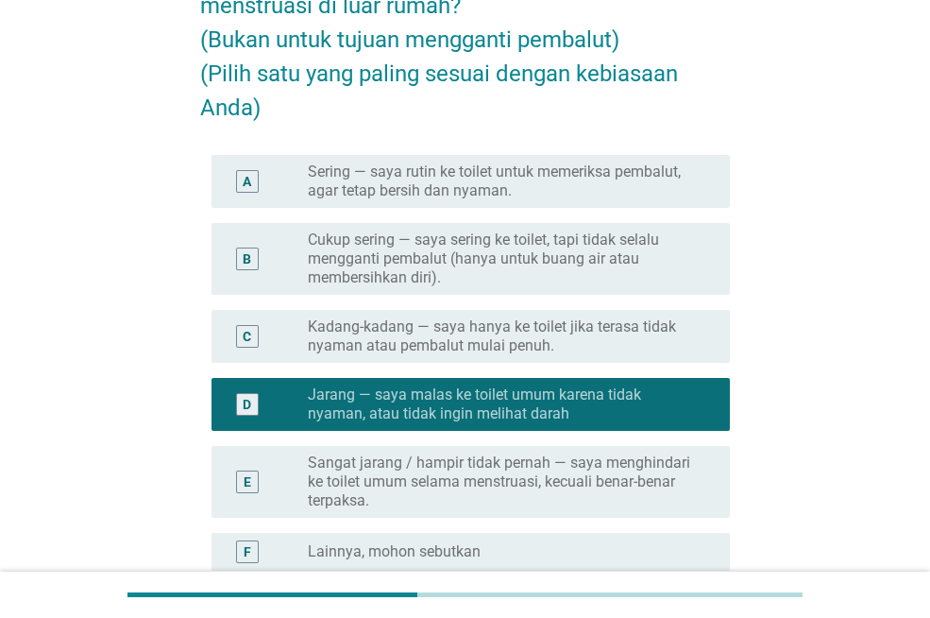
scroll to position [378, 0]
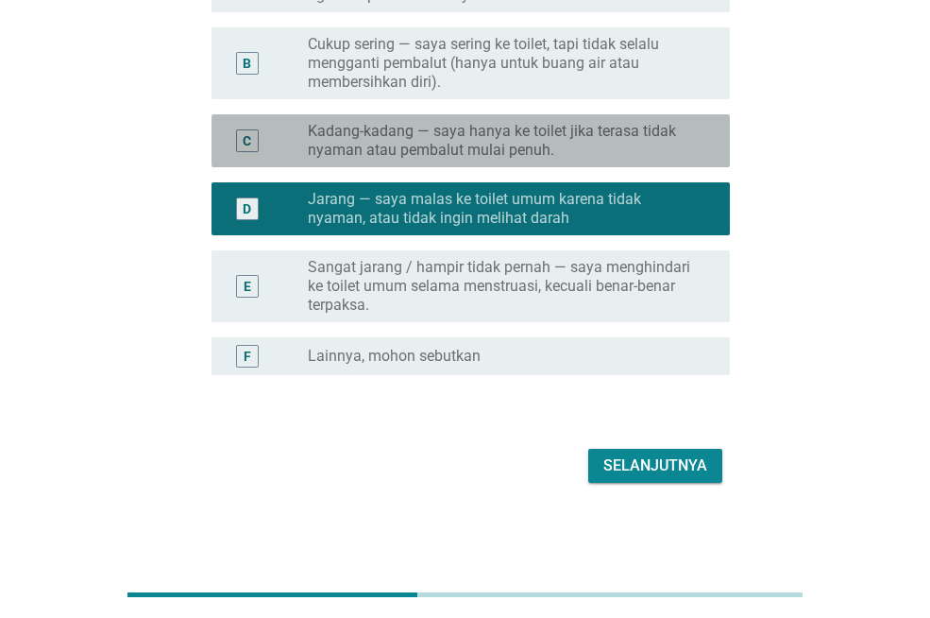
click at [542, 136] on label "Kadang-kadang — saya hanya ke toilet jika terasa tidak nyaman atau pembalut mul…" at bounding box center [504, 141] width 392 height 38
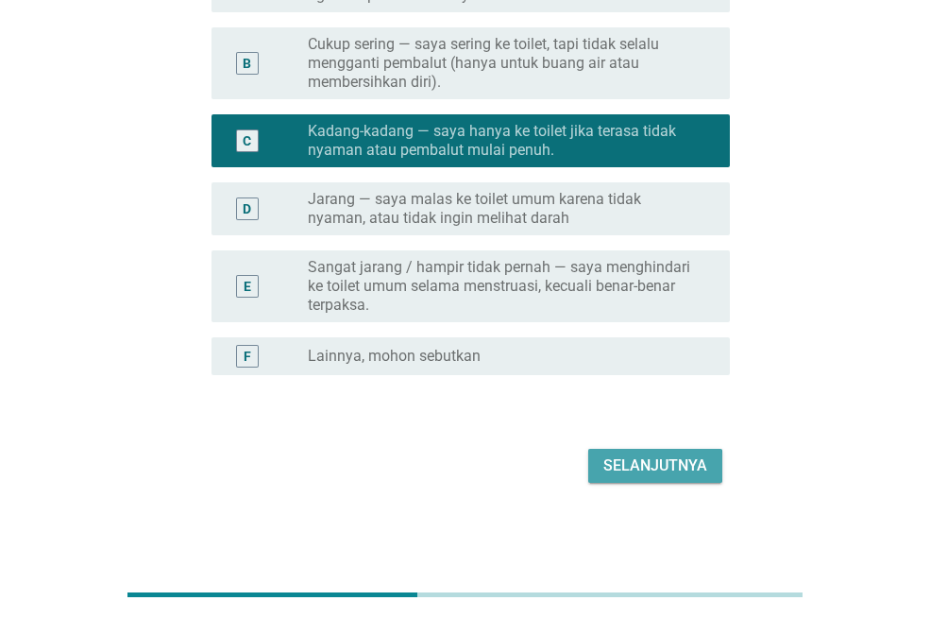
click at [628, 451] on button "Selanjutnya" at bounding box center [655, 466] width 134 height 34
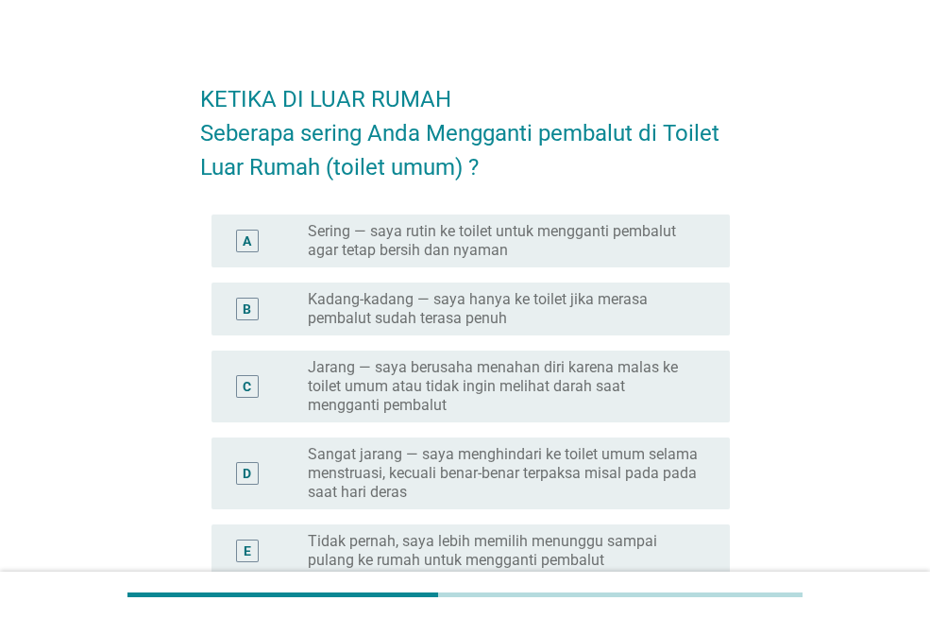
scroll to position [50, 0]
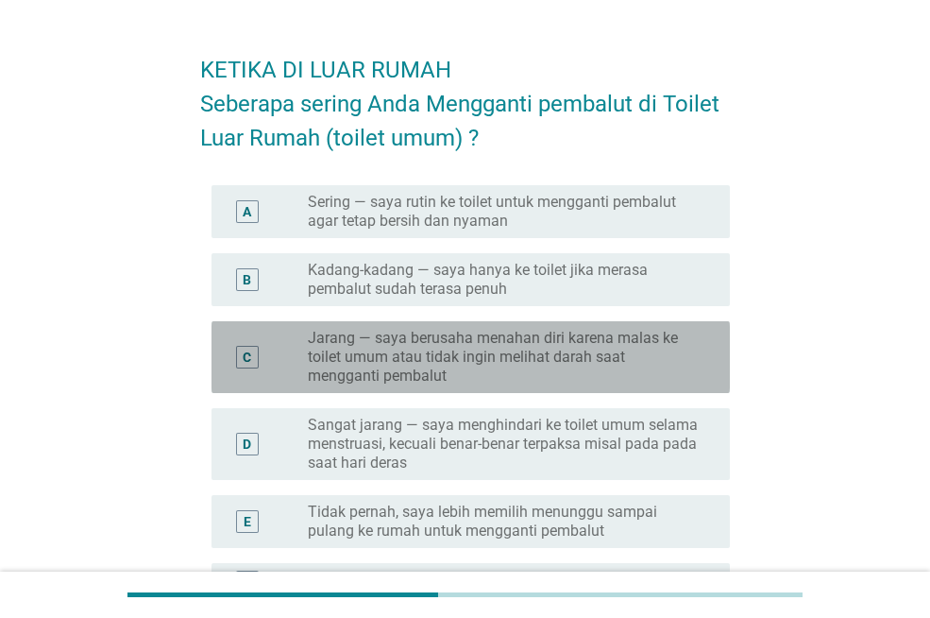
click at [569, 373] on label "Jarang — saya berusaha menahan diri karena malas ke toilet umum atau tidak ingi…" at bounding box center [504, 357] width 392 height 57
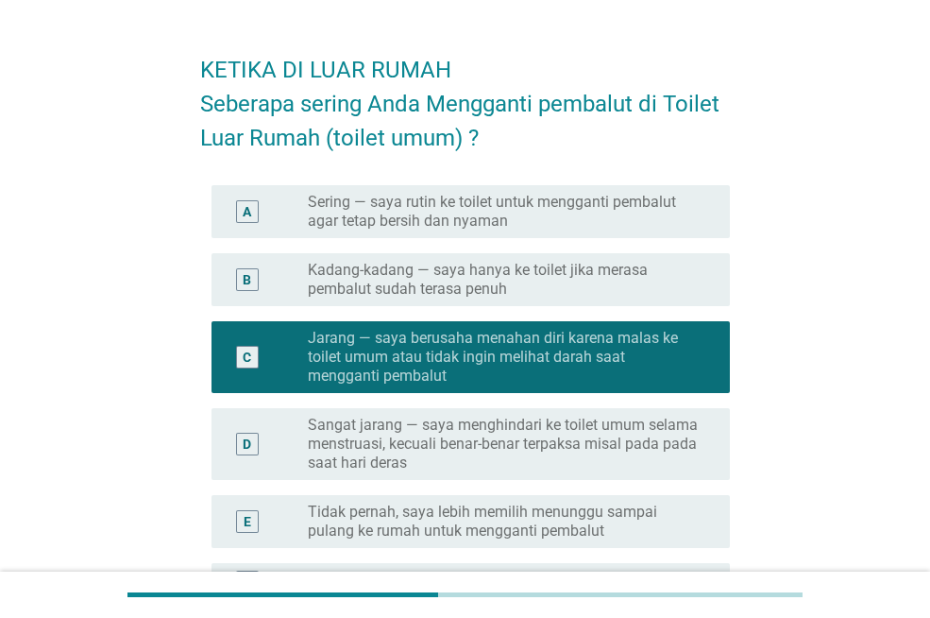
scroll to position [276, 0]
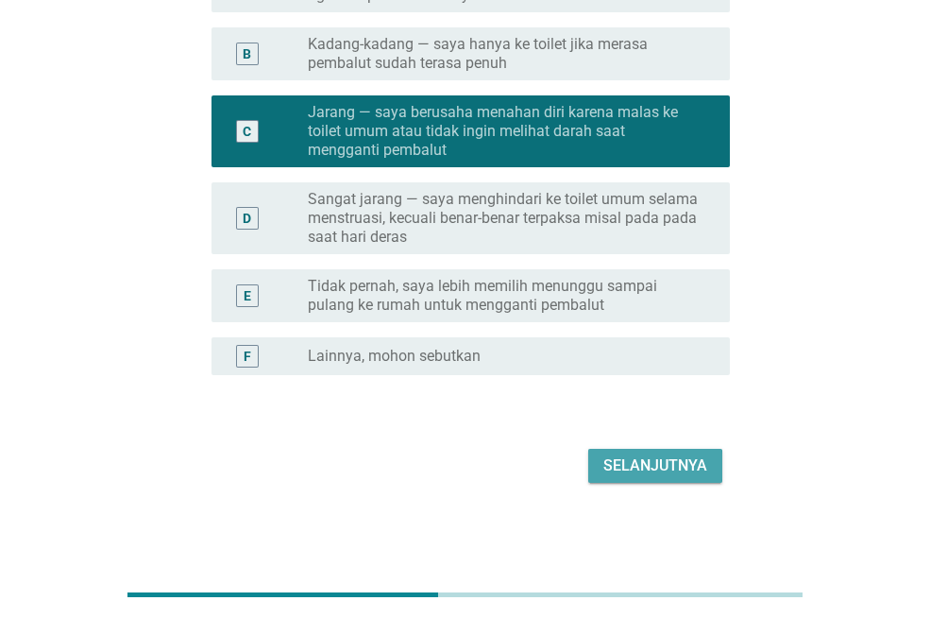
click at [630, 454] on div "Selanjutnya" at bounding box center [656, 465] width 104 height 23
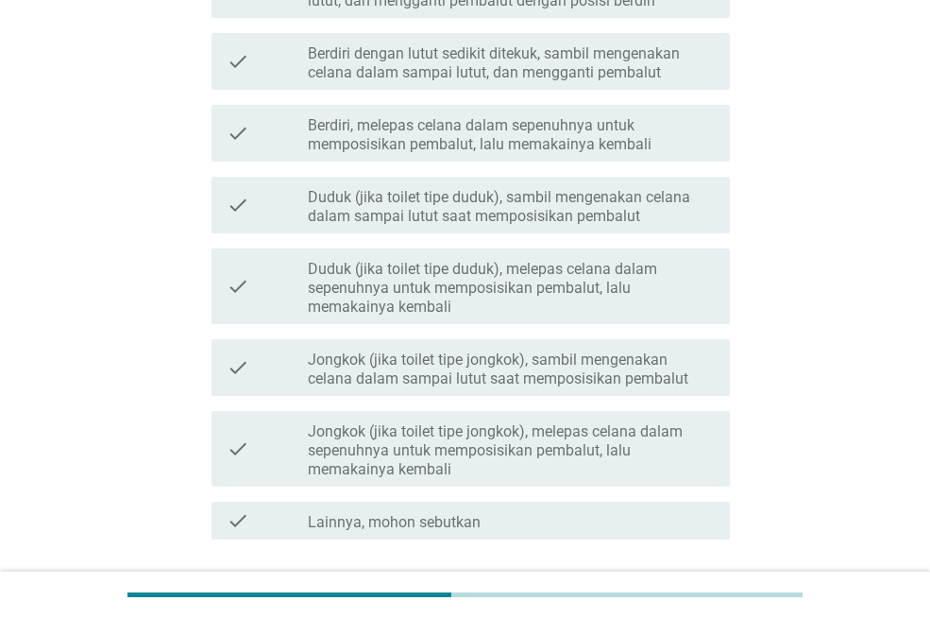
scroll to position [321, 0]
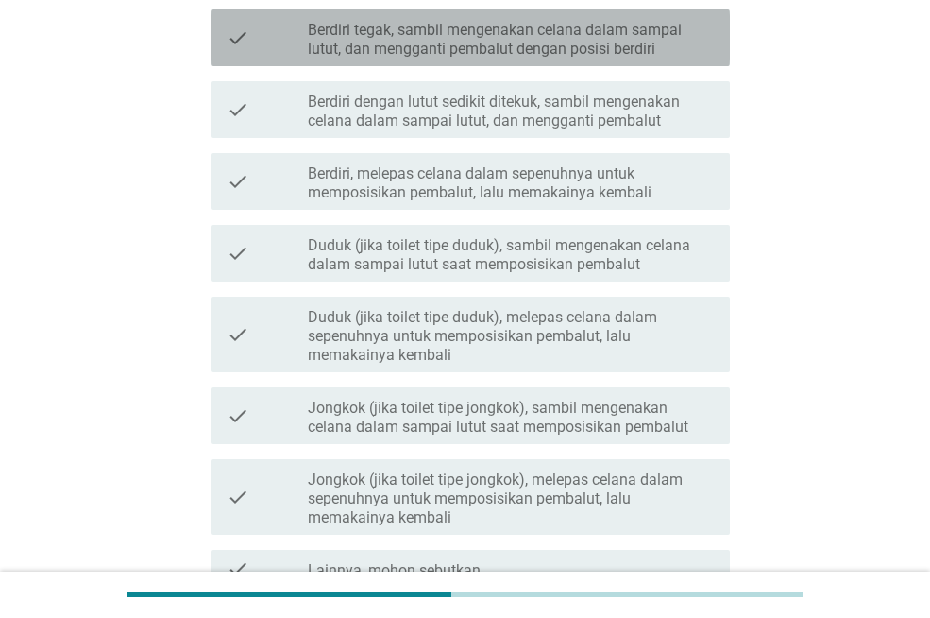
click at [500, 53] on label "Berdiri tegak, sambil mengenakan celana dalam sampai lutut, dan mengganti pemba…" at bounding box center [511, 40] width 407 height 38
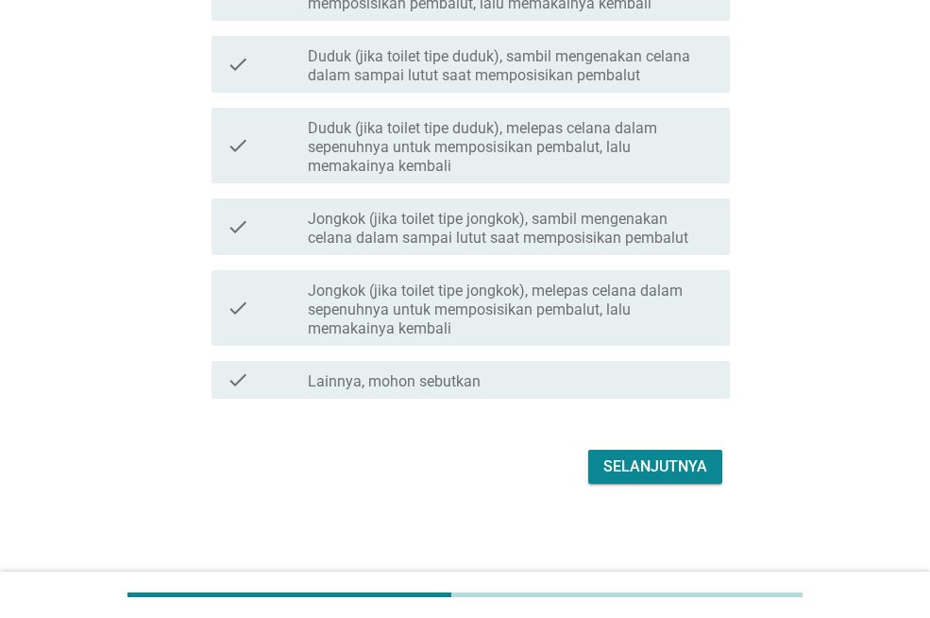
scroll to position [511, 0]
click at [654, 458] on div "Selanjutnya" at bounding box center [656, 465] width 104 height 23
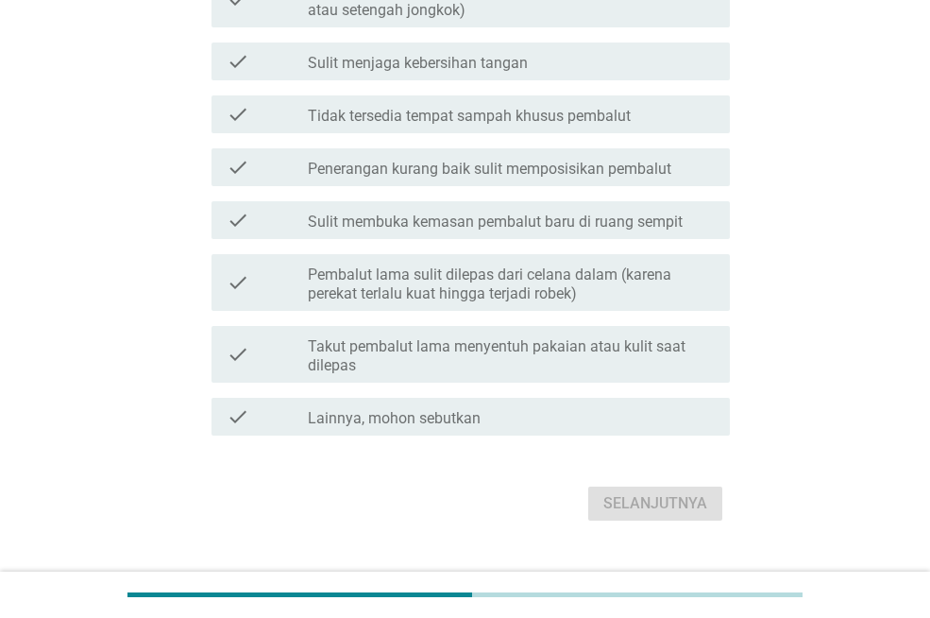
scroll to position [594, 0]
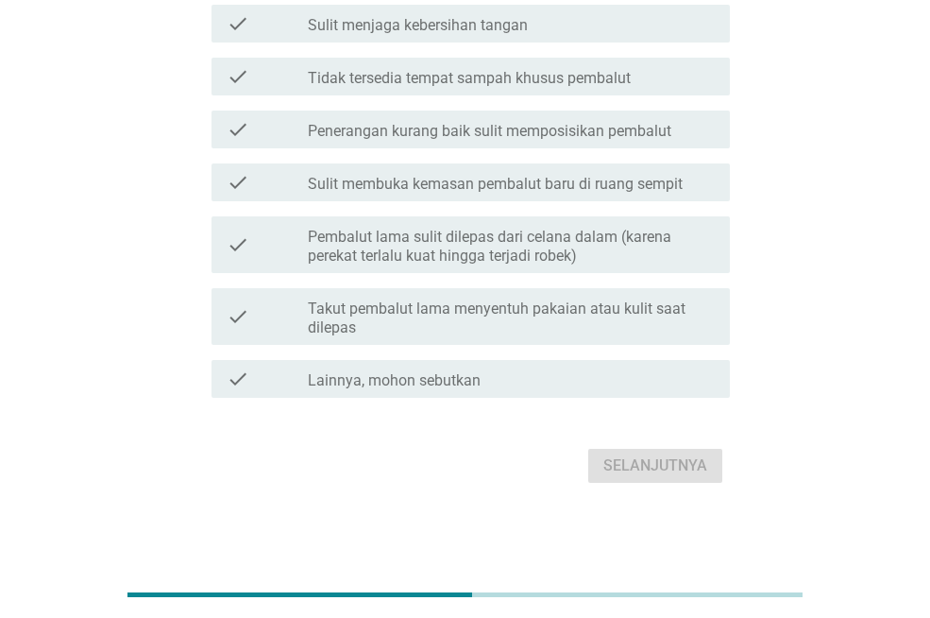
click at [600, 230] on label "Pembalut lama sulit dilepas dari celana dalam (karena perekat terlalu kuat hing…" at bounding box center [511, 247] width 407 height 38
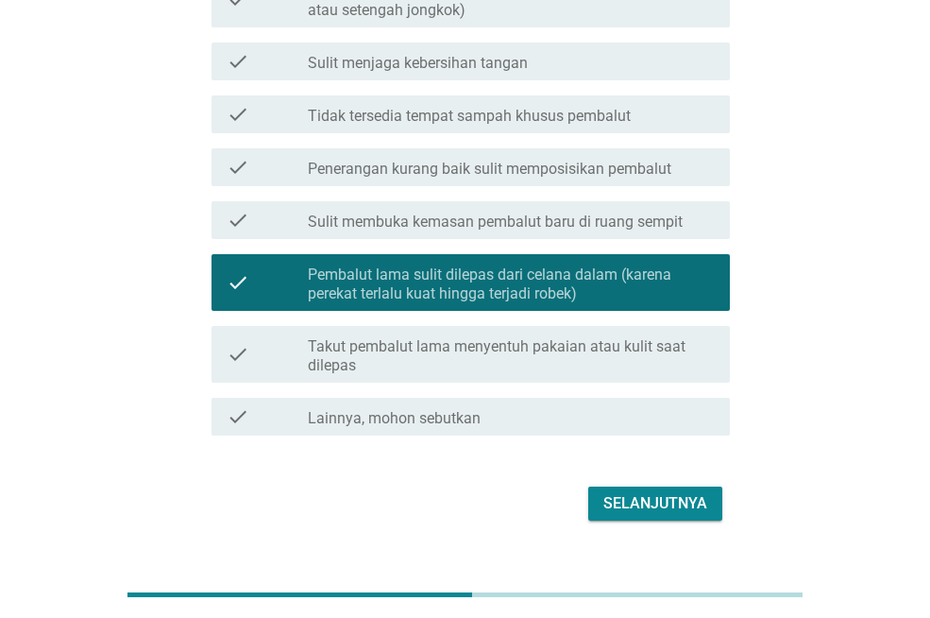
scroll to position [525, 0]
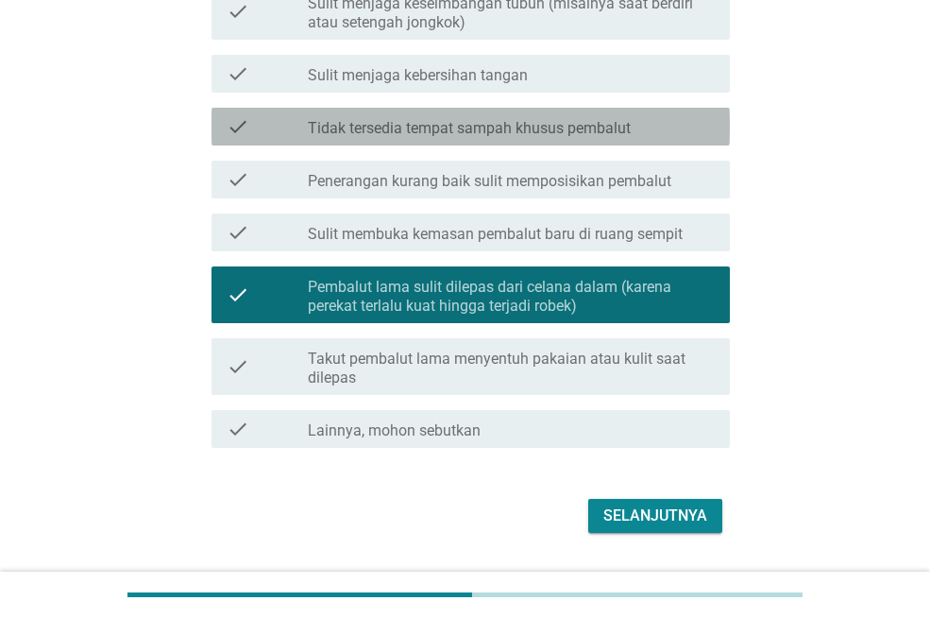
click at [577, 138] on label "Tidak tersedia tempat sampah khusus pembalut" at bounding box center [469, 128] width 323 height 19
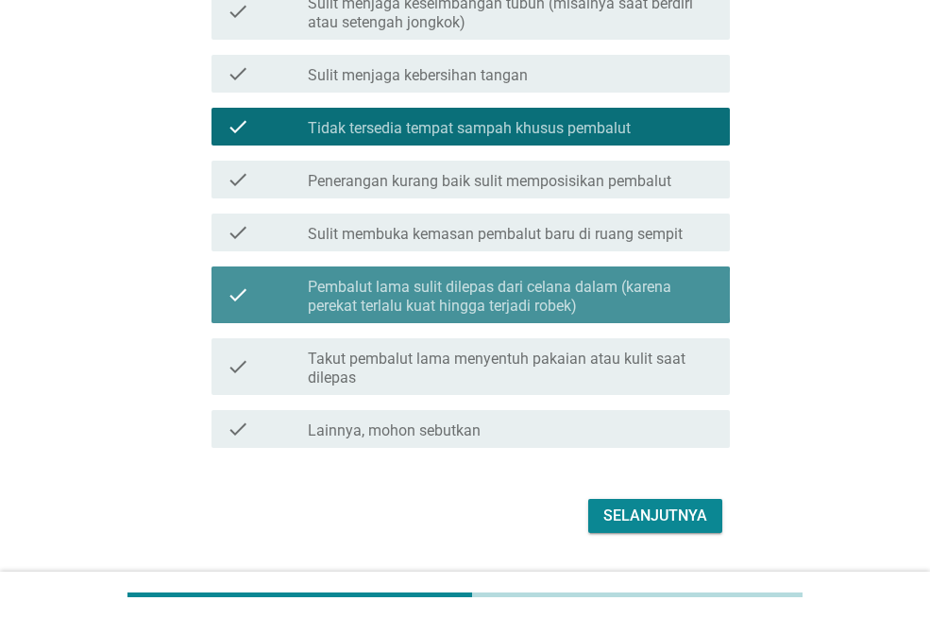
click at [534, 302] on label "Pembalut lama sulit dilepas dari celana dalam (karena perekat terlalu kuat hing…" at bounding box center [511, 297] width 407 height 38
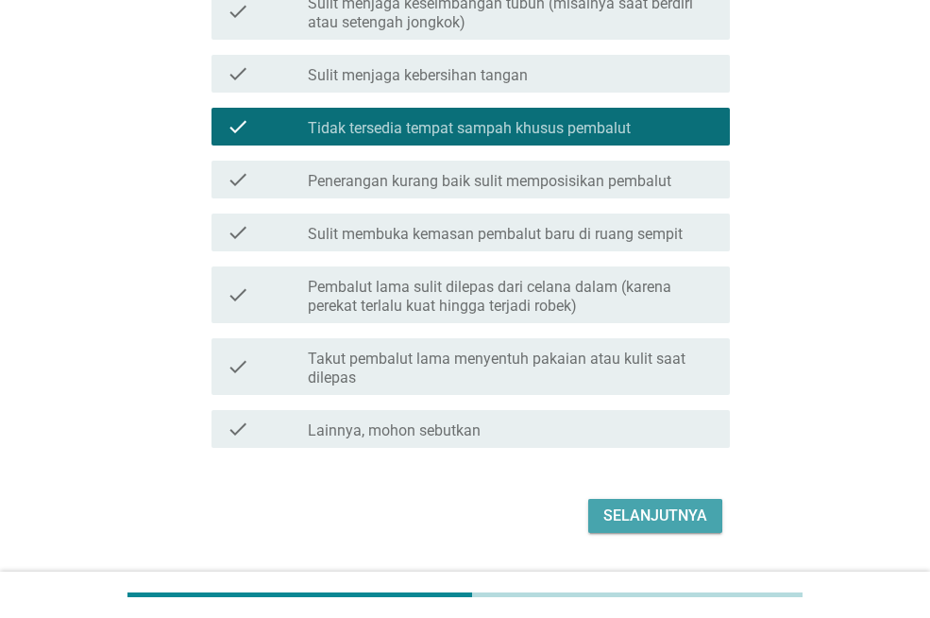
click at [689, 527] on div "Selanjutnya" at bounding box center [656, 515] width 104 height 23
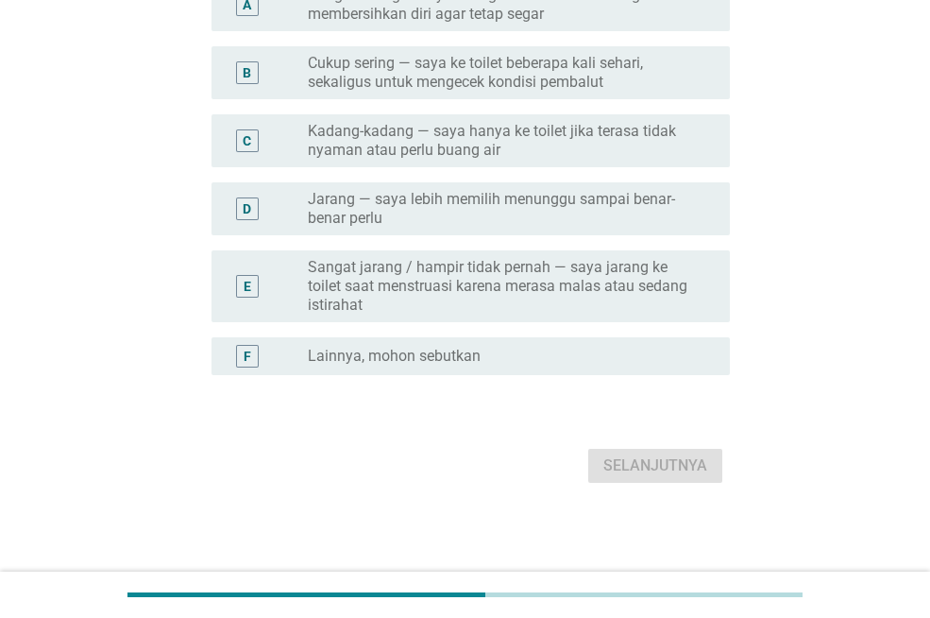
scroll to position [0, 0]
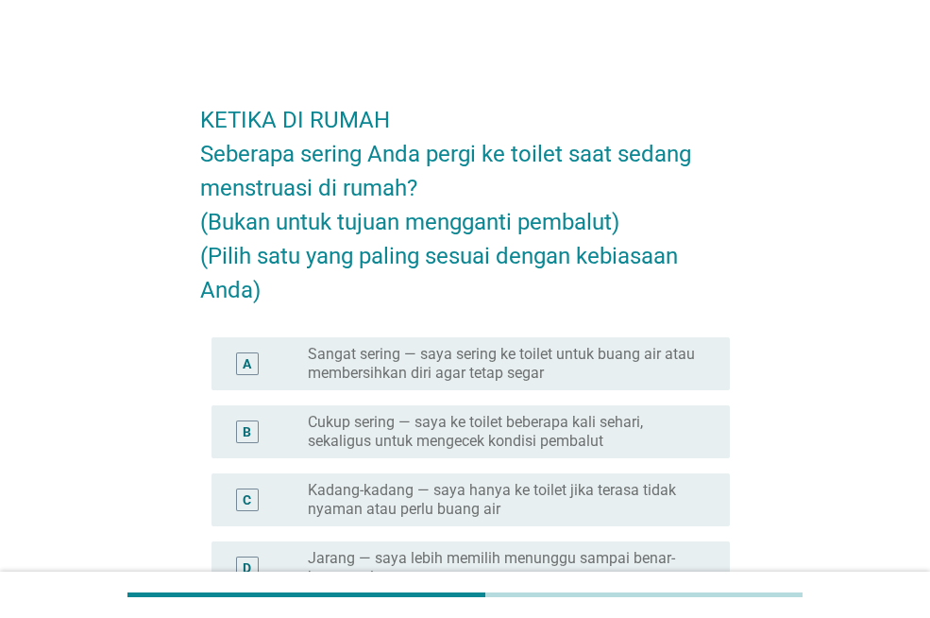
click at [538, 268] on h2 "KETIKA DI RUMAH Seberapa sering Anda pergi ke toilet saat sedang menstruasi di …" at bounding box center [465, 195] width 530 height 223
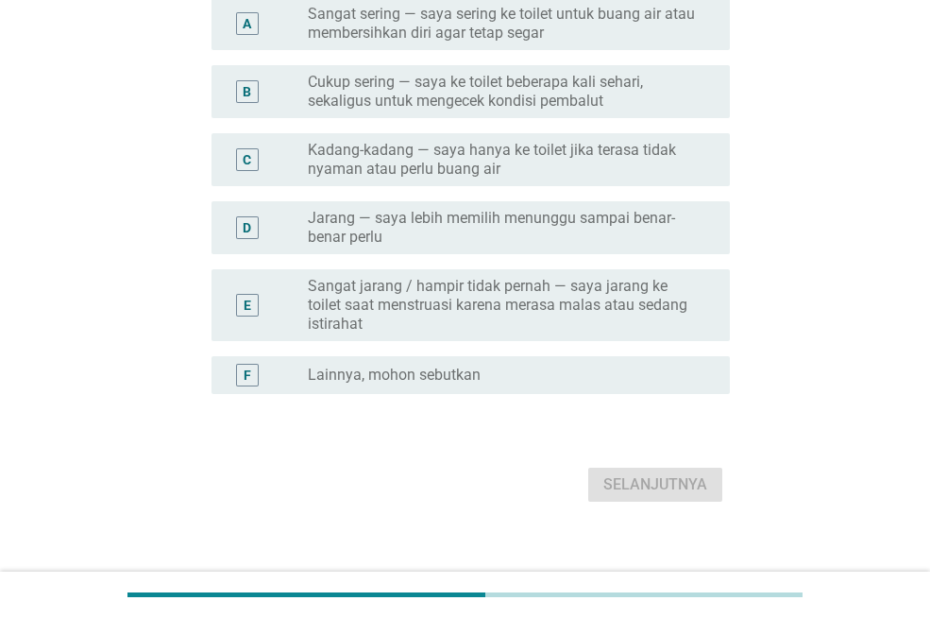
scroll to position [359, 0]
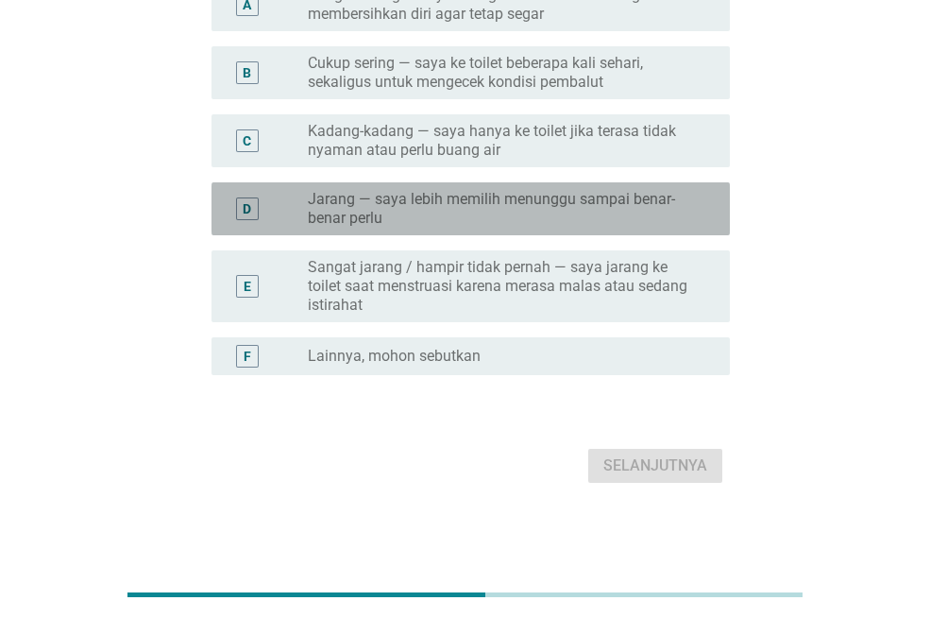
click at [508, 213] on label "Jarang — saya lebih memilih menunggu sampai benar-benar perlu" at bounding box center [504, 209] width 392 height 38
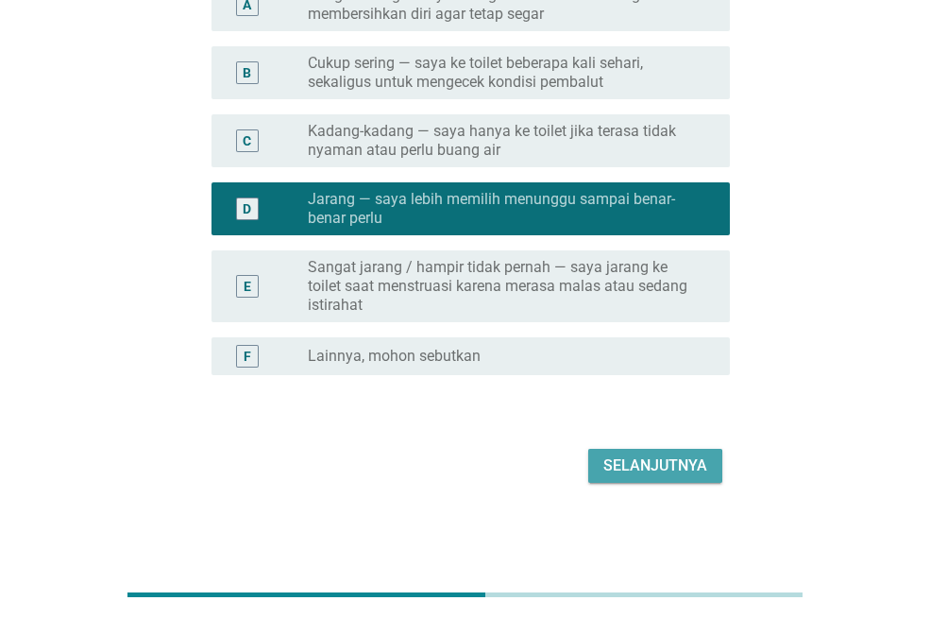
click at [629, 469] on div "Selanjutnya" at bounding box center [656, 465] width 104 height 23
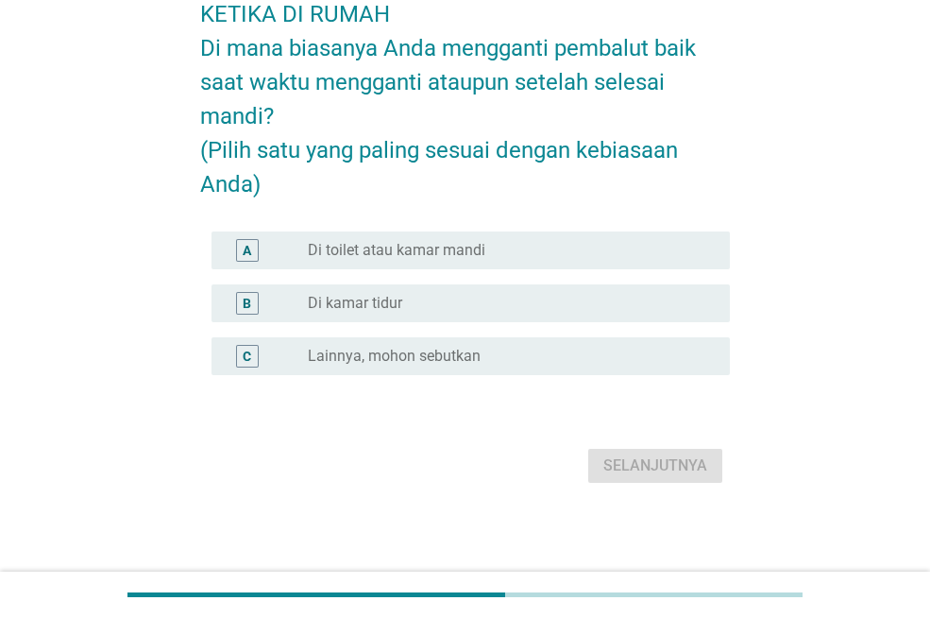
scroll to position [0, 0]
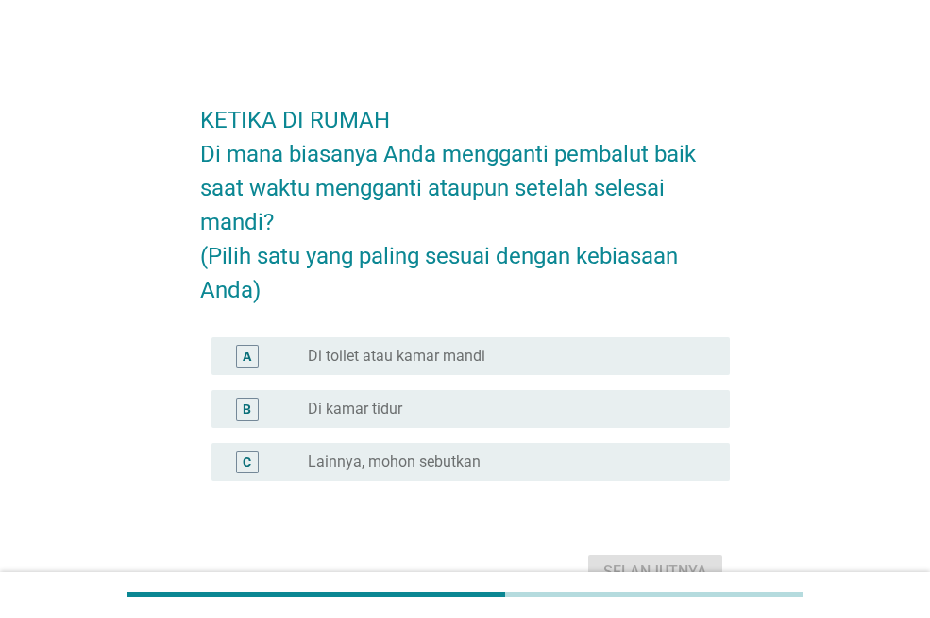
click at [622, 354] on div "radio_button_unchecked Di toilet atau kamar mandi" at bounding box center [504, 356] width 392 height 19
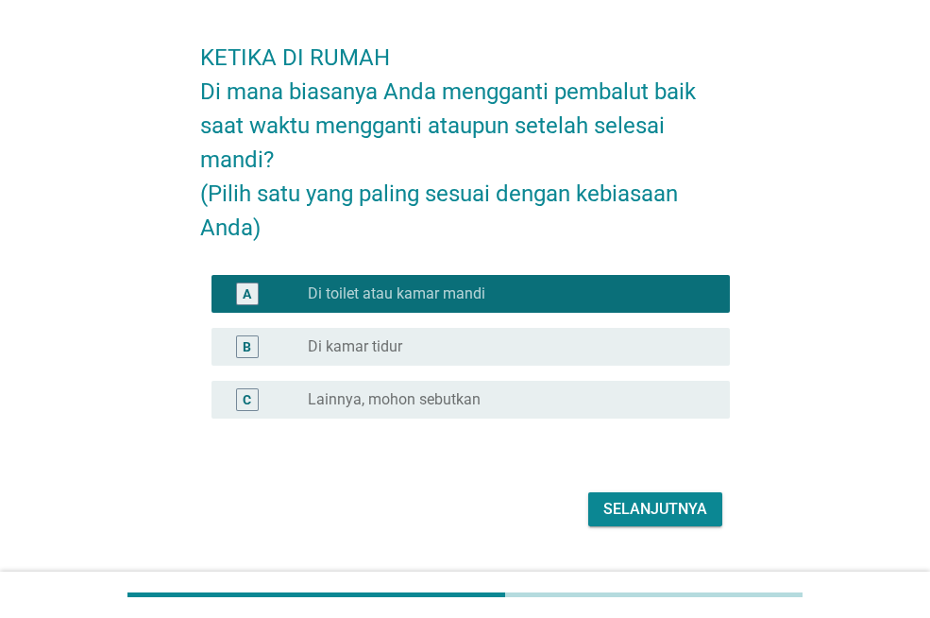
scroll to position [106, 0]
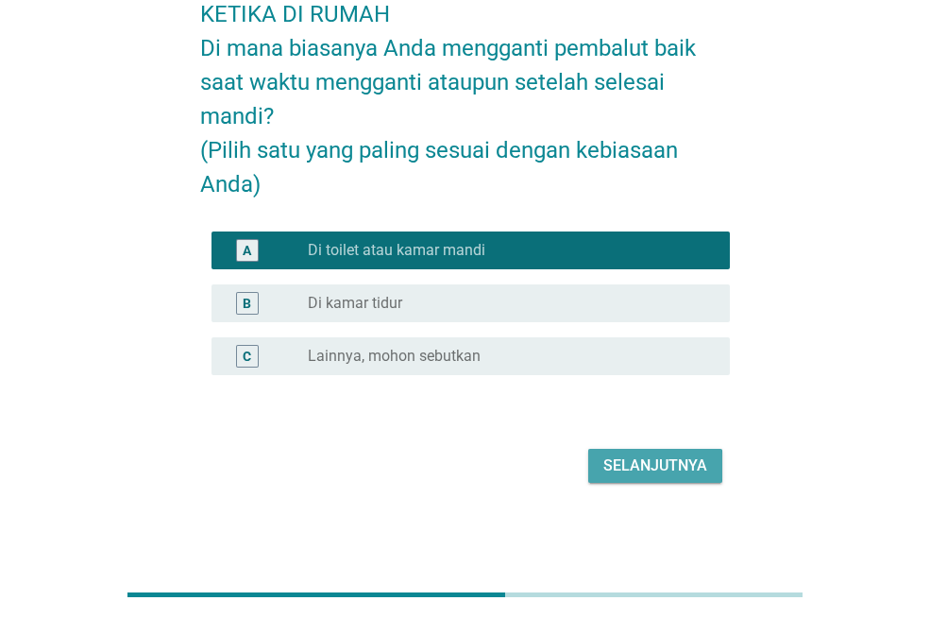
click at [636, 464] on div "Selanjutnya" at bounding box center [656, 465] width 104 height 23
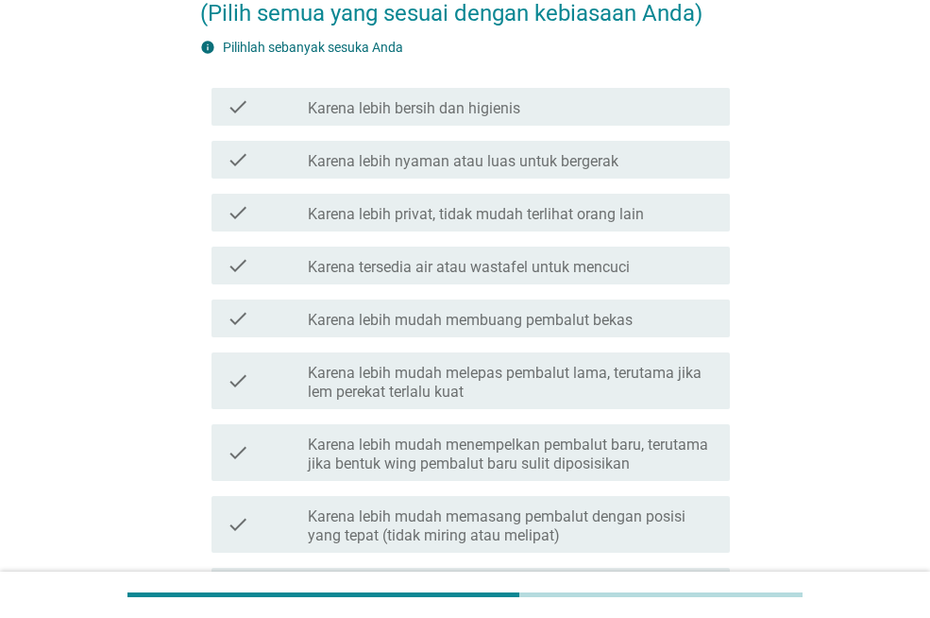
scroll to position [318, 0]
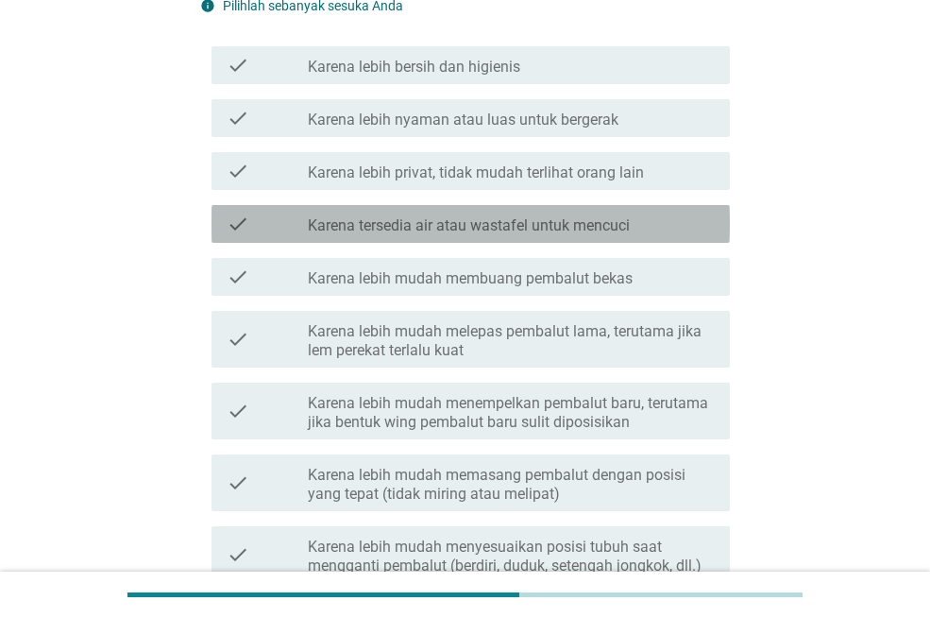
click at [451, 221] on label "Karena tersedia air atau wastafel untuk mencuci" at bounding box center [469, 225] width 322 height 19
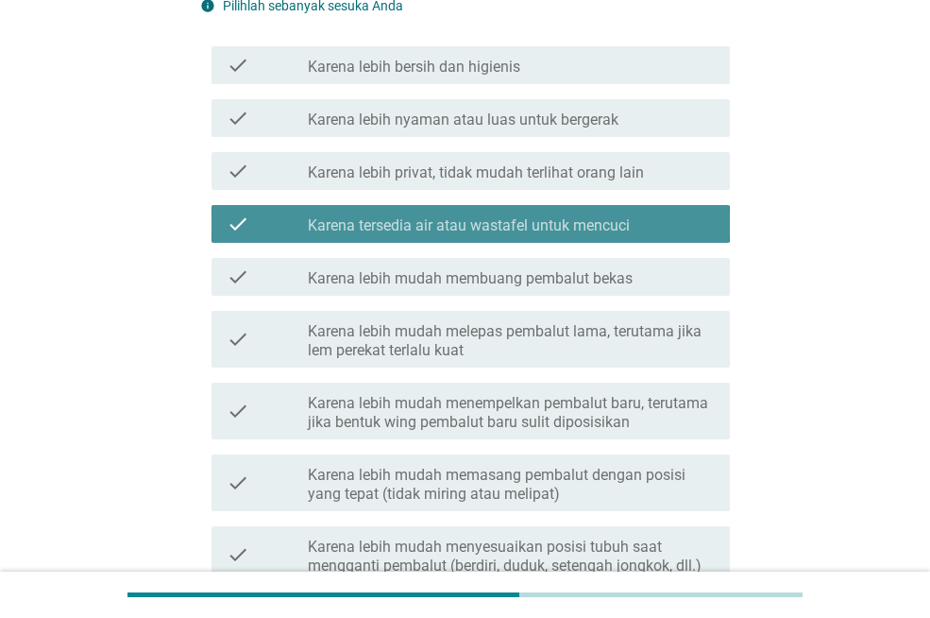
click at [451, 221] on label "Karena tersedia air atau wastafel untuk mencuci" at bounding box center [469, 225] width 322 height 19
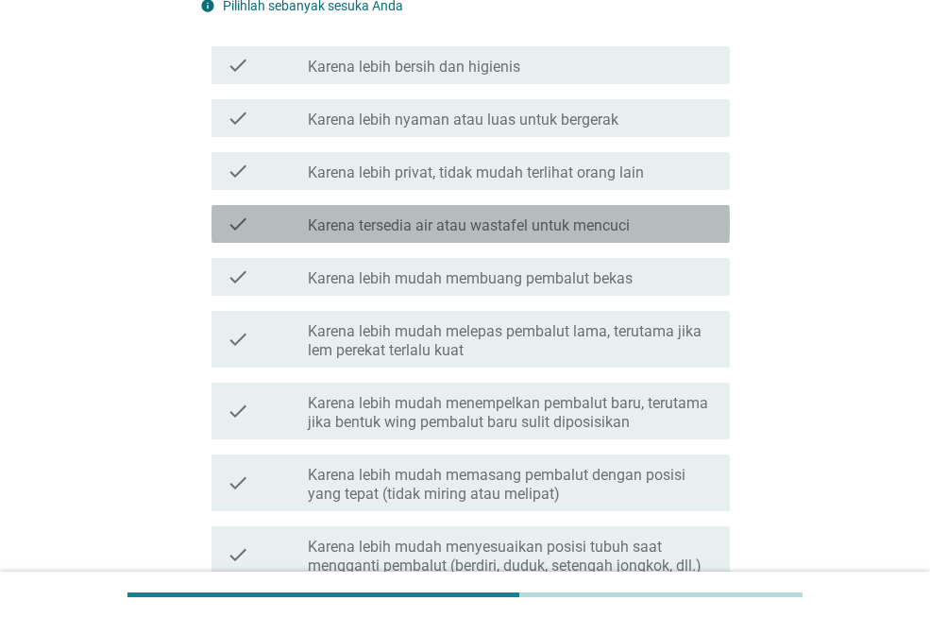
click at [451, 221] on label "Karena tersedia air atau wastafel untuk mencuci" at bounding box center [469, 225] width 322 height 19
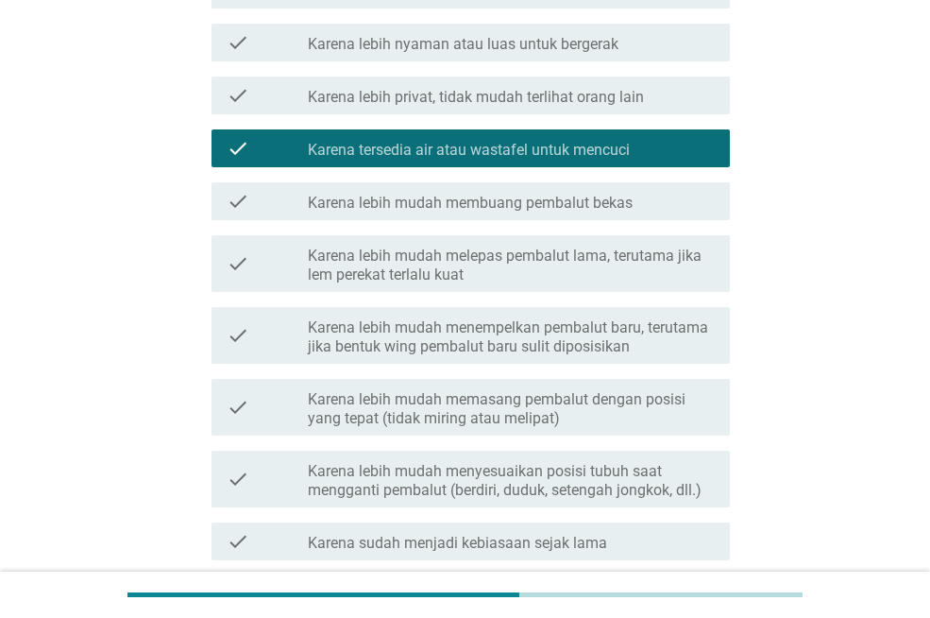
scroll to position [437, 0]
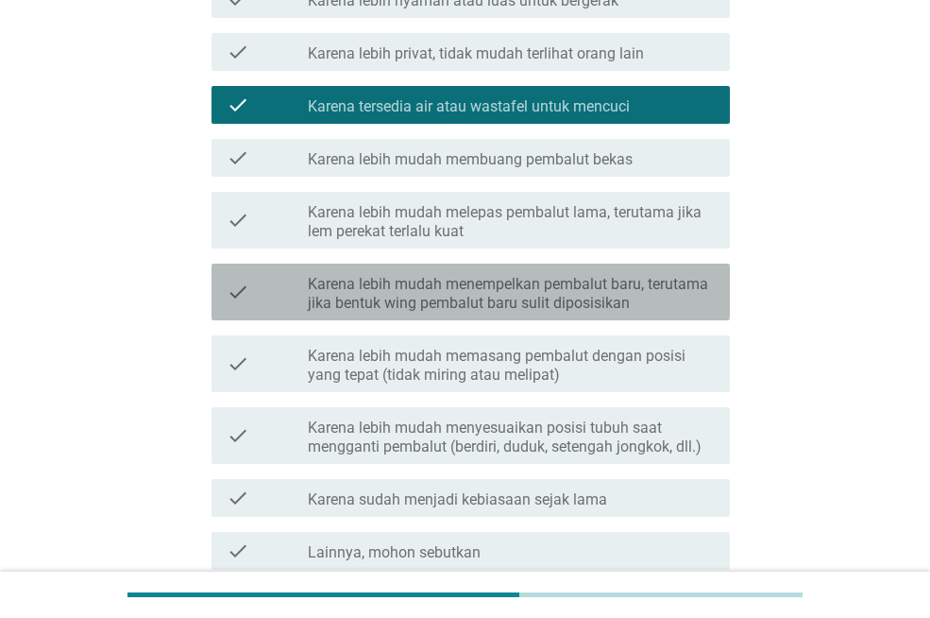
click at [475, 311] on label "Karena lebih mudah menempelkan pembalut baru, terutama jika bentuk wing pembalu…" at bounding box center [511, 294] width 407 height 38
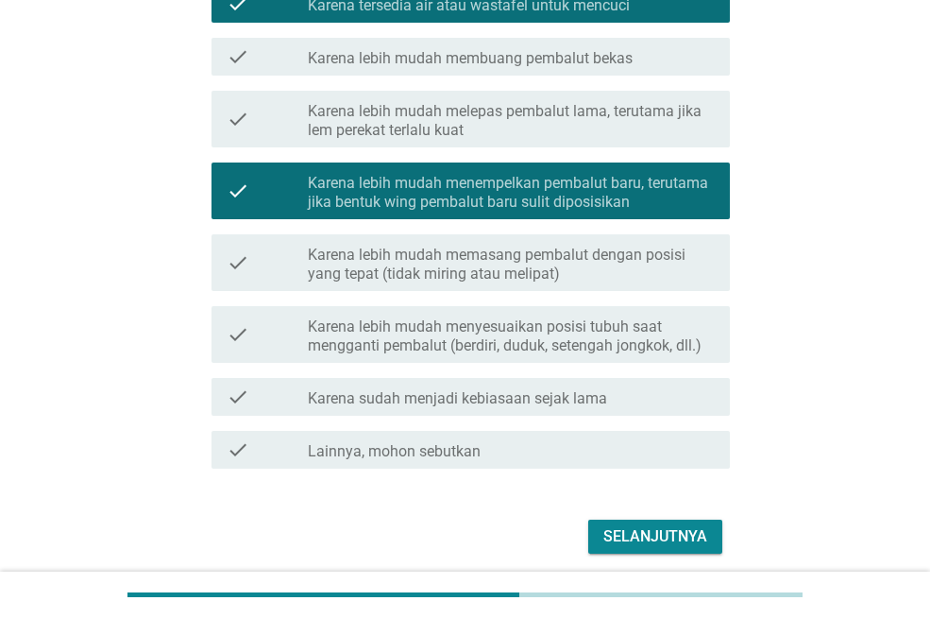
scroll to position [609, 0]
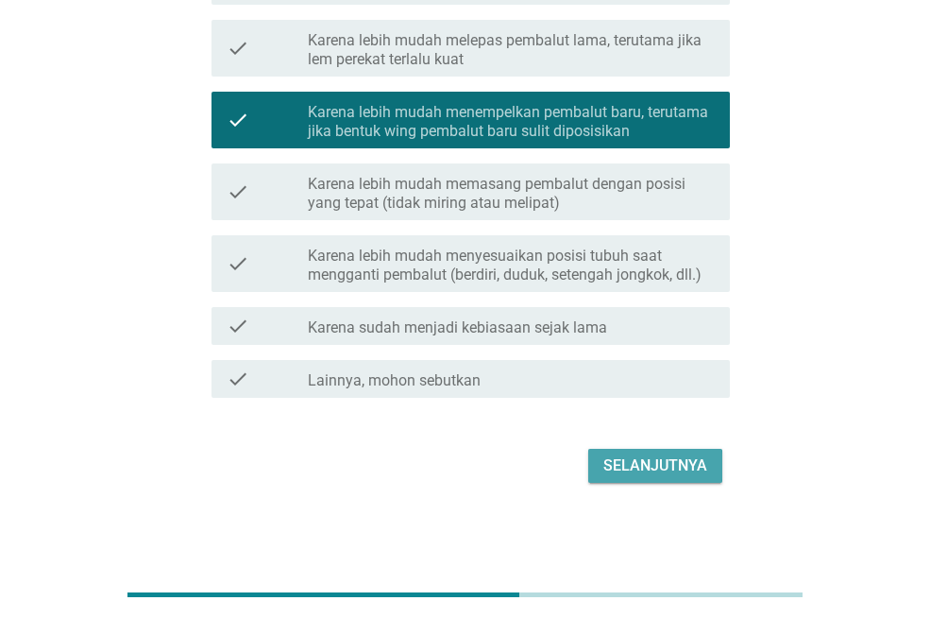
click at [607, 463] on div "Selanjutnya" at bounding box center [656, 465] width 104 height 23
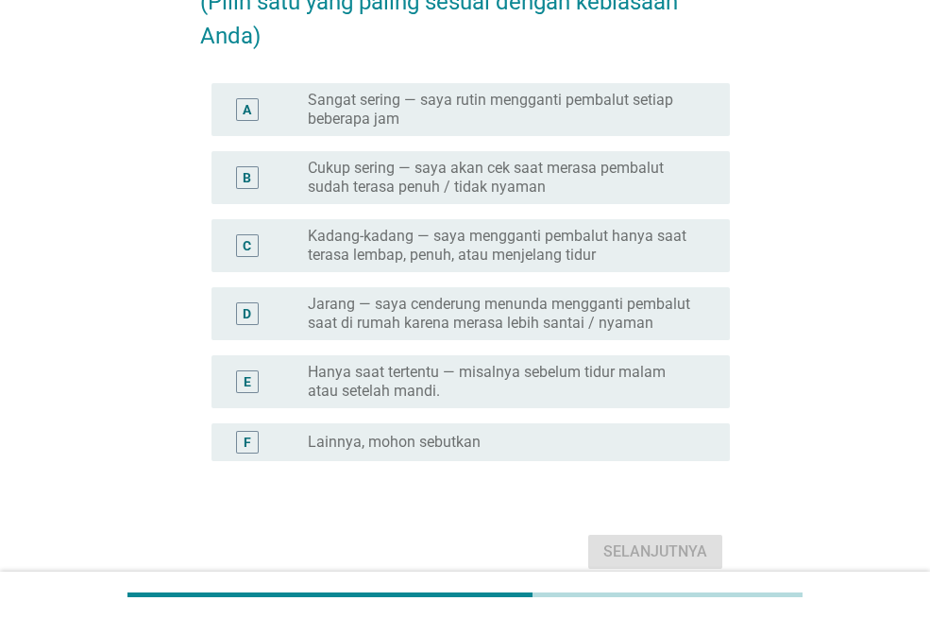
scroll to position [264, 0]
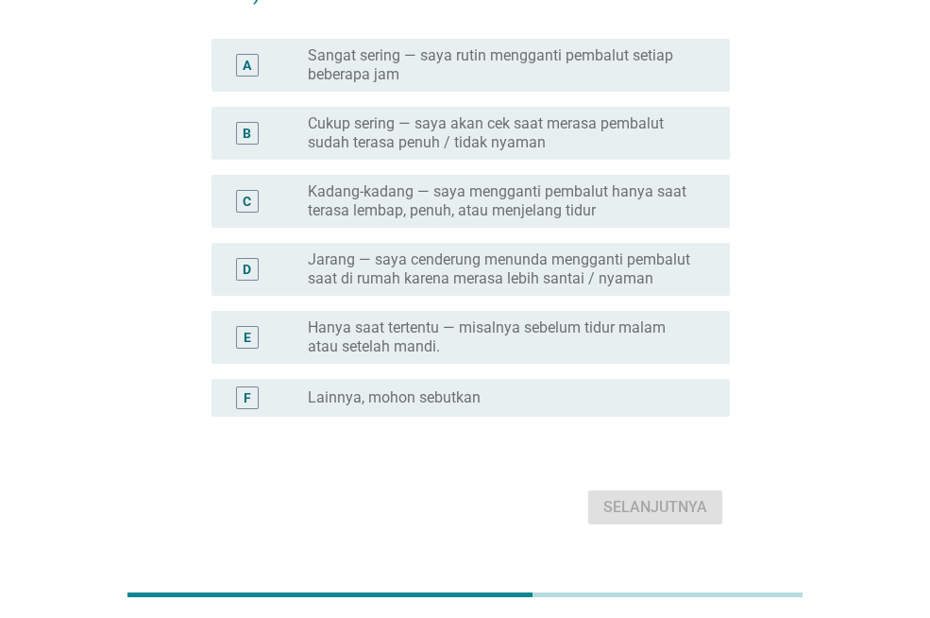
click at [534, 323] on label "Hanya saat tertentu — misalnya sebelum tidur malam atau setelah mandi." at bounding box center [504, 337] width 392 height 38
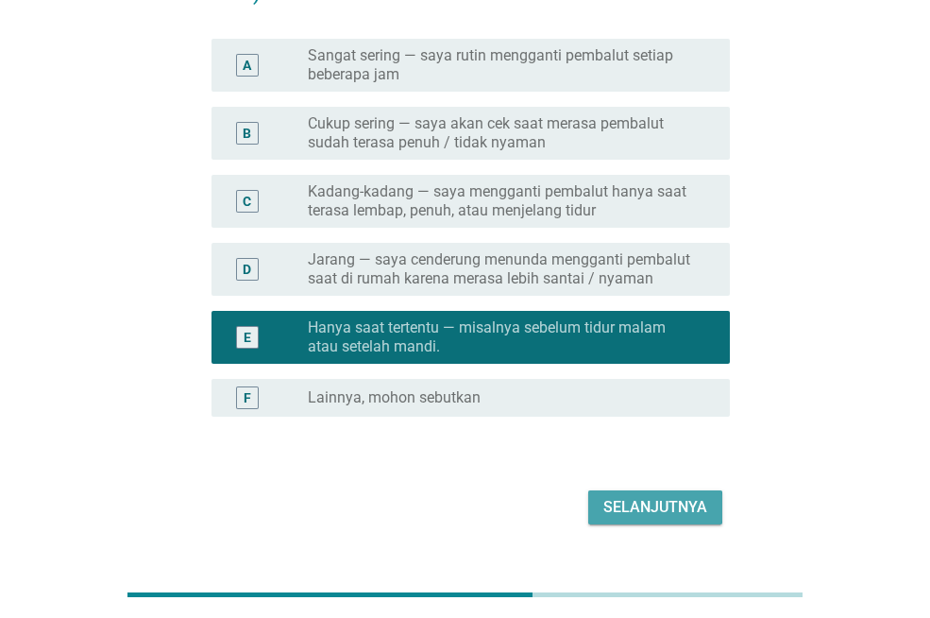
click at [614, 503] on div "Selanjutnya" at bounding box center [656, 507] width 104 height 23
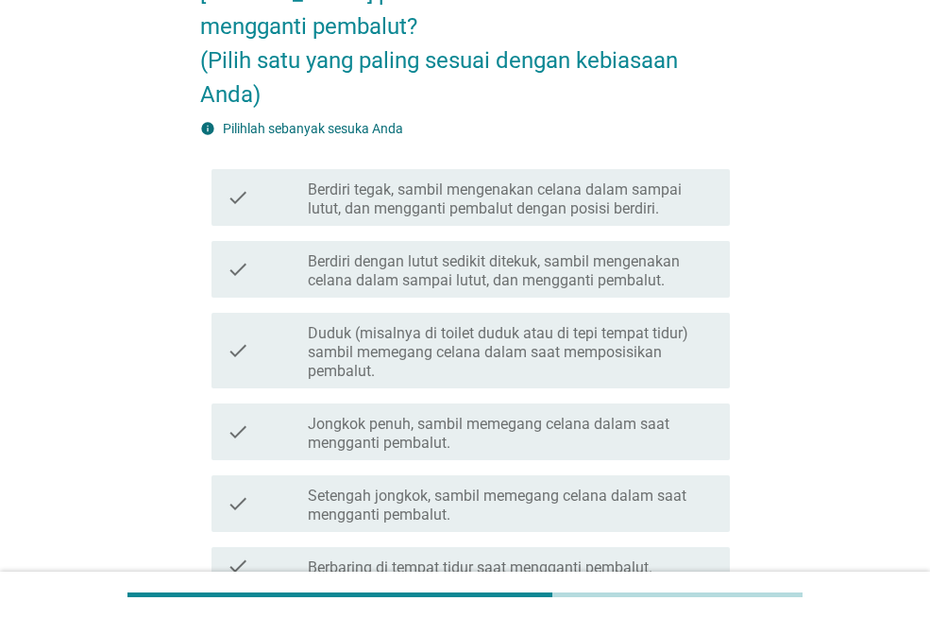
scroll to position [163, 0]
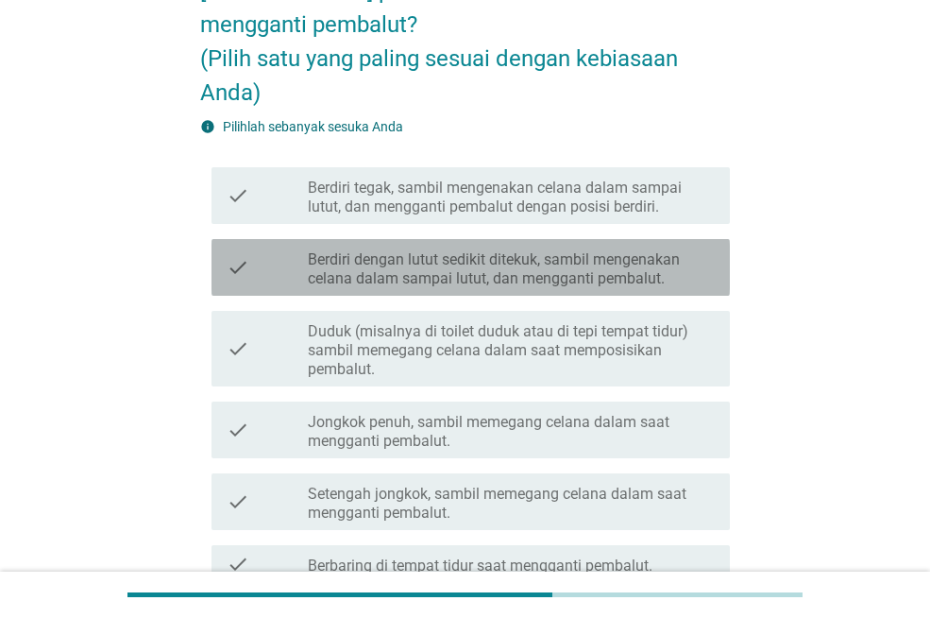
click at [543, 256] on label "Berdiri dengan lutut sedikit ditekuk, sambil mengenakan celana dalam sampai lut…" at bounding box center [511, 269] width 407 height 38
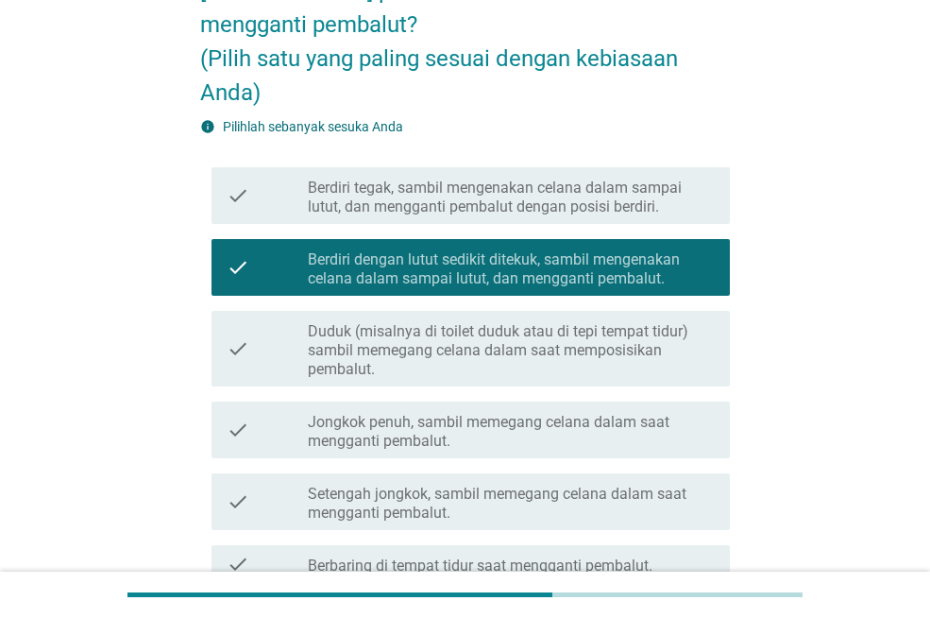
click at [514, 190] on label "Berdiri tegak, sambil mengenakan celana dalam sampai lutut, dan mengganti pemba…" at bounding box center [511, 198] width 407 height 38
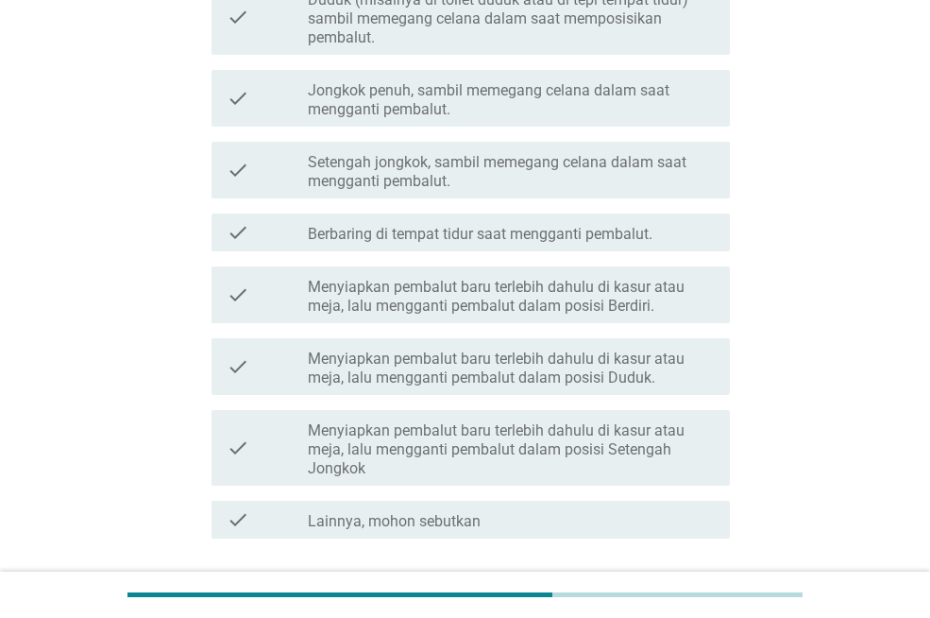
scroll to position [636, 0]
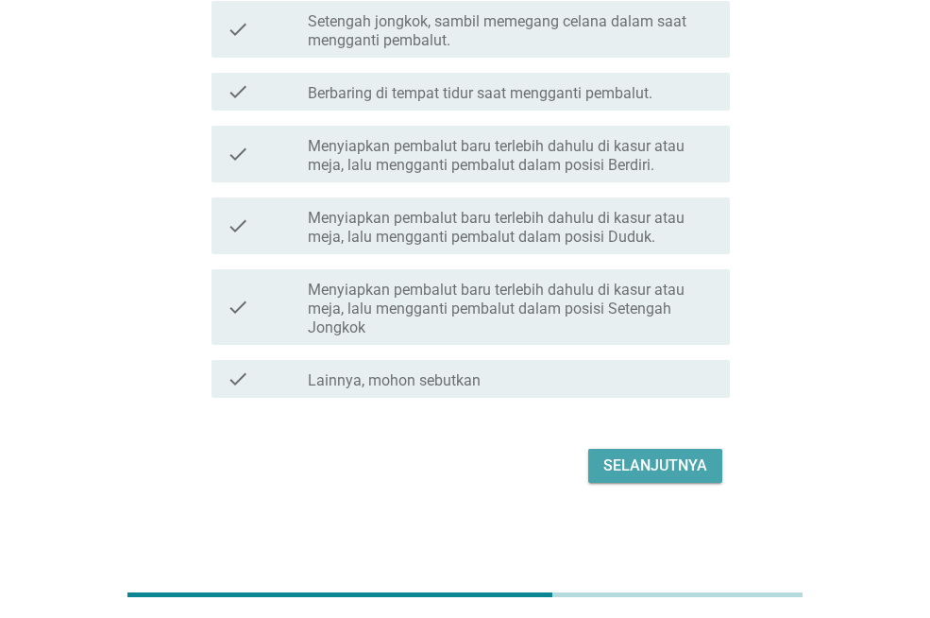
click at [666, 455] on div "Selanjutnya" at bounding box center [656, 465] width 104 height 23
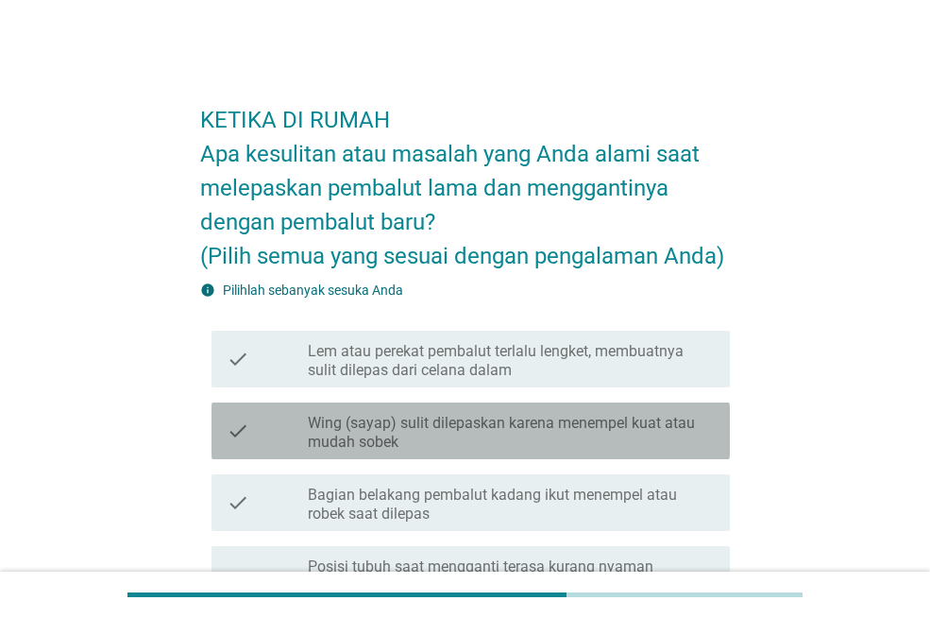
click at [666, 455] on div "check check_box_outline_blank Wing (sayap) sulit dilepaskan karena menempel kua…" at bounding box center [471, 430] width 519 height 57
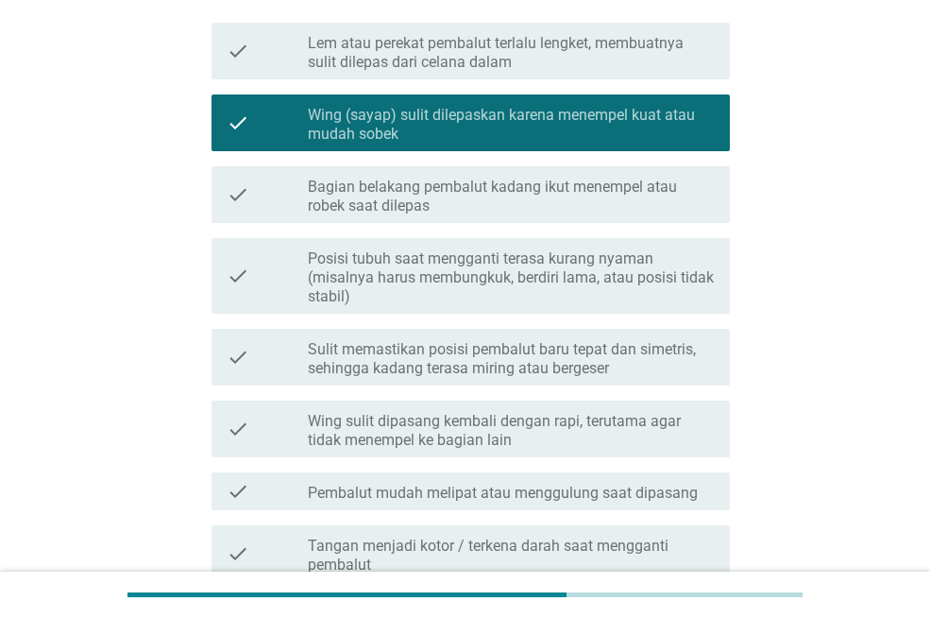
scroll to position [315, 0]
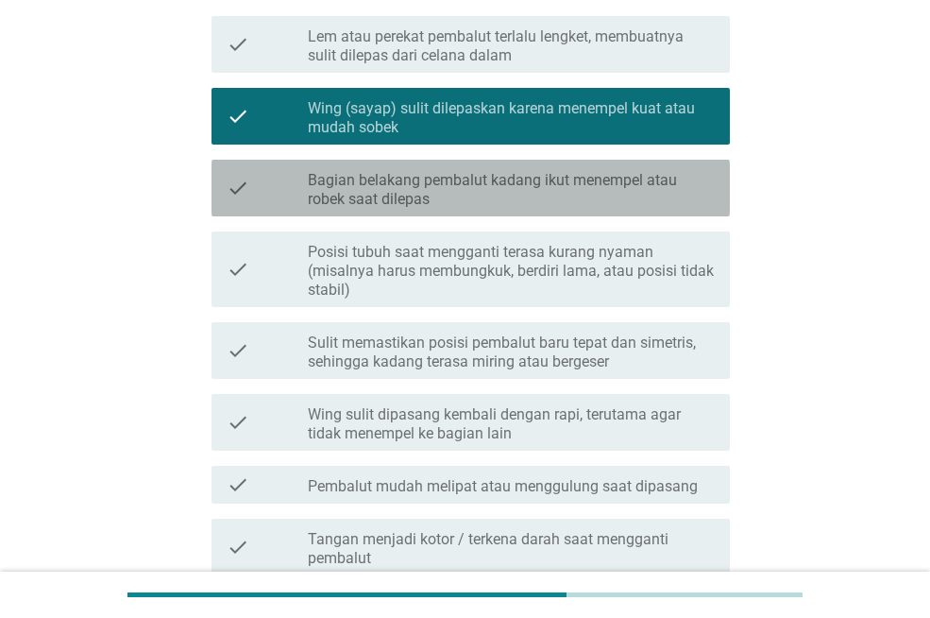
click at [574, 183] on label "Bagian belakang pembalut kadang ikut menempel atau robek saat dilepas" at bounding box center [511, 190] width 407 height 38
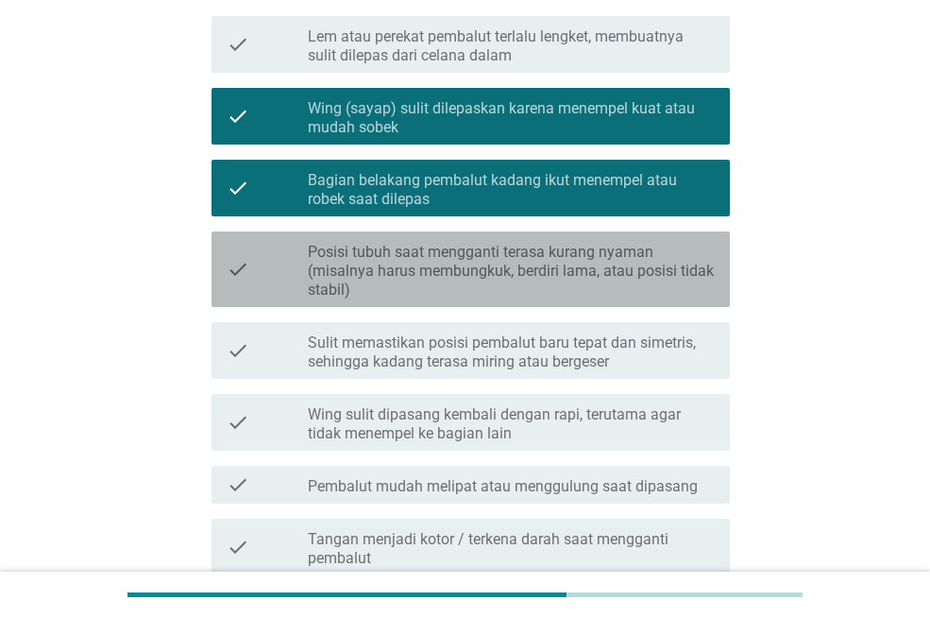
click at [593, 269] on label "Posisi tubuh saat mengganti terasa kurang nyaman (misalnya harus membungkuk, be…" at bounding box center [511, 271] width 407 height 57
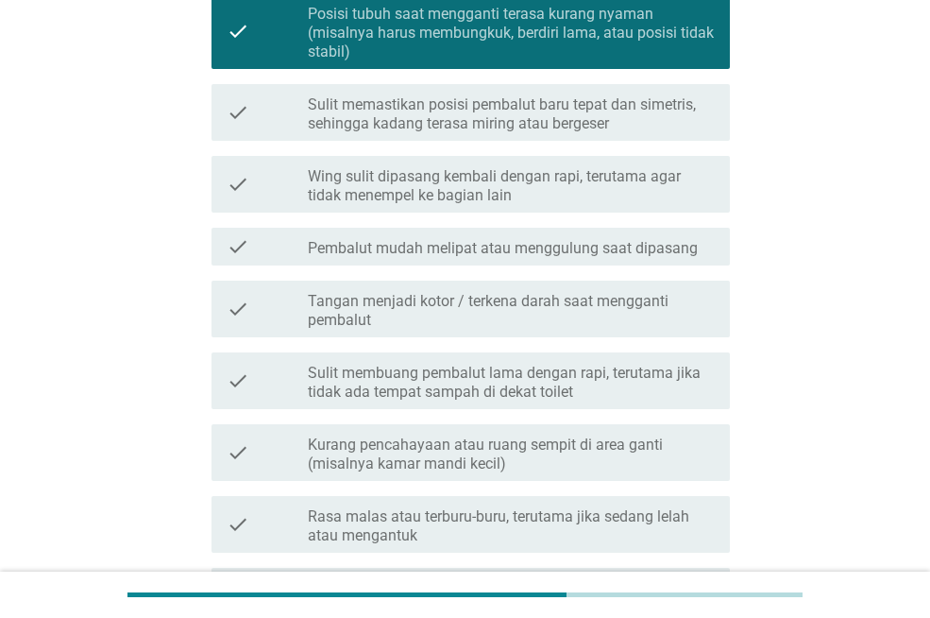
scroll to position [760, 0]
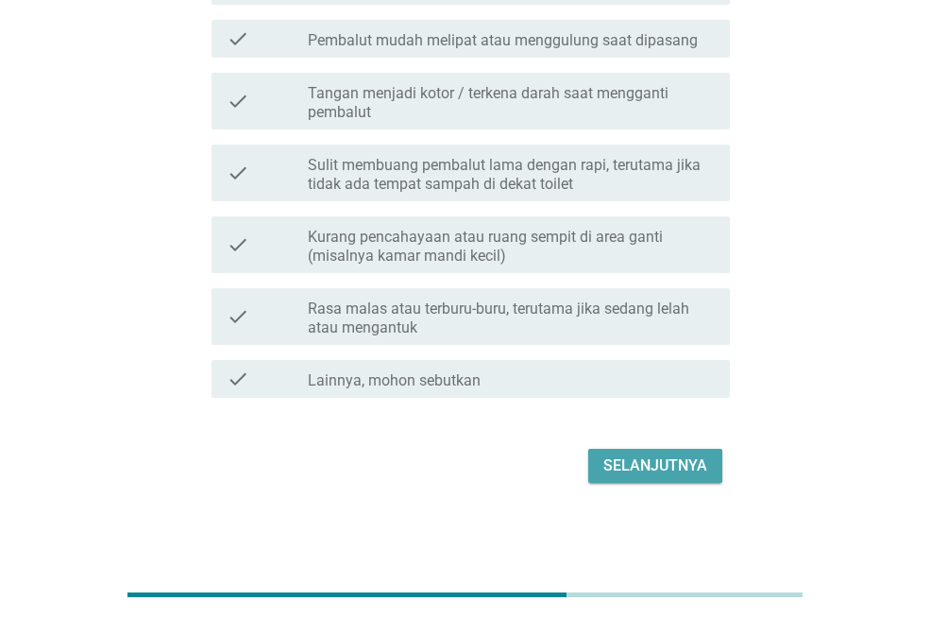
click at [689, 472] on div "Selanjutnya" at bounding box center [656, 465] width 104 height 23
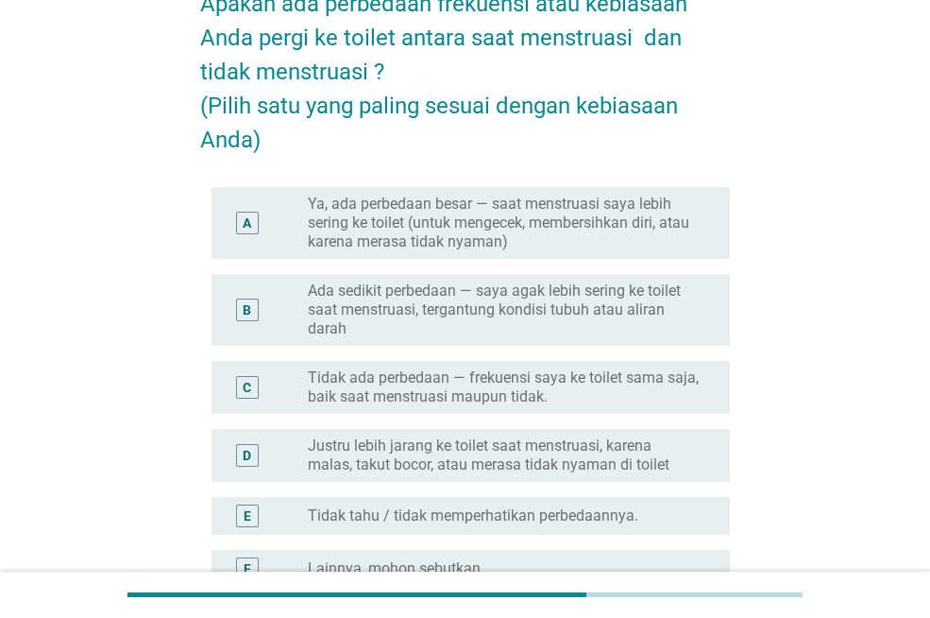
scroll to position [151, 0]
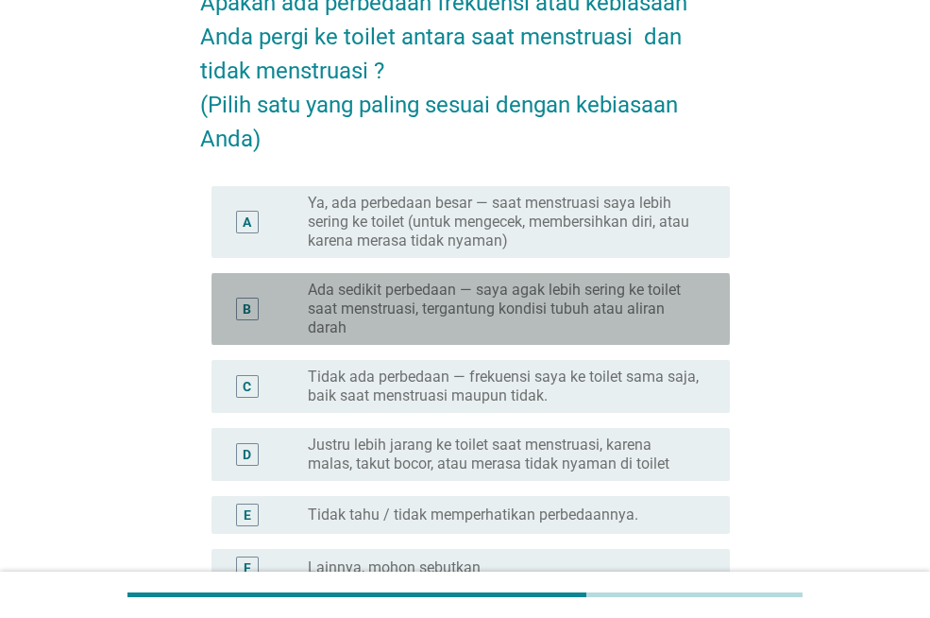
click at [630, 311] on label "Ada sedikit perbedaan — saya agak lebih sering ke toilet saat menstruasi, terga…" at bounding box center [504, 309] width 392 height 57
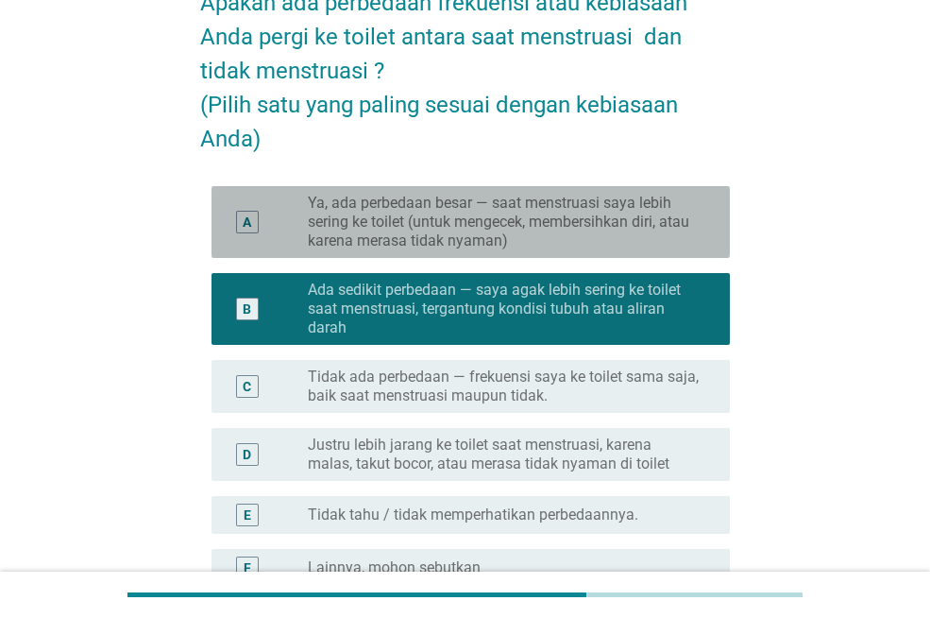
click at [600, 230] on label "Ya, ada perbedaan besar — saat menstruasi saya lebih sering ke toilet (untuk me…" at bounding box center [504, 222] width 392 height 57
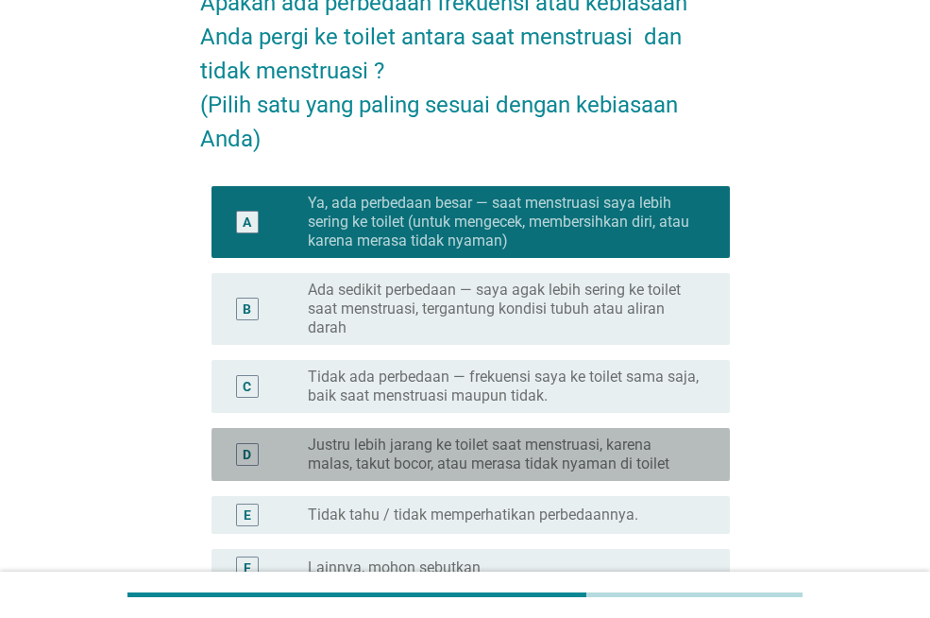
click at [636, 440] on label "Justru lebih jarang ke toilet saat menstruasi, karena malas, takut bocor, atau …" at bounding box center [504, 454] width 392 height 38
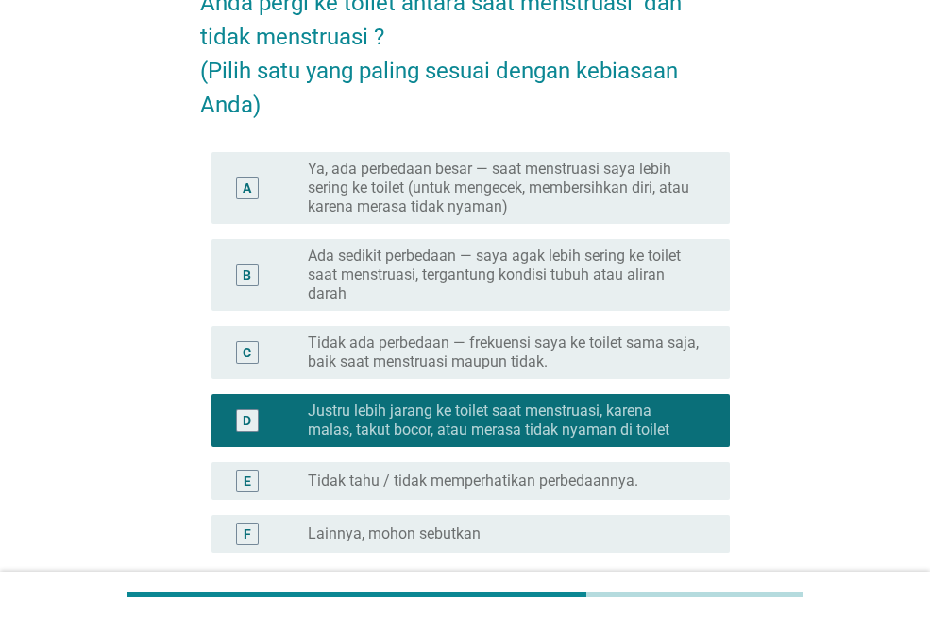
scroll to position [363, 0]
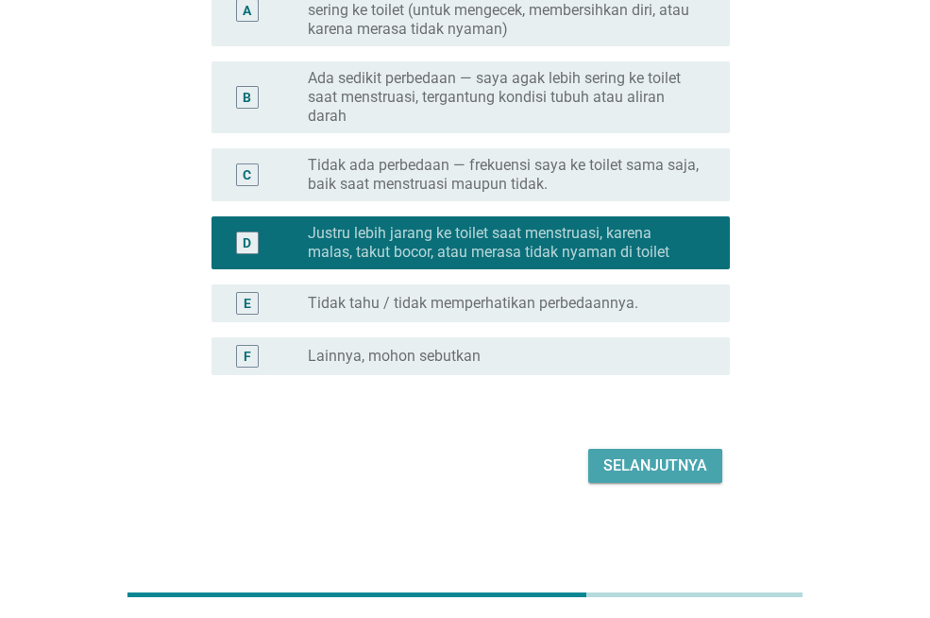
click at [653, 468] on div "Selanjutnya" at bounding box center [656, 465] width 104 height 23
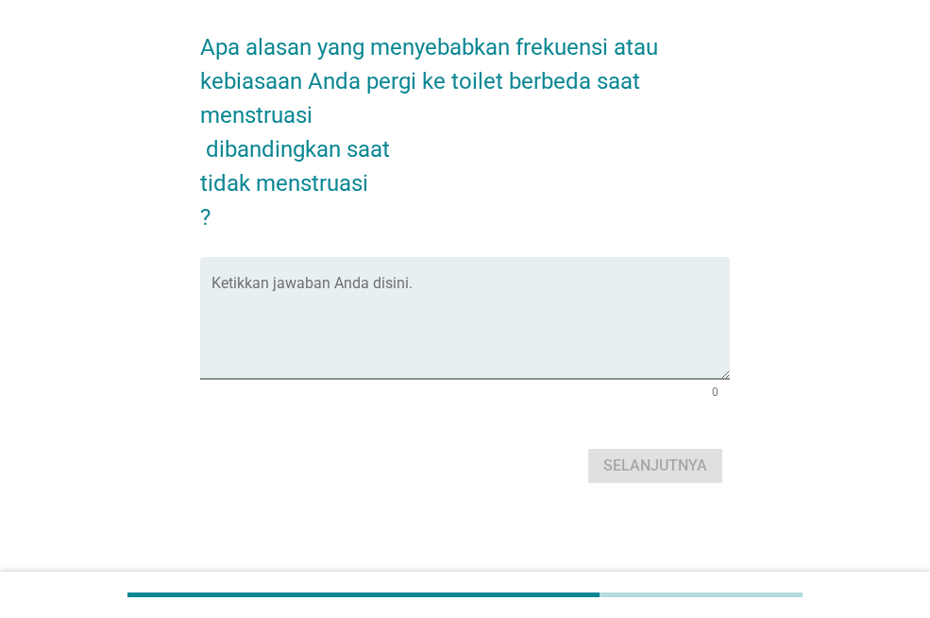
scroll to position [0, 0]
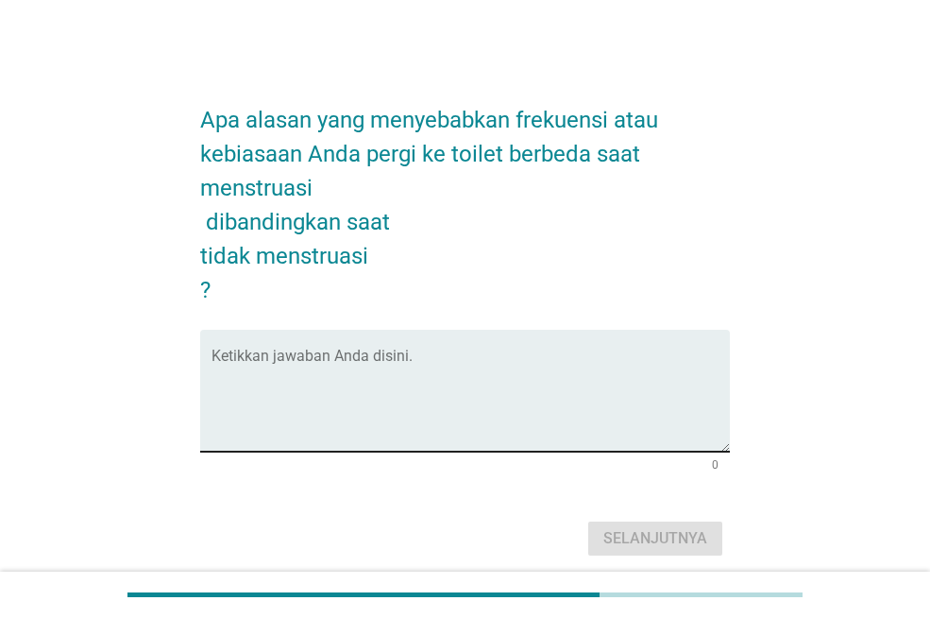
click at [488, 370] on textarea "Ketikkan jawaban Anda disini." at bounding box center [471, 401] width 519 height 99
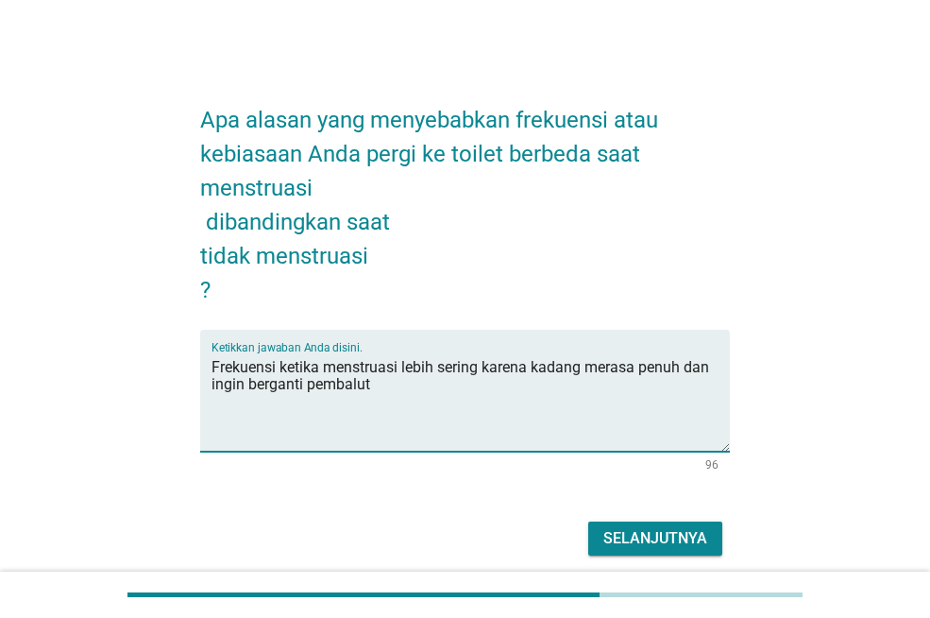
type textarea "Frekuensi ketika menstruasi lebih sering karena kadang merasa penuh dan ingin b…"
click at [637, 527] on div "Selanjutnya" at bounding box center [656, 538] width 104 height 23
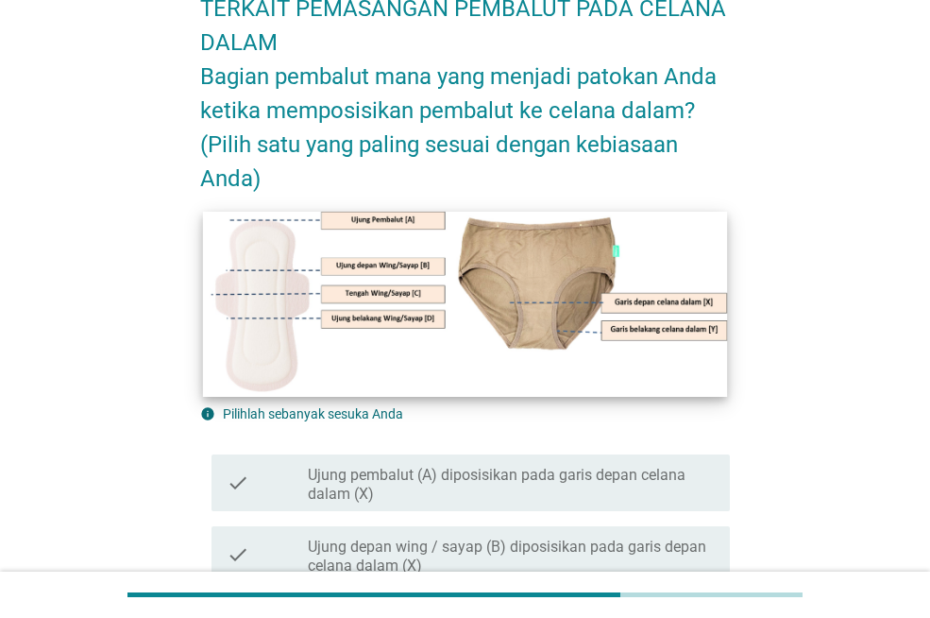
scroll to position [154, 0]
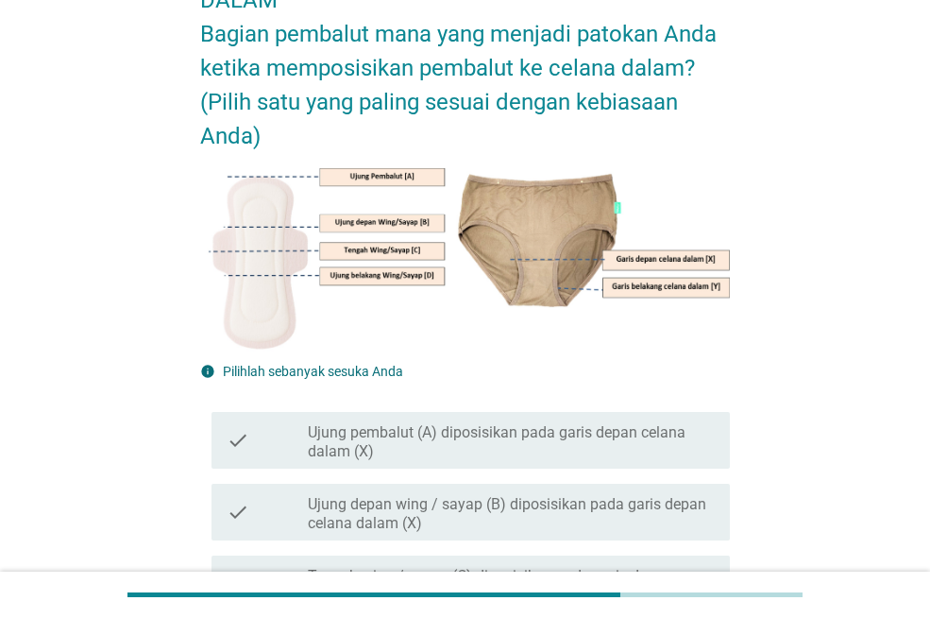
click at [528, 436] on label "Ujung pembalut (A) diposisikan pada garis depan celana dalam (X)" at bounding box center [511, 442] width 407 height 38
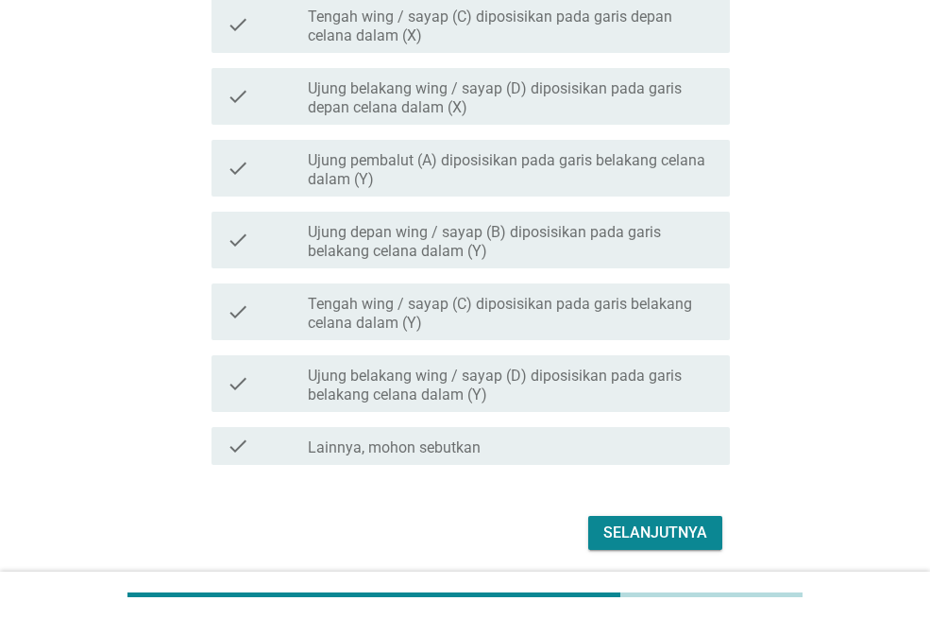
scroll to position [781, 0]
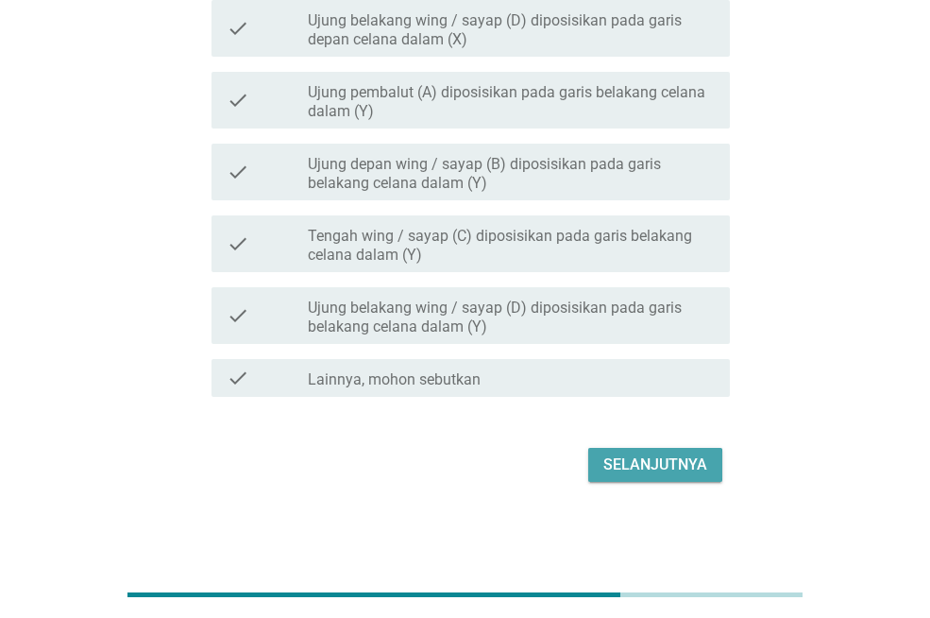
click at [652, 458] on div "Selanjutnya" at bounding box center [656, 464] width 104 height 23
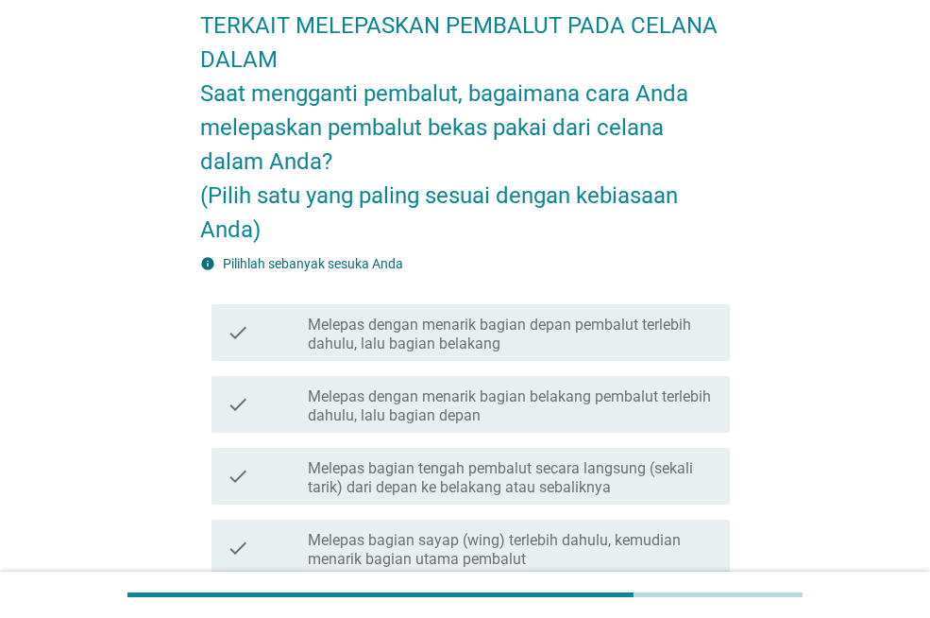
scroll to position [230, 0]
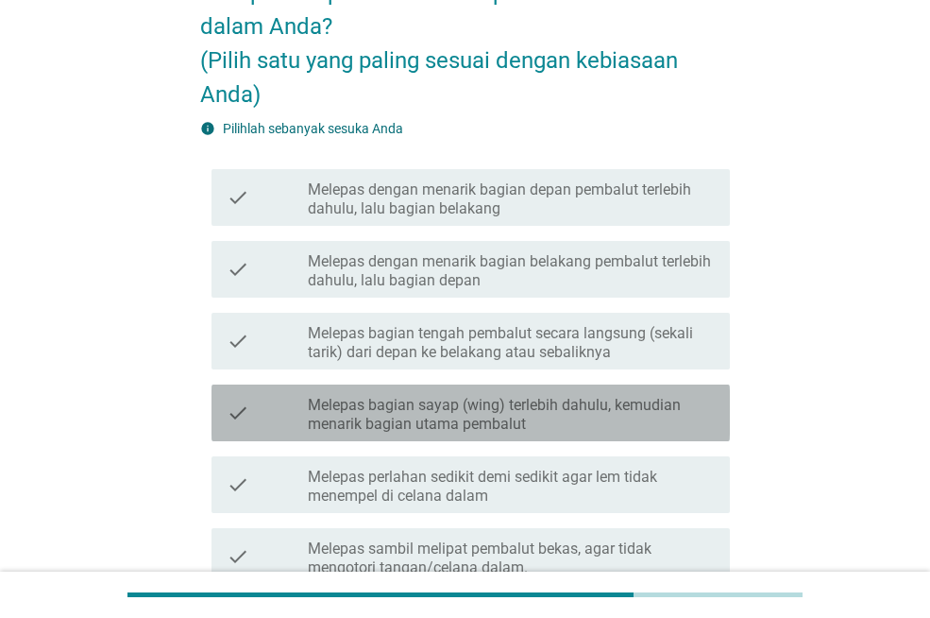
click at [632, 413] on label "Melepas bagian sayap (wing) terlebih dahulu, kemudian menarik bagian utama pemb…" at bounding box center [511, 415] width 407 height 38
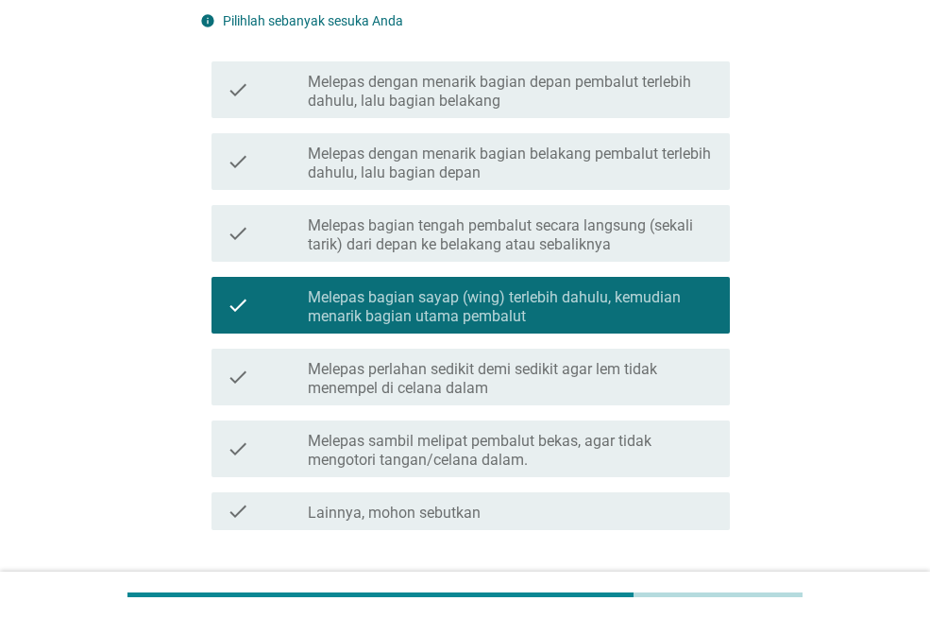
scroll to position [384, 0]
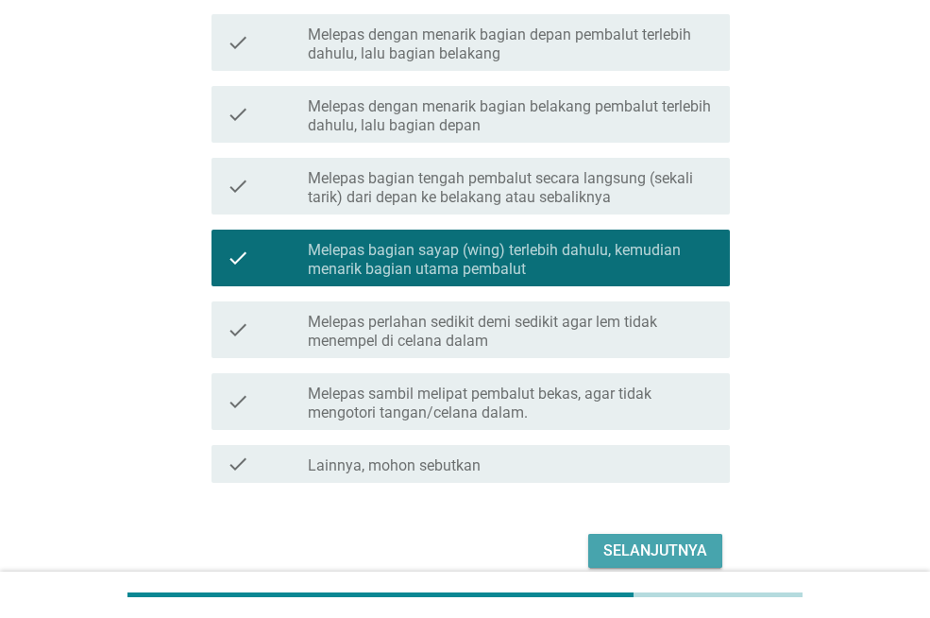
click at [650, 547] on div "Selanjutnya" at bounding box center [656, 550] width 104 height 23
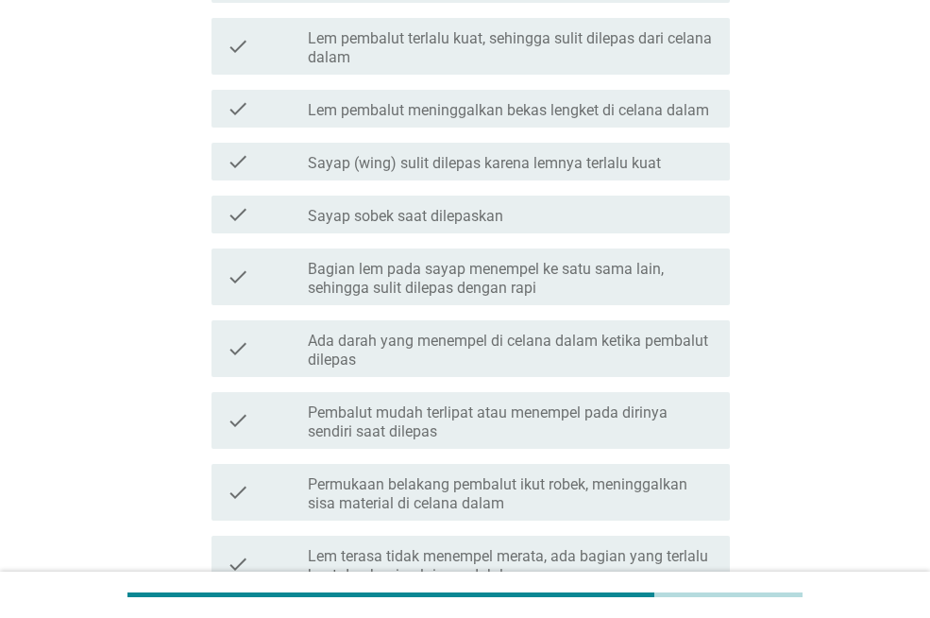
scroll to position [0, 0]
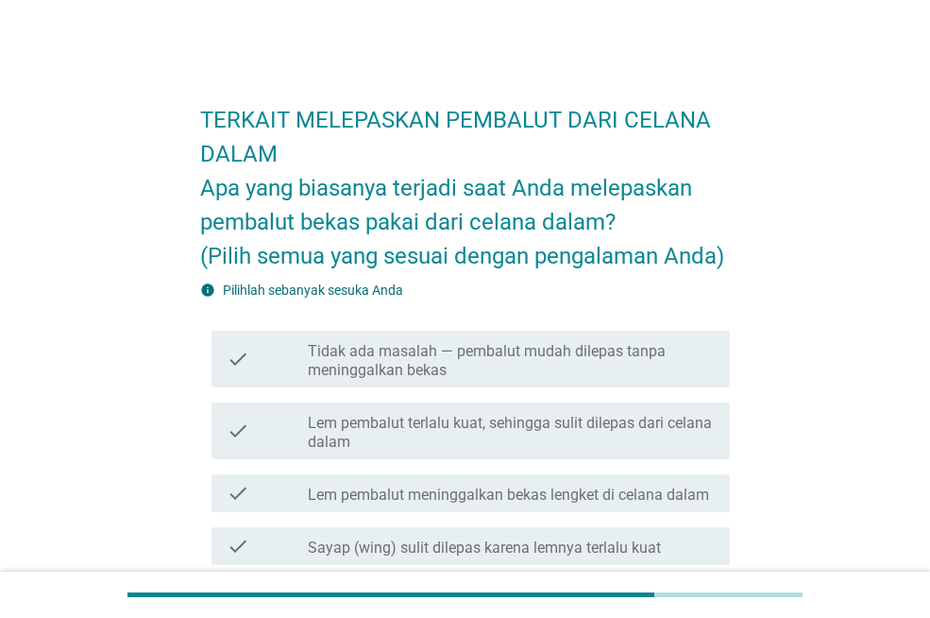
click at [616, 467] on div "check check_box_outline_blank Lem pembalut meninggalkan bekas lengket di celana…" at bounding box center [465, 493] width 530 height 53
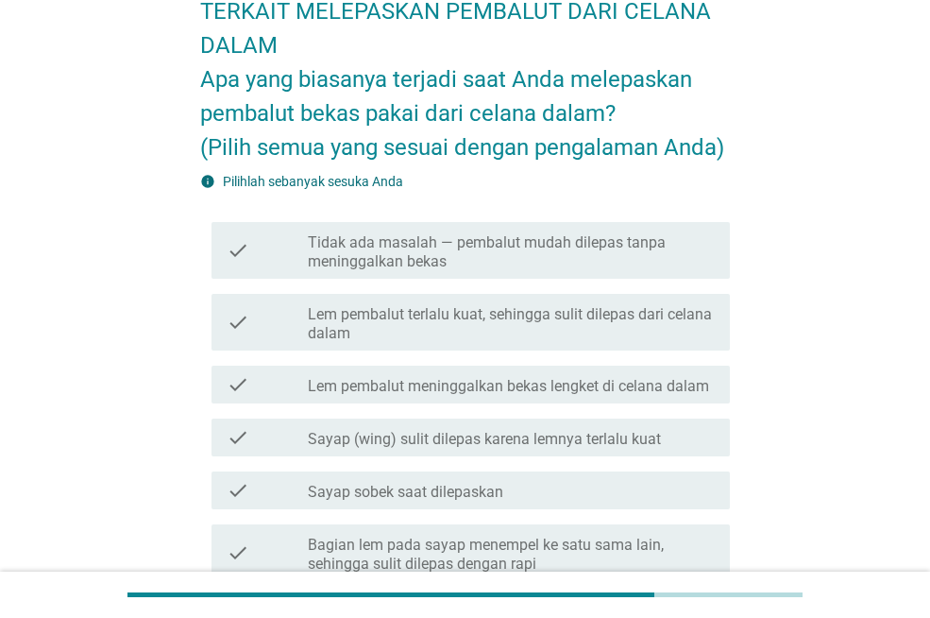
scroll to position [186, 0]
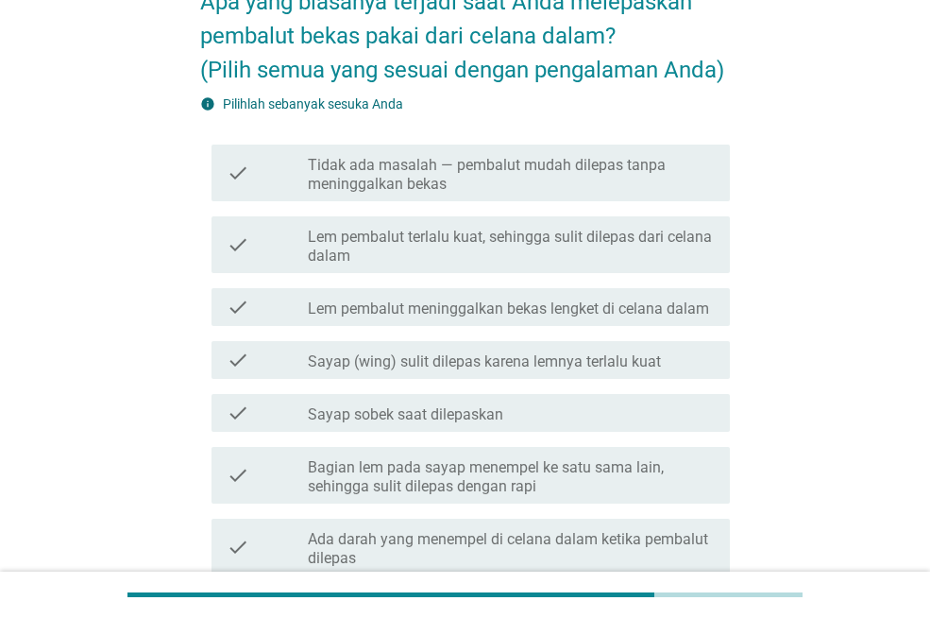
click at [603, 482] on label "Bagian lem pada sayap menempel ke satu sama lain, sehingga sulit dilepas dengan…" at bounding box center [511, 477] width 407 height 38
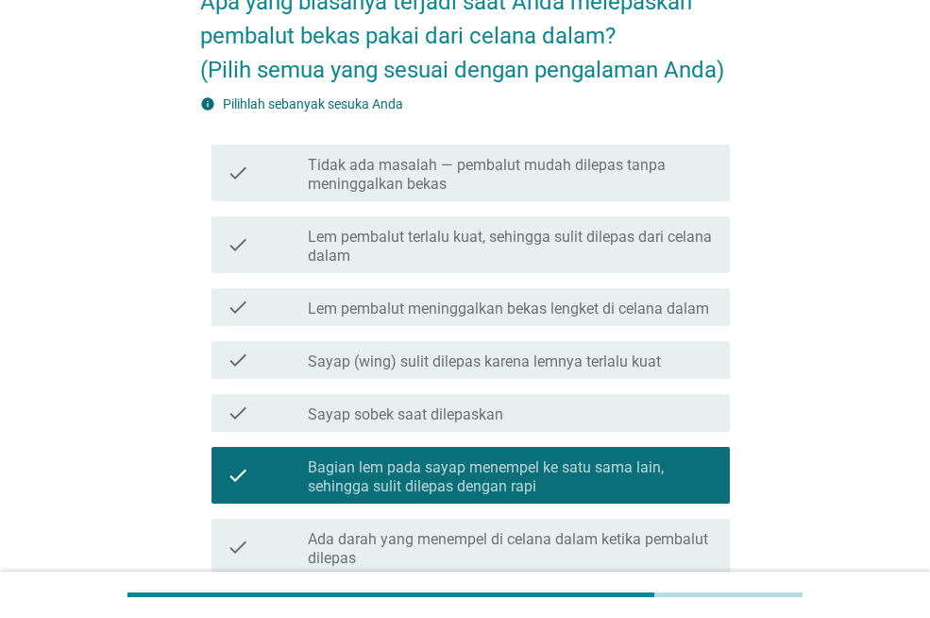
click at [603, 482] on label "Bagian lem pada sayap menempel ke satu sama lain, sehingga sulit dilepas dengan…" at bounding box center [511, 477] width 407 height 38
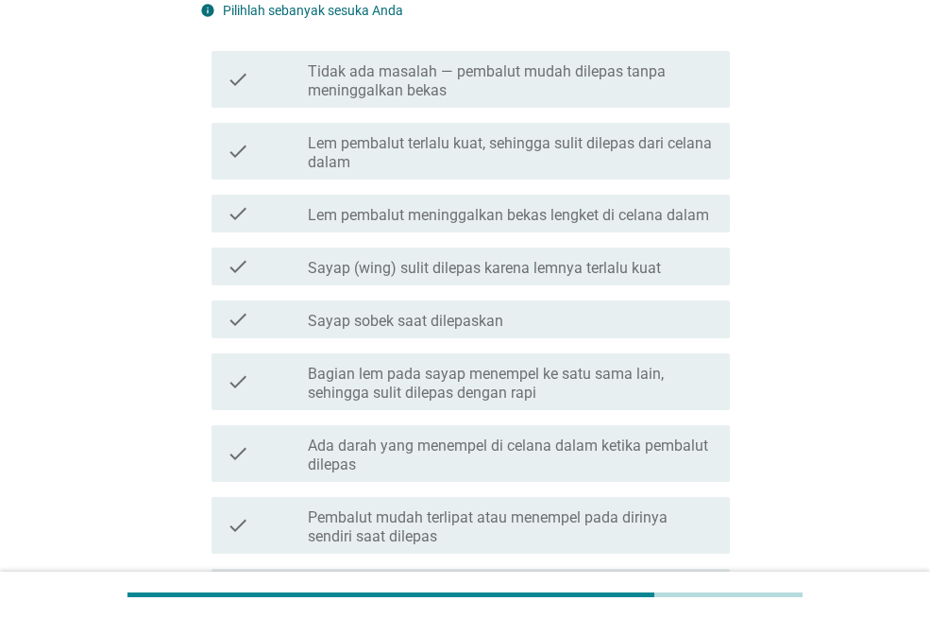
scroll to position [281, 0]
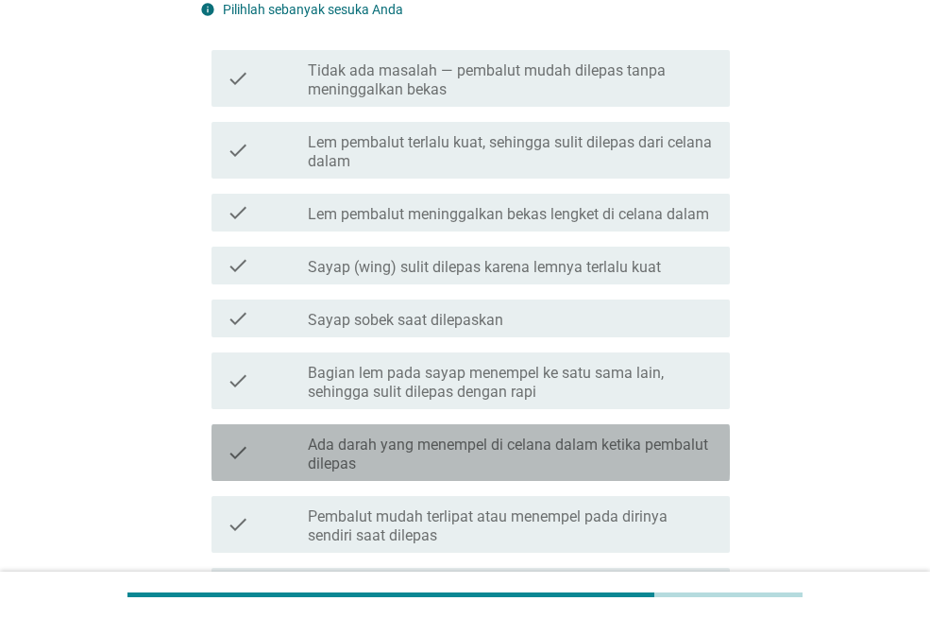
click at [592, 456] on label "Ada darah yang menempel di celana dalam ketika pembalut dilepas" at bounding box center [511, 454] width 407 height 38
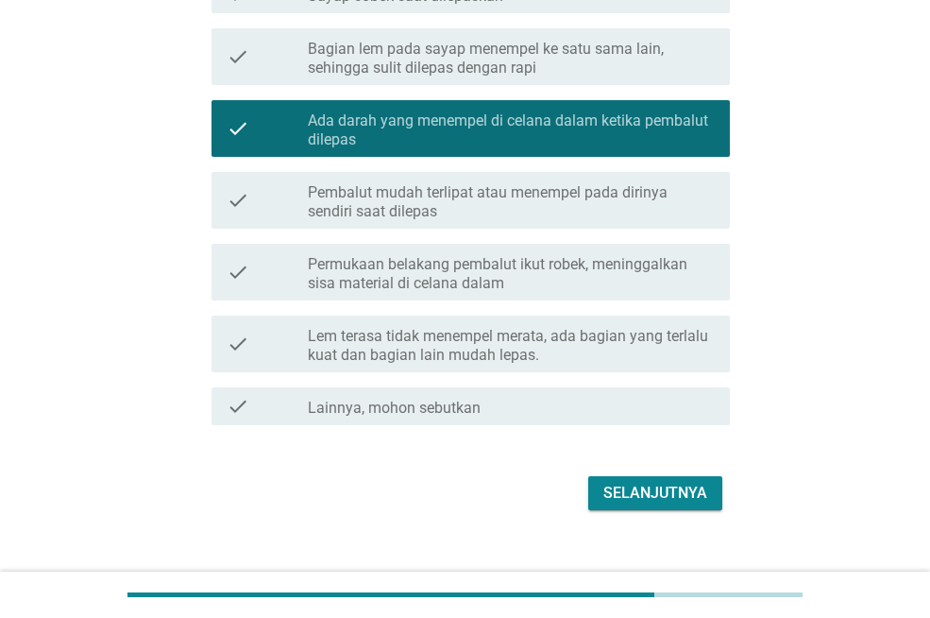
scroll to position [632, 0]
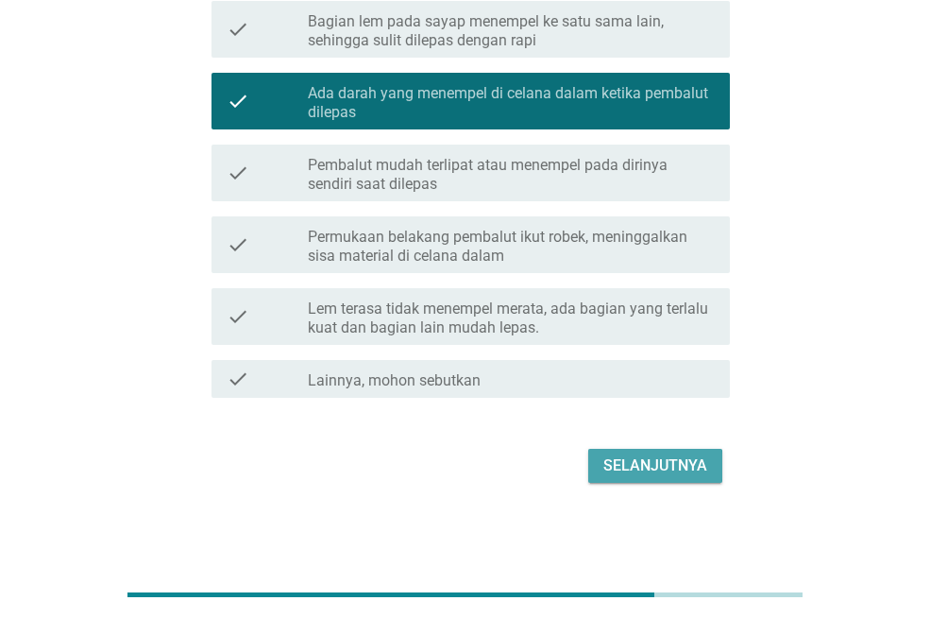
click at [610, 462] on div "Selanjutnya" at bounding box center [656, 465] width 104 height 23
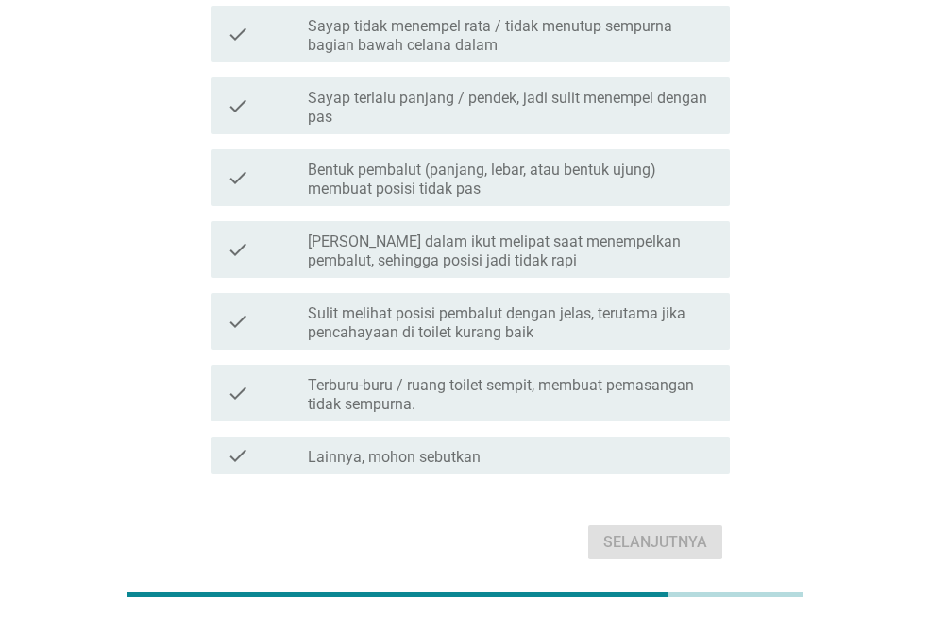
scroll to position [772, 0]
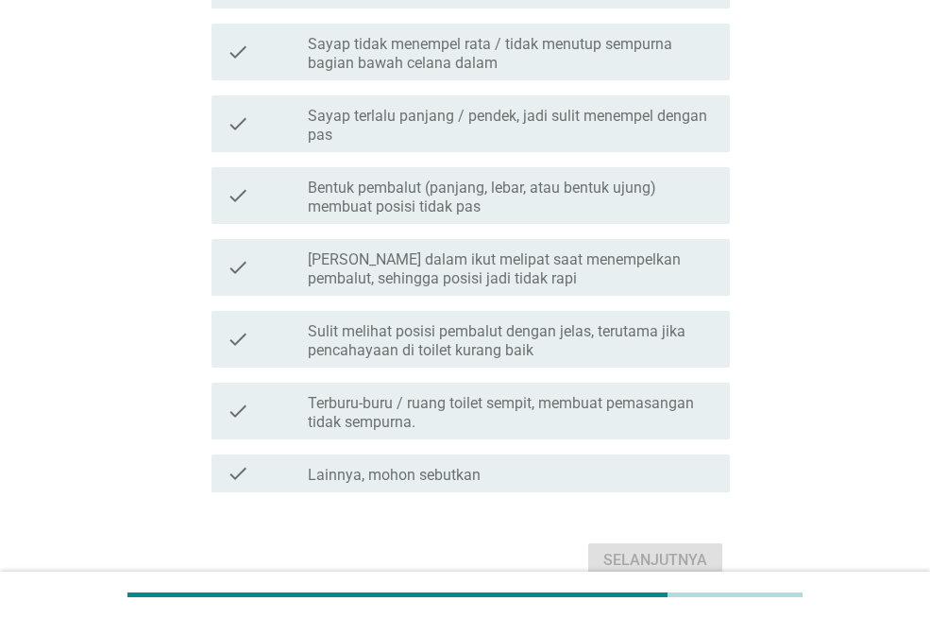
click at [517, 333] on label "Sulit melihat posisi pembalut dengan jelas, terutama jika pencahayaan di toilet…" at bounding box center [511, 341] width 407 height 38
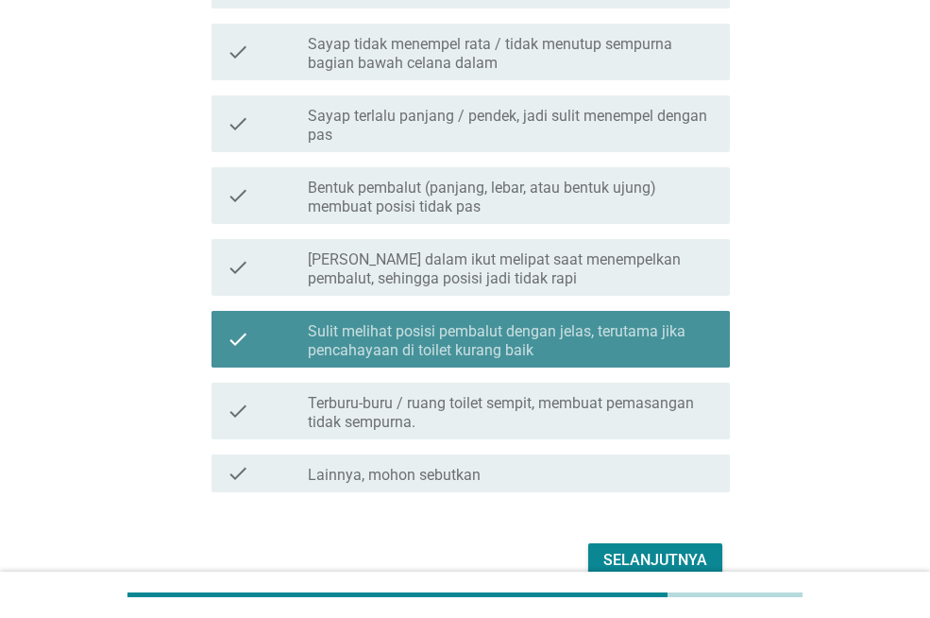
click at [517, 333] on label "Sulit melihat posisi pembalut dengan jelas, terutama jika pencahayaan di toilet…" at bounding box center [511, 341] width 407 height 38
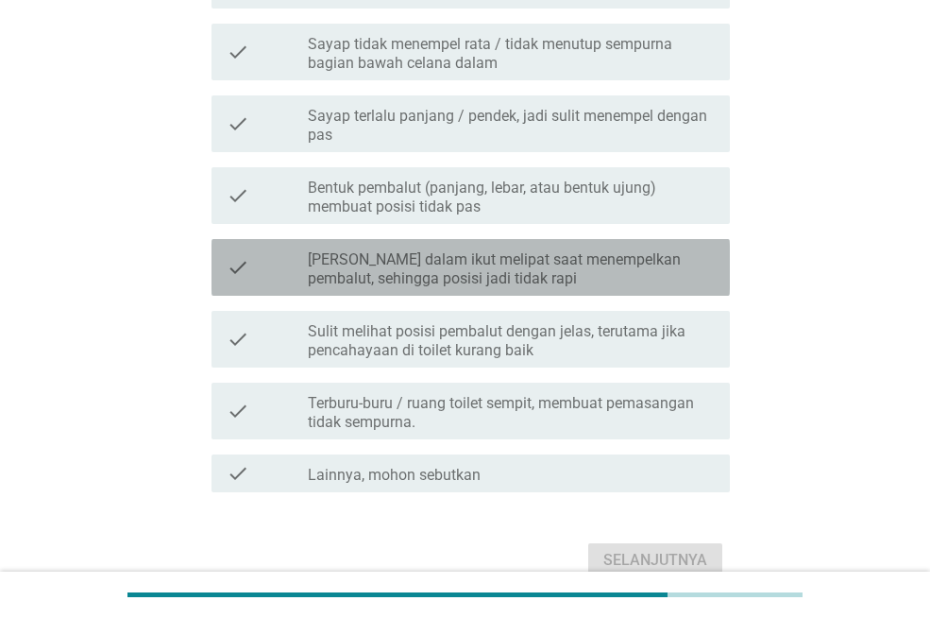
click at [517, 263] on label "[PERSON_NAME] dalam ikut melipat saat menempelkan pembalut, sehingga posisi jad…" at bounding box center [511, 269] width 407 height 38
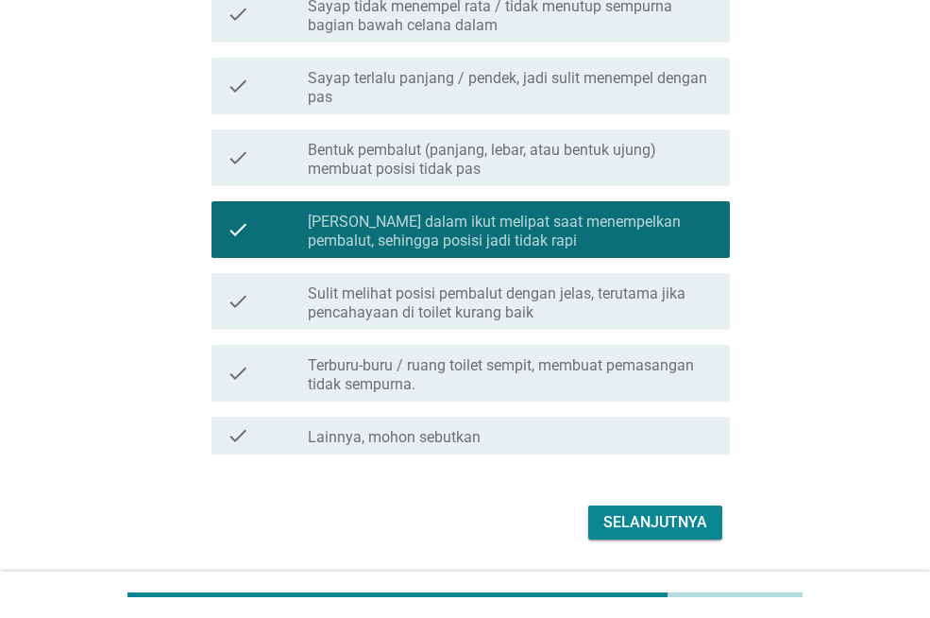
scroll to position [866, 0]
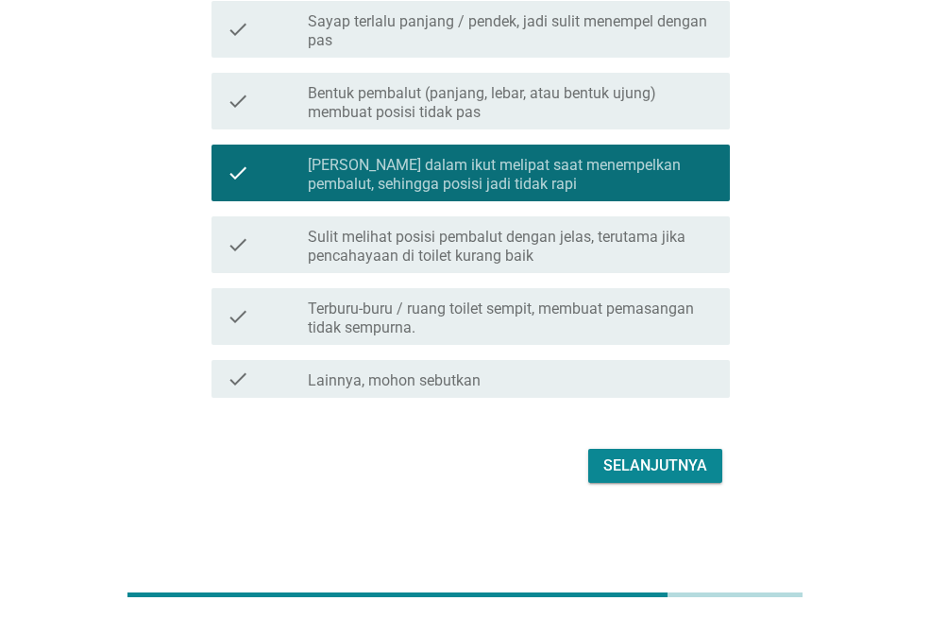
click at [632, 471] on div "Selanjutnya" at bounding box center [656, 465] width 104 height 23
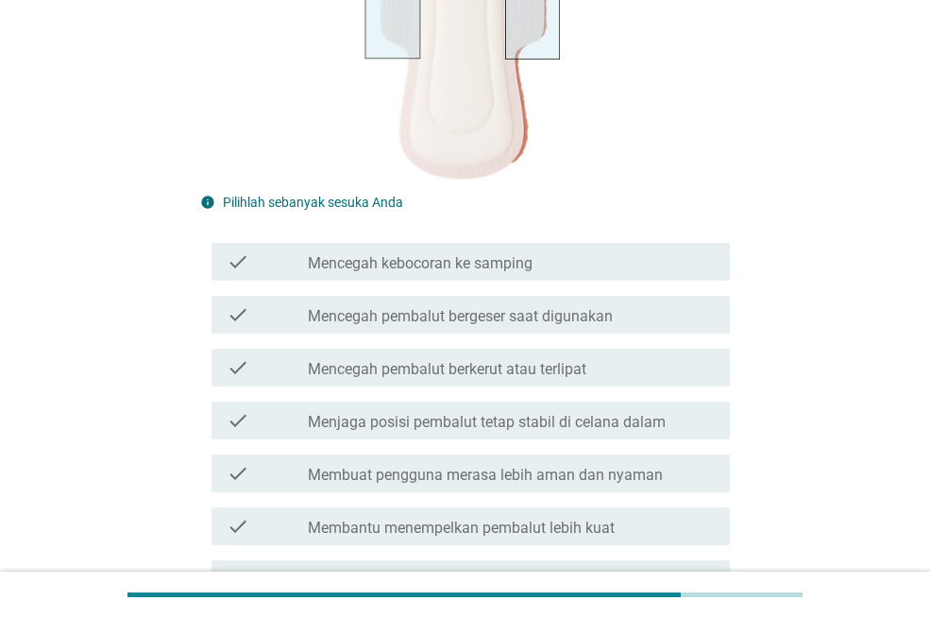
scroll to position [390, 0]
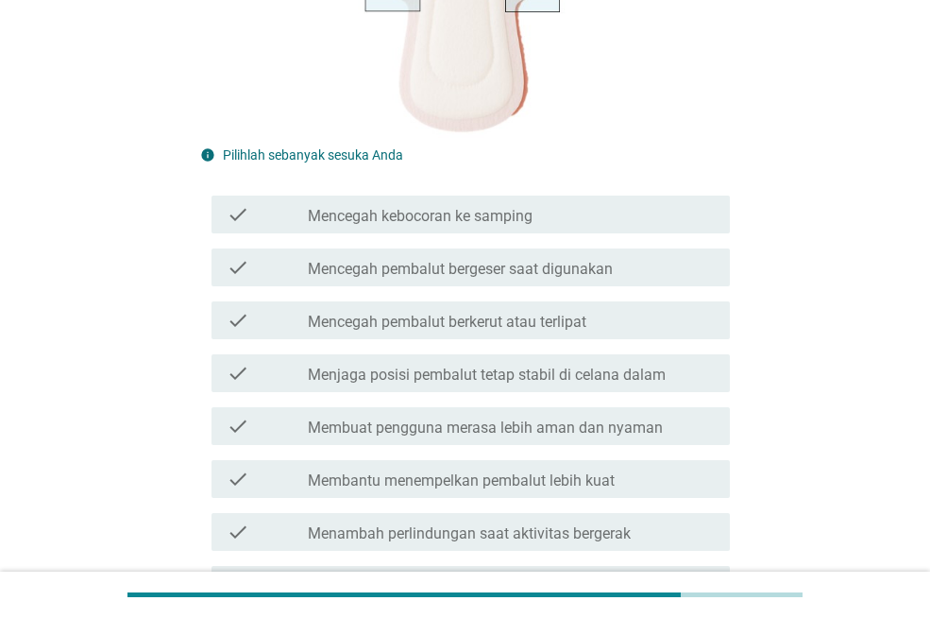
click at [570, 269] on label "Mencegah pembalut bergeser saat digunakan" at bounding box center [460, 269] width 305 height 19
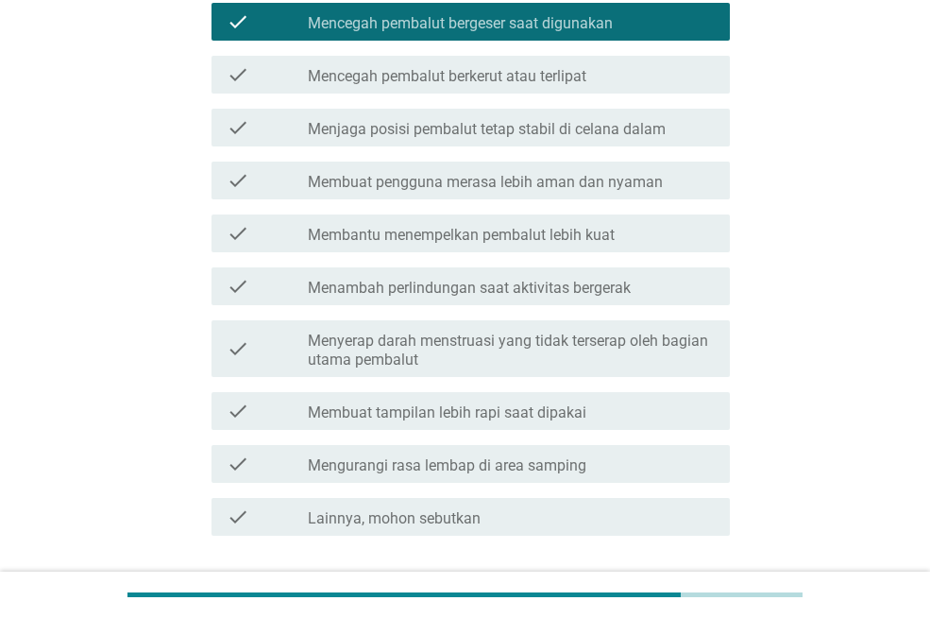
scroll to position [774, 0]
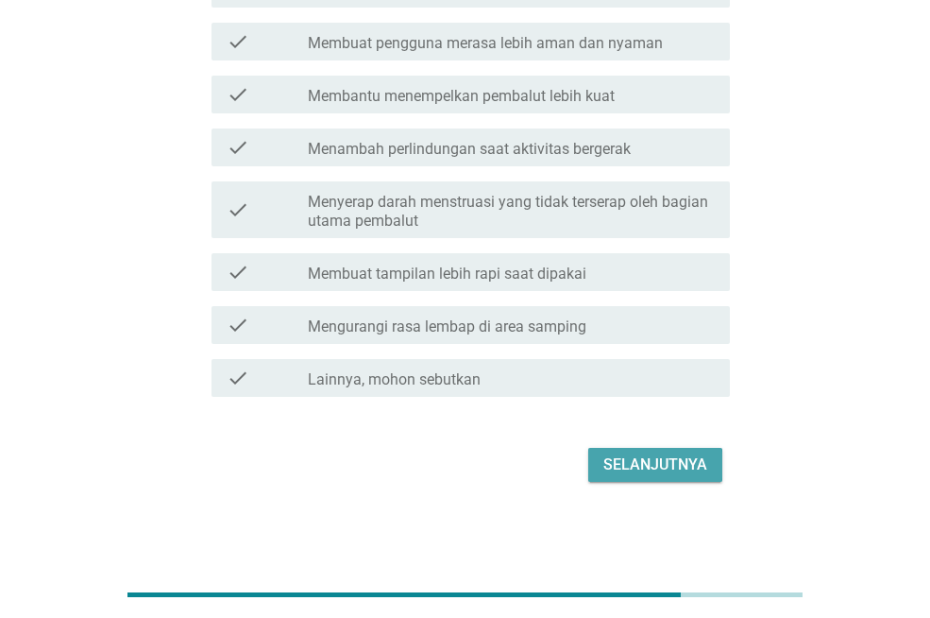
click at [651, 462] on div "Selanjutnya" at bounding box center [656, 464] width 104 height 23
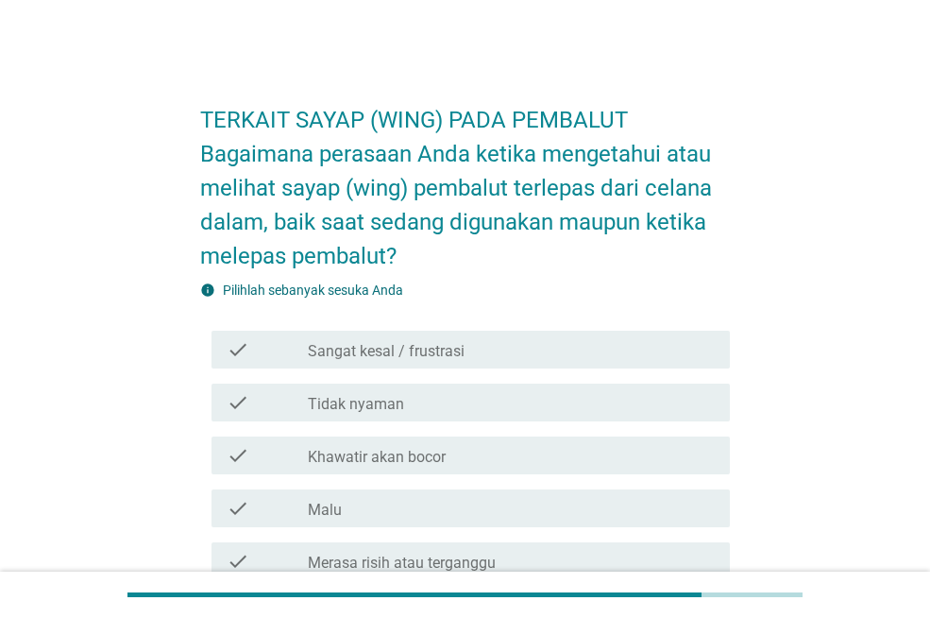
scroll to position [3, 0]
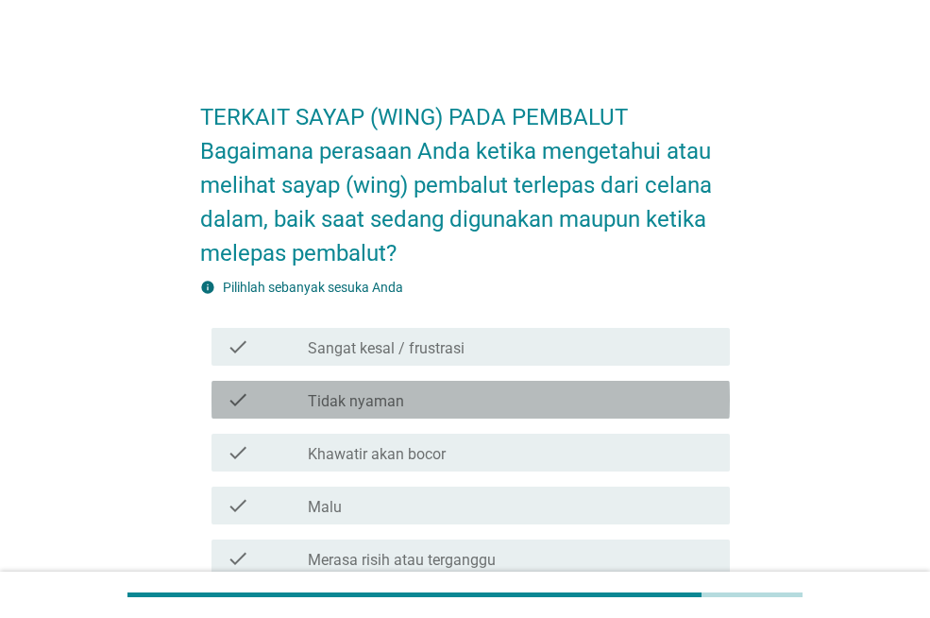
click at [615, 405] on div "check_box_outline_blank Tidak nyaman" at bounding box center [511, 399] width 407 height 23
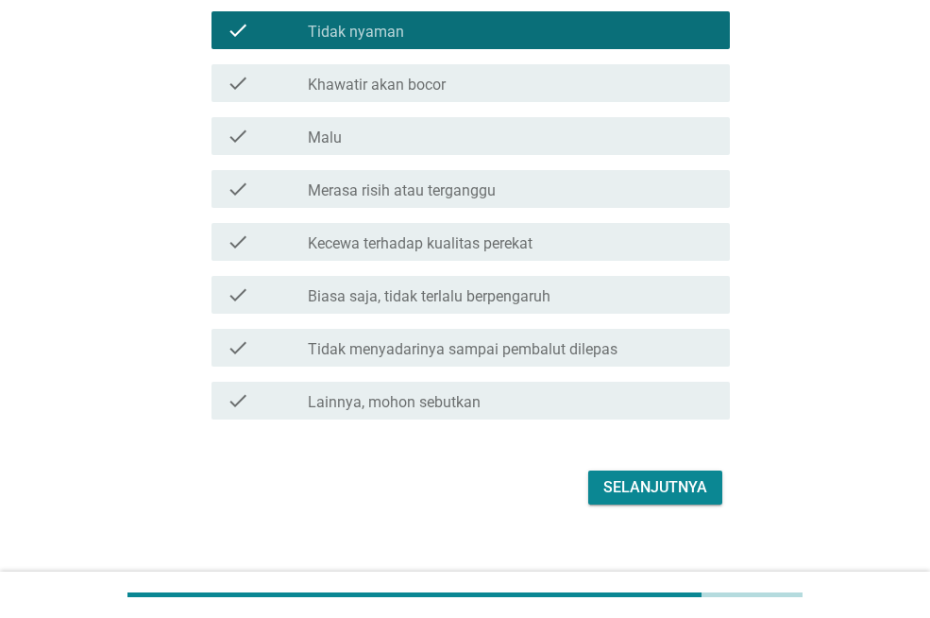
scroll to position [394, 0]
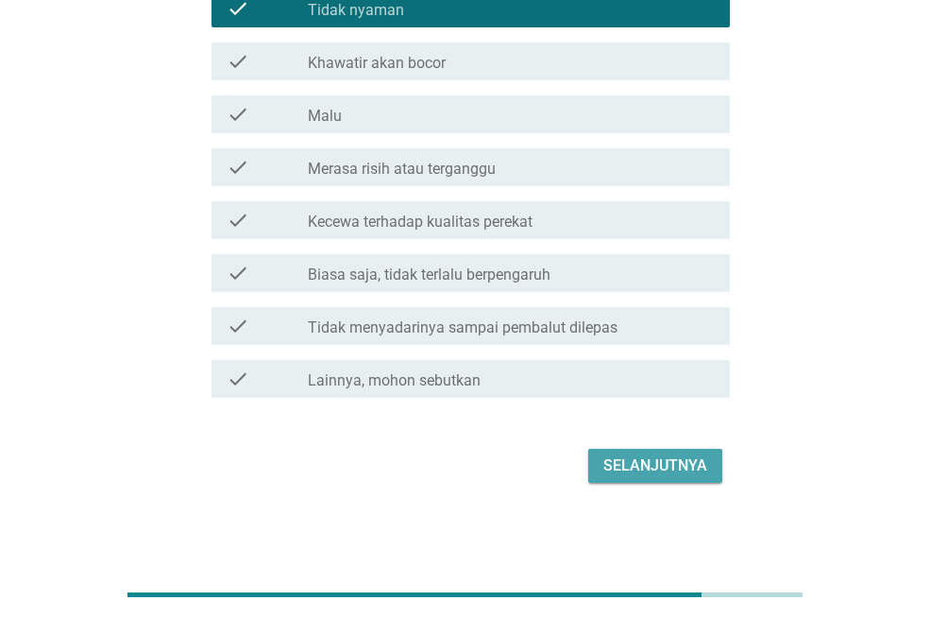
click at [636, 464] on div "Selanjutnya" at bounding box center [656, 465] width 104 height 23
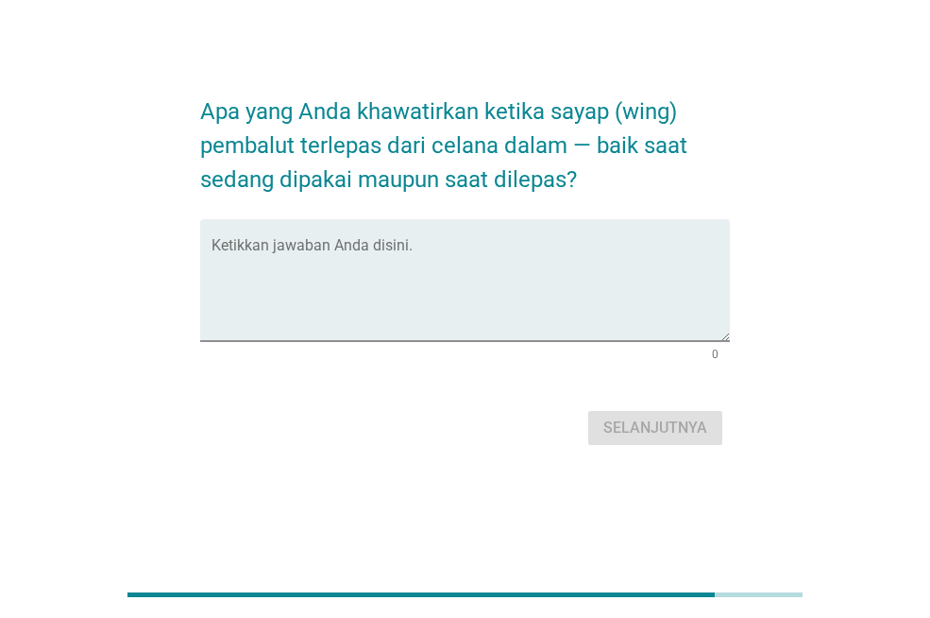
scroll to position [0, 0]
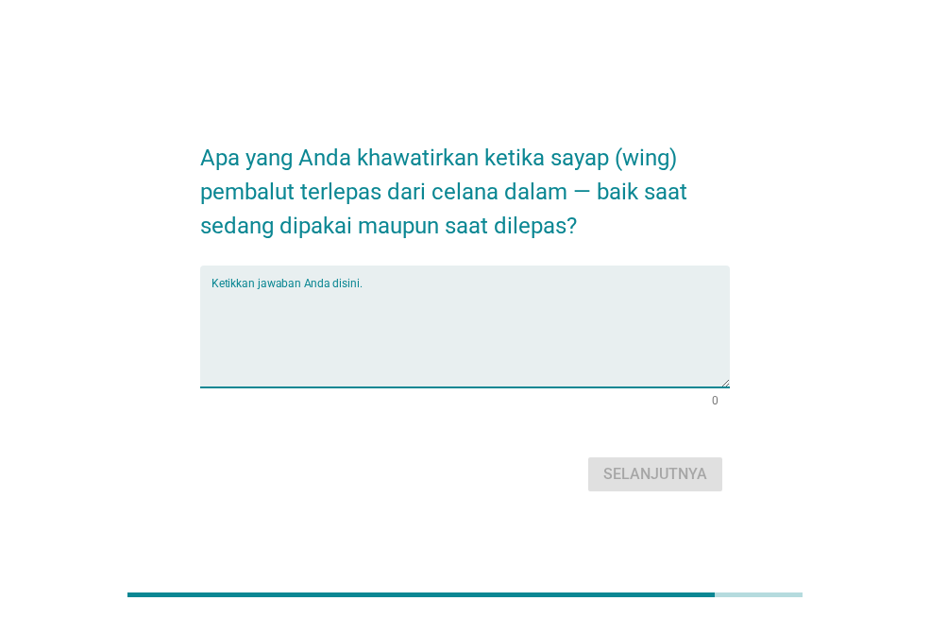
click at [544, 292] on textarea "Ketikkan jawaban Anda disini." at bounding box center [471, 337] width 519 height 99
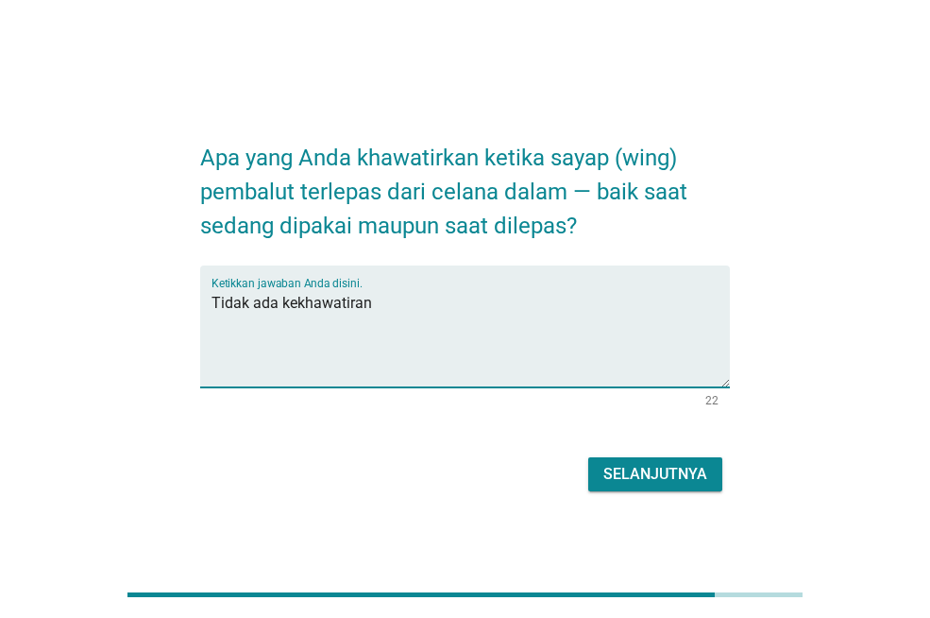
type textarea "Tidak ada kekhawatiran"
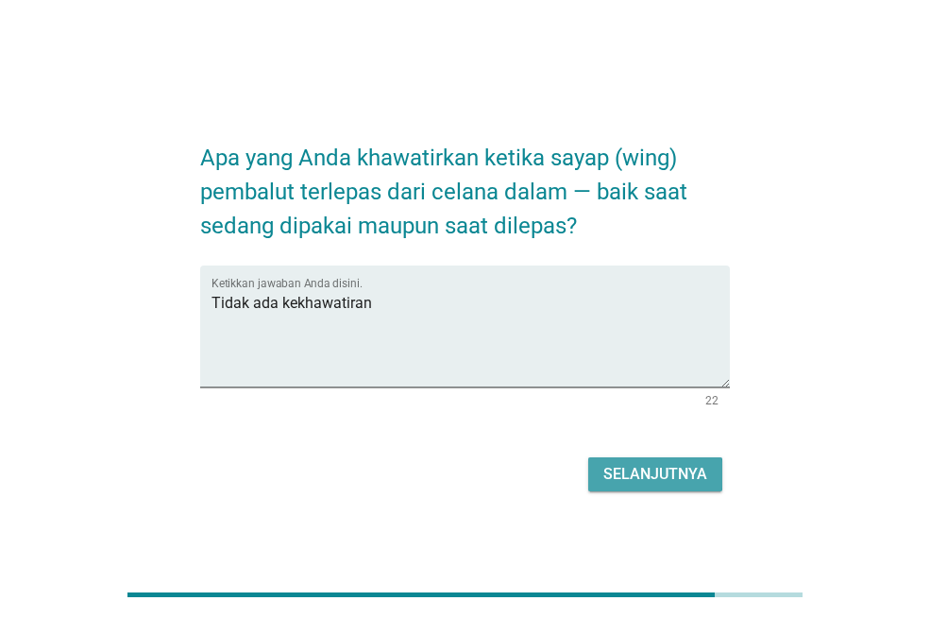
click at [633, 475] on div "Selanjutnya" at bounding box center [656, 474] width 104 height 23
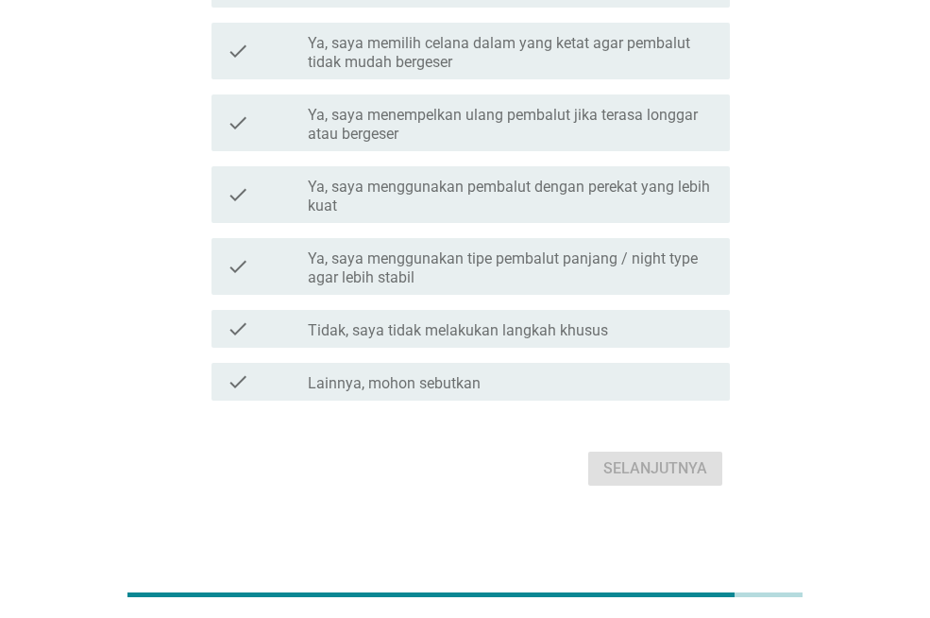
scroll to position [315, 0]
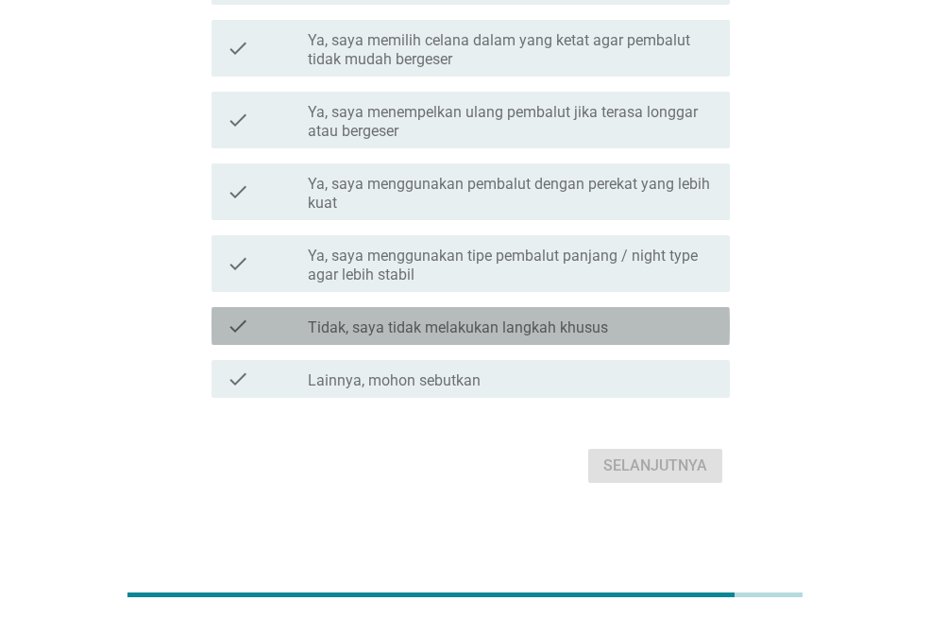
click at [471, 330] on label "Tidak, saya tidak melakukan langkah khusus" at bounding box center [458, 327] width 300 height 19
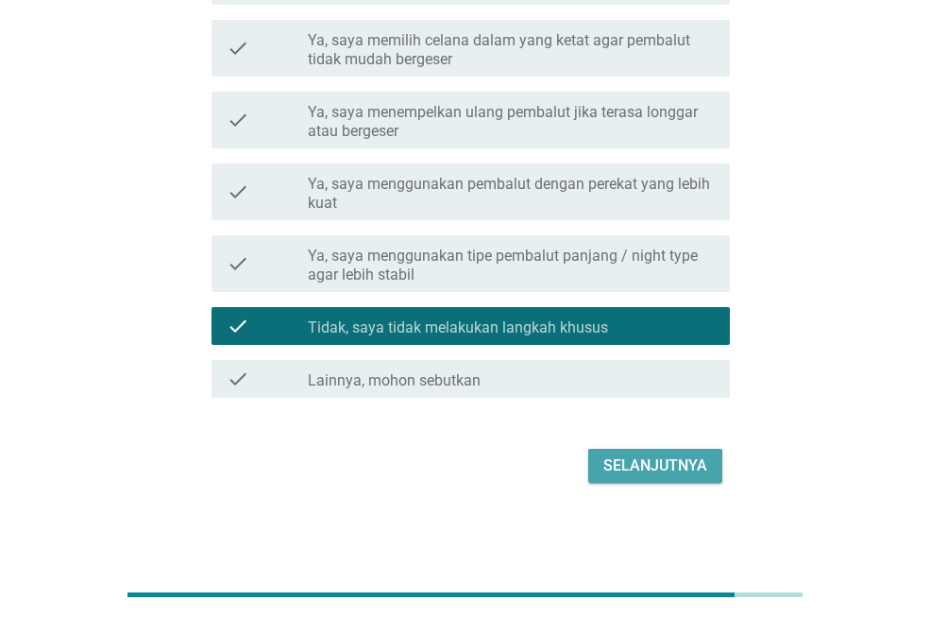
click at [618, 470] on div "Selanjutnya" at bounding box center [656, 465] width 104 height 23
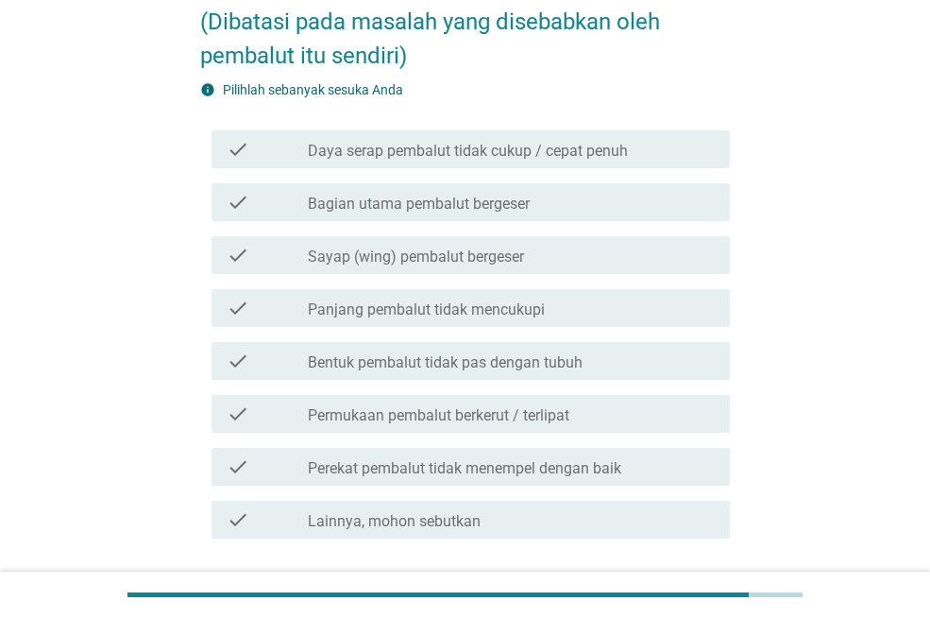
scroll to position [277, 0]
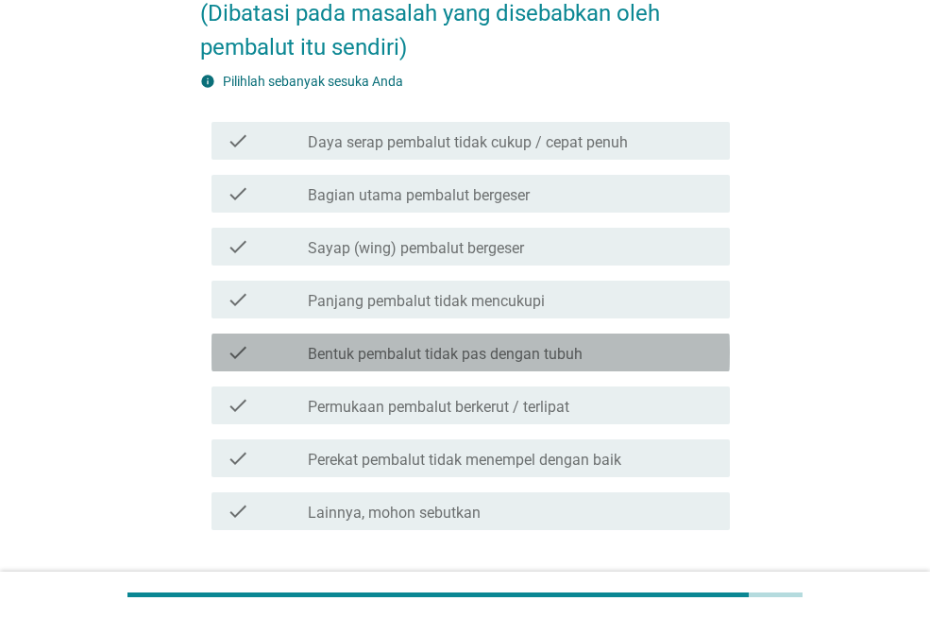
click at [602, 349] on div "check_box_outline_blank Bentuk pembalut tidak pas dengan tubuh" at bounding box center [511, 352] width 407 height 23
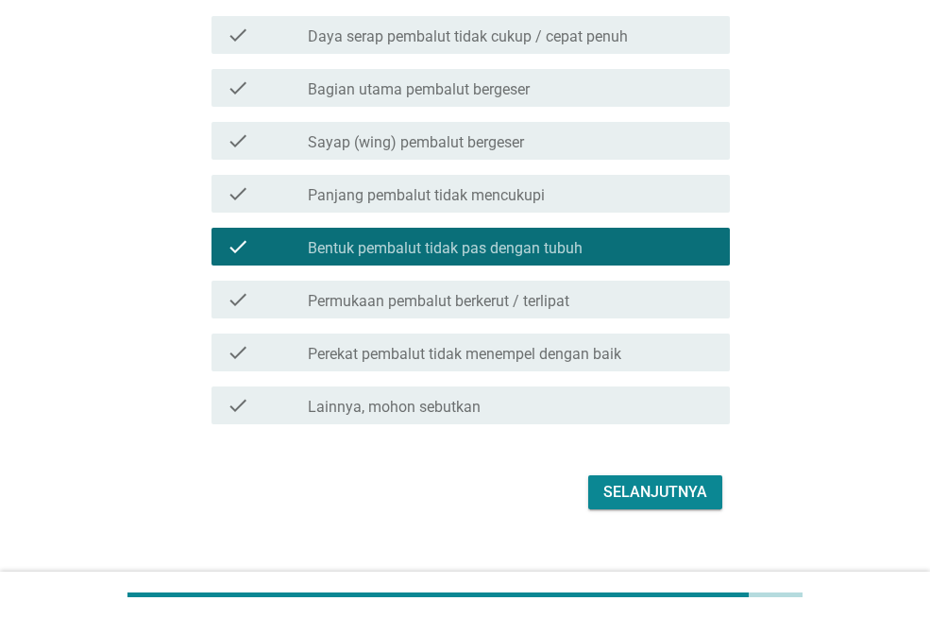
scroll to position [409, 0]
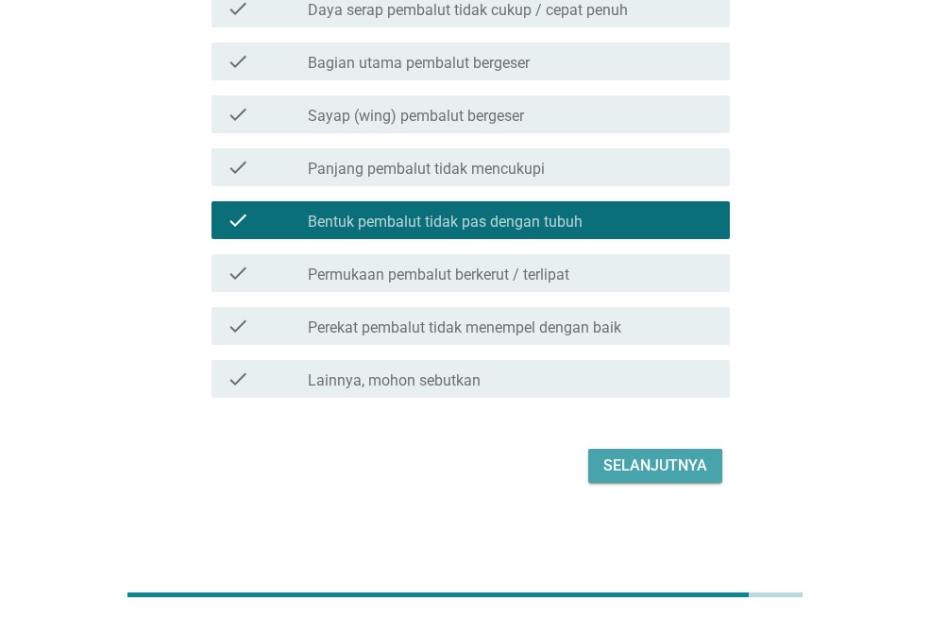
click at [664, 464] on div "Selanjutnya" at bounding box center [656, 465] width 104 height 23
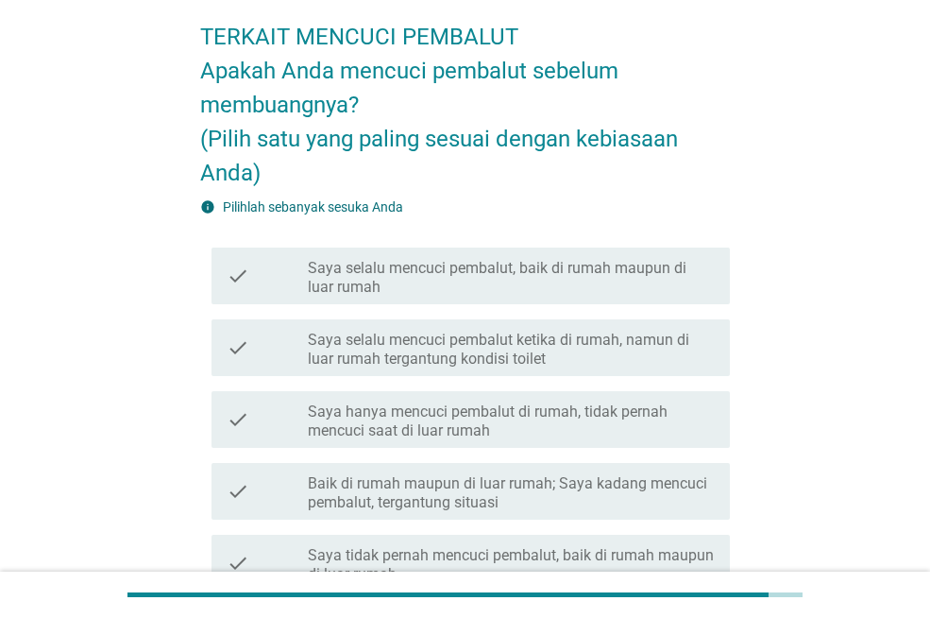
scroll to position [85, 0]
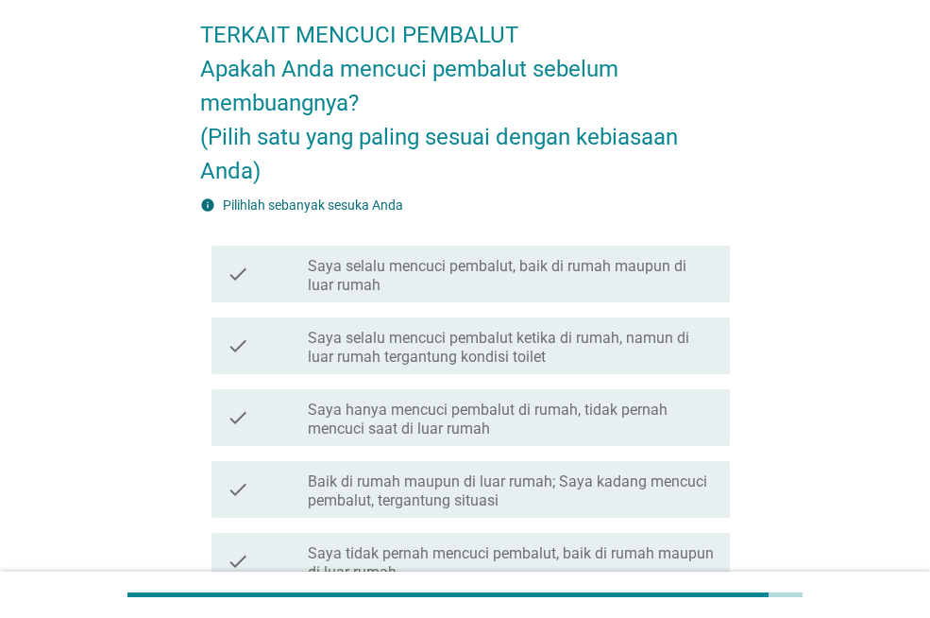
click at [593, 259] on label "Saya selalu mencuci pembalut, baik di rumah maupun di luar rumah" at bounding box center [511, 276] width 407 height 38
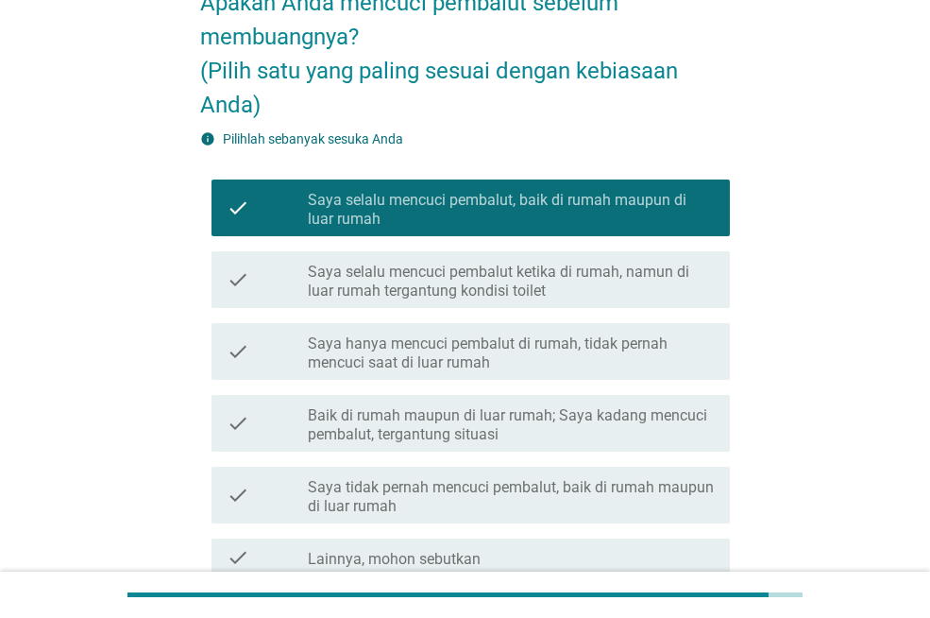
scroll to position [330, 0]
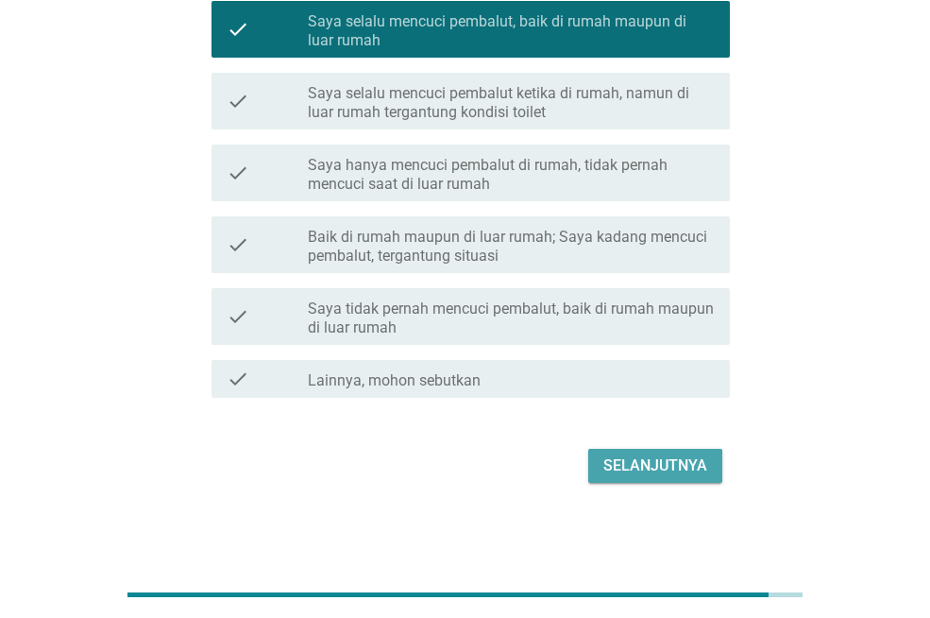
click at [687, 456] on div "Selanjutnya" at bounding box center [656, 465] width 104 height 23
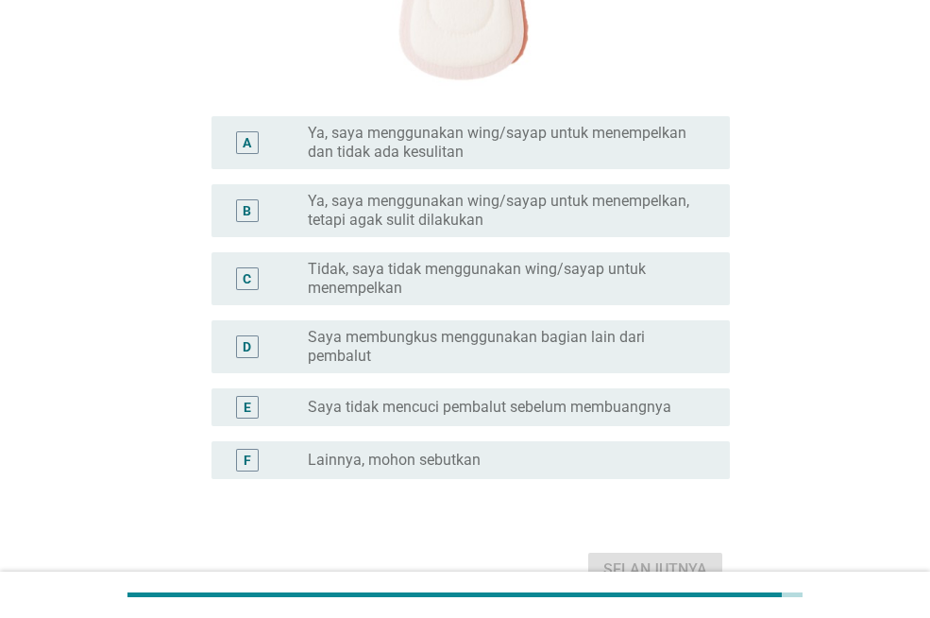
scroll to position [649, 0]
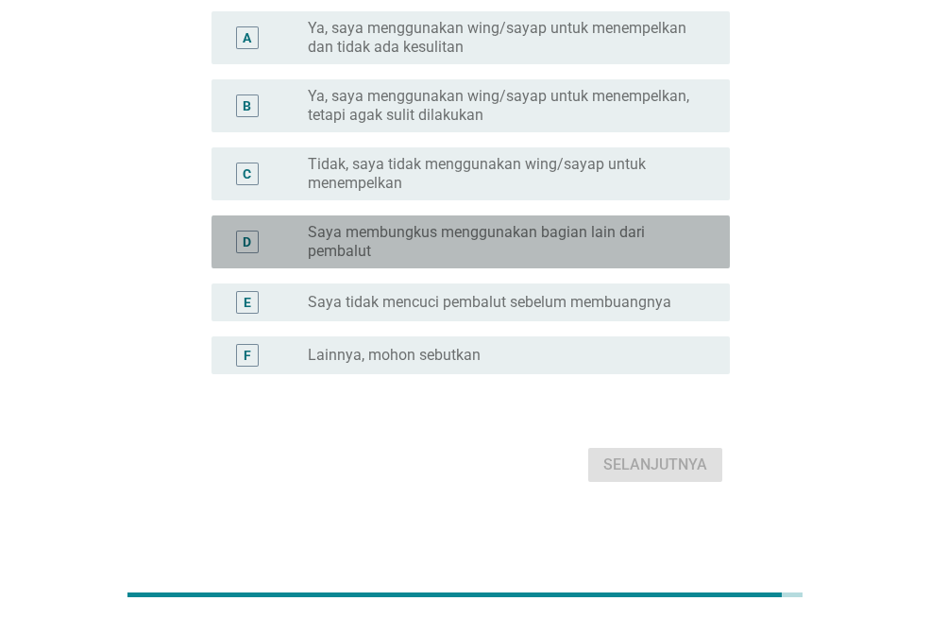
click at [580, 250] on label "Saya membungkus menggunakan bagian lain dari pembalut" at bounding box center [504, 242] width 392 height 38
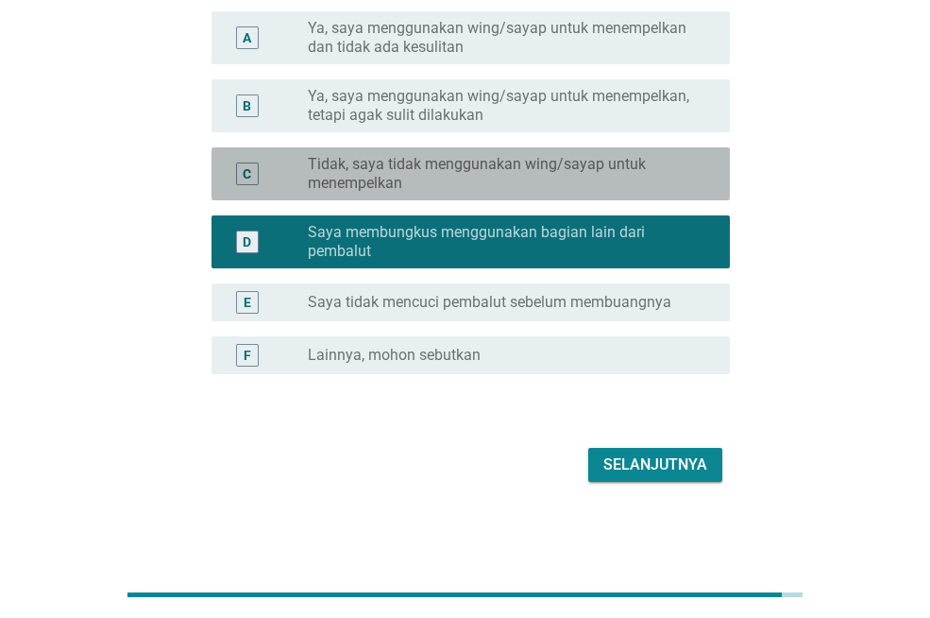
click at [585, 156] on label "Tidak, saya tidak menggunakan wing/sayap untuk menempelkan" at bounding box center [504, 174] width 392 height 38
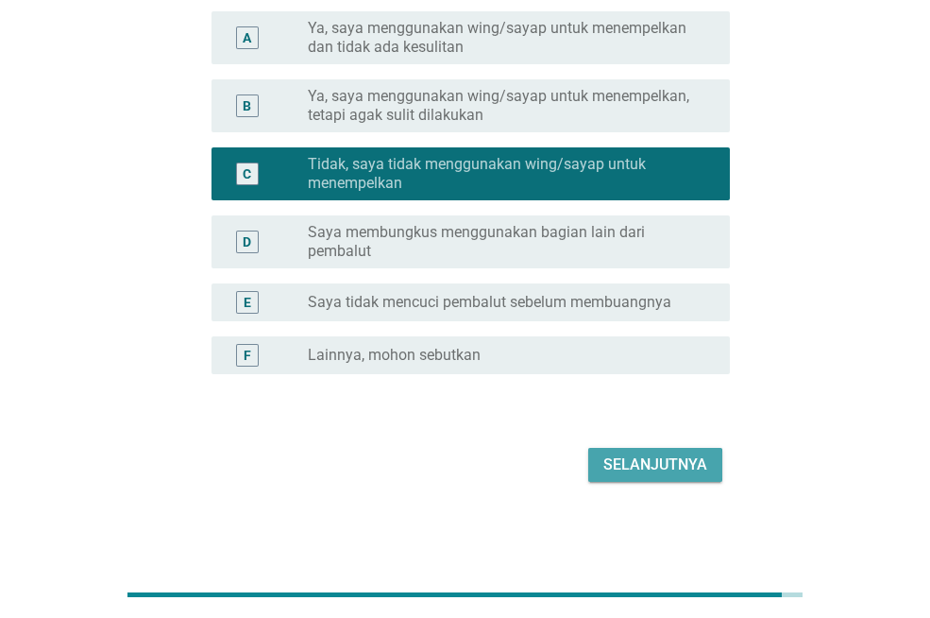
click at [660, 460] on div "Selanjutnya" at bounding box center [656, 464] width 104 height 23
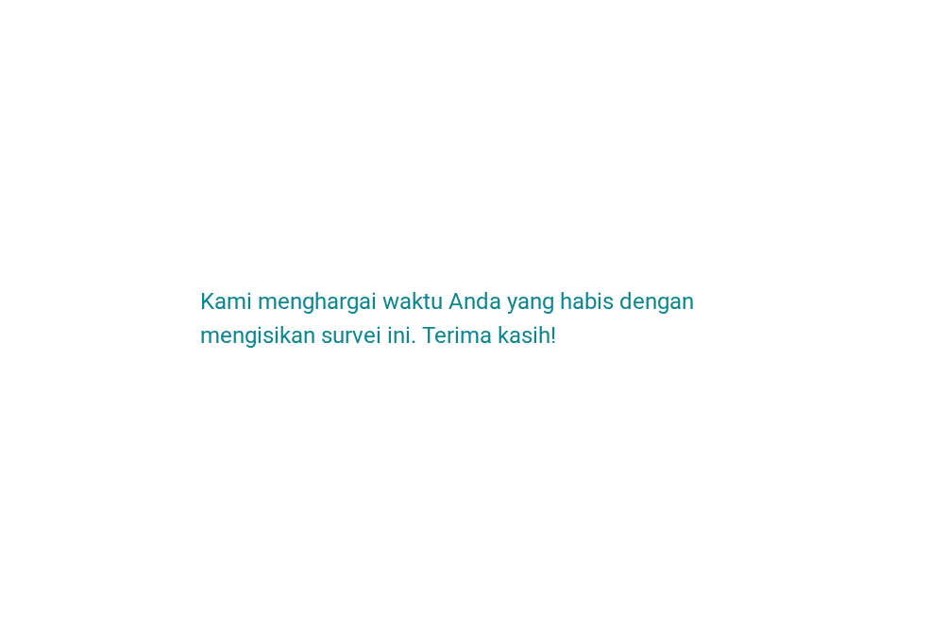
scroll to position [0, 0]
